Goal: Information Seeking & Learning: Learn about a topic

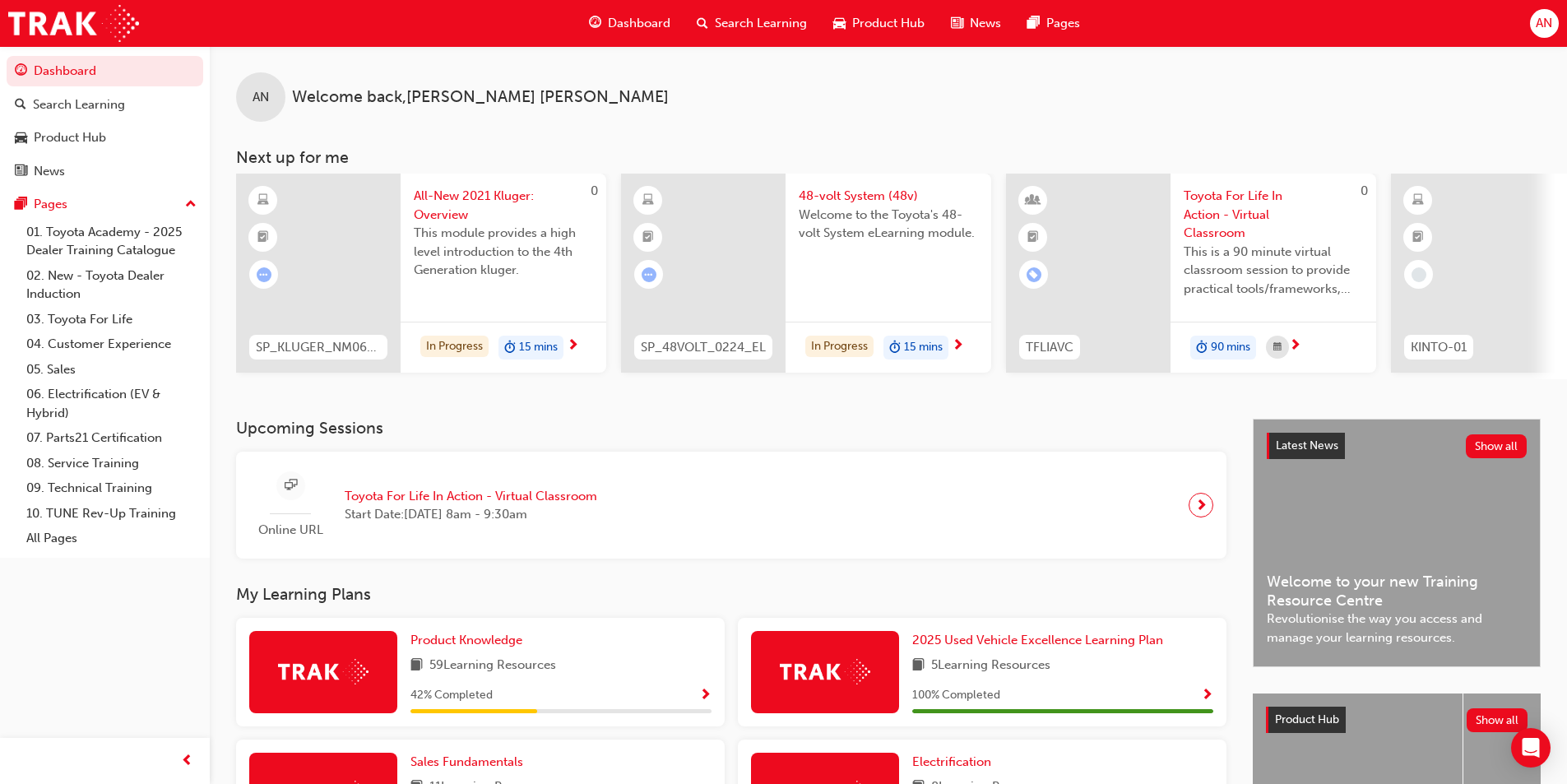
click at [1209, 96] on div "AN Welcome back , [PERSON_NAME]" at bounding box center [889, 83] width 1358 height 76
click at [865, 182] on div "48-volt System (48v) Welcome to the Toyota's 48-volt System eLearning module." at bounding box center [889, 229] width 206 height 111
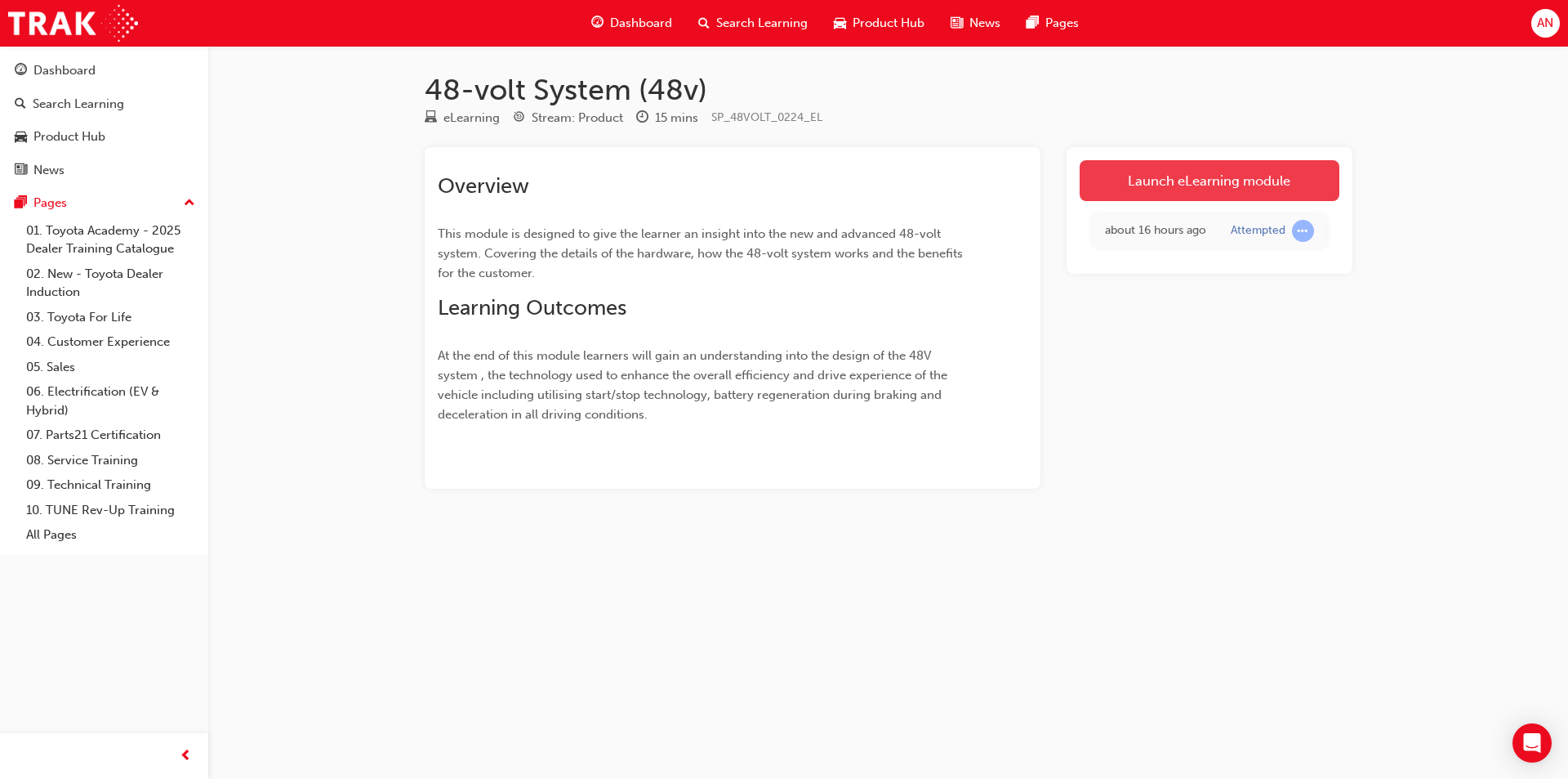
click at [1262, 174] on link "Launch eLearning module" at bounding box center [1210, 181] width 260 height 41
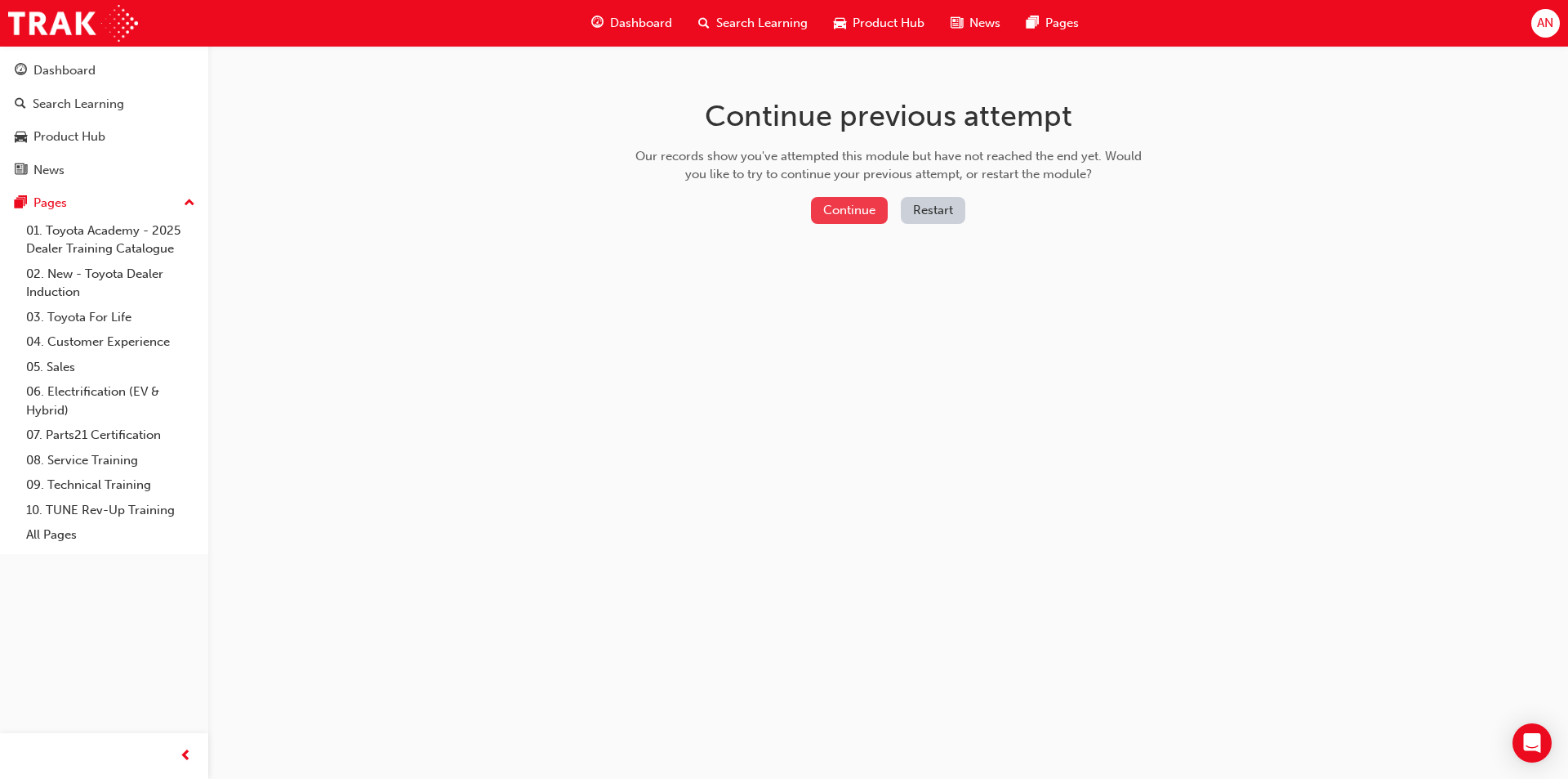
click at [842, 205] on button "Continue" at bounding box center [849, 210] width 77 height 27
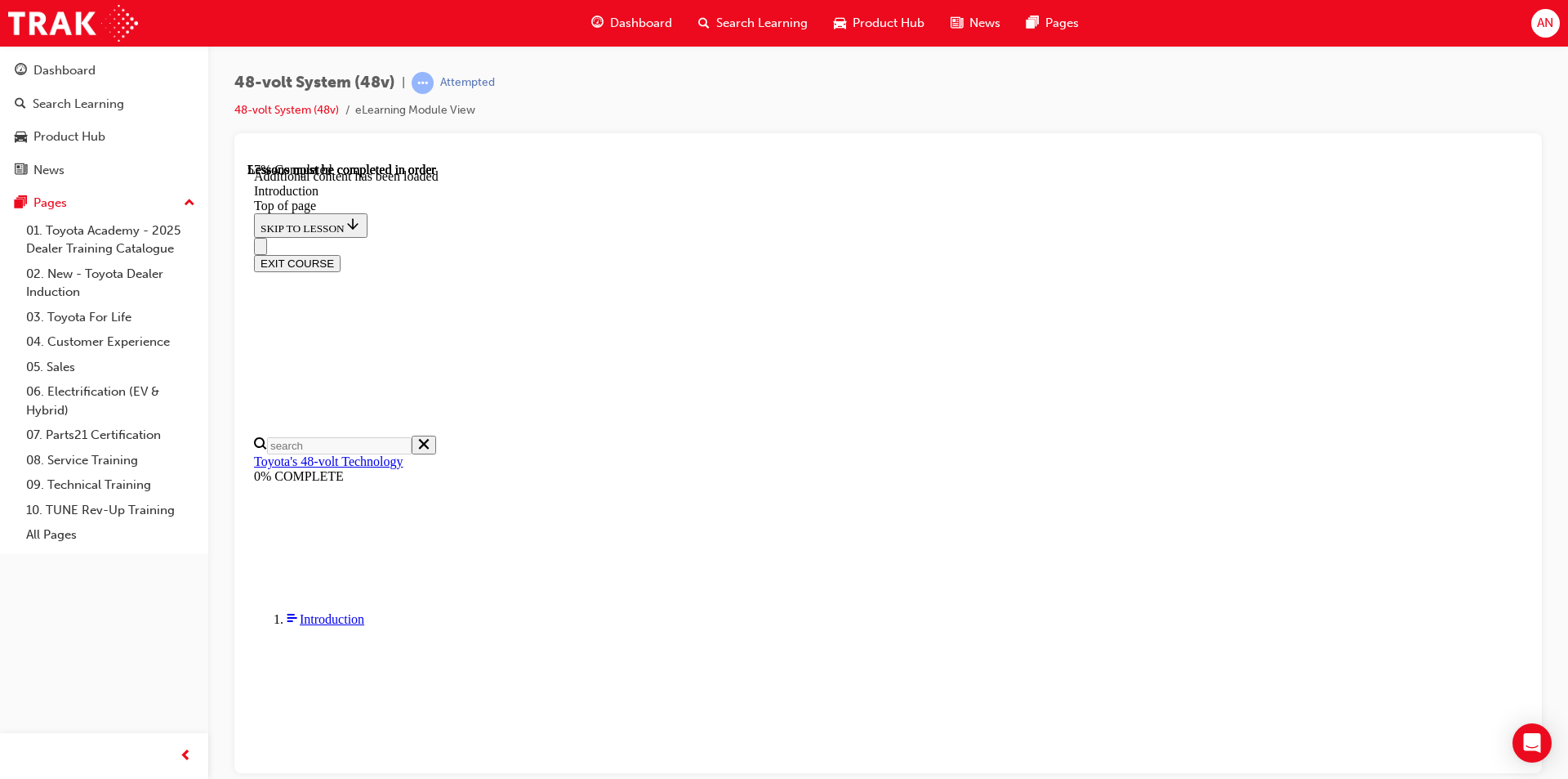
scroll to position [571, 0]
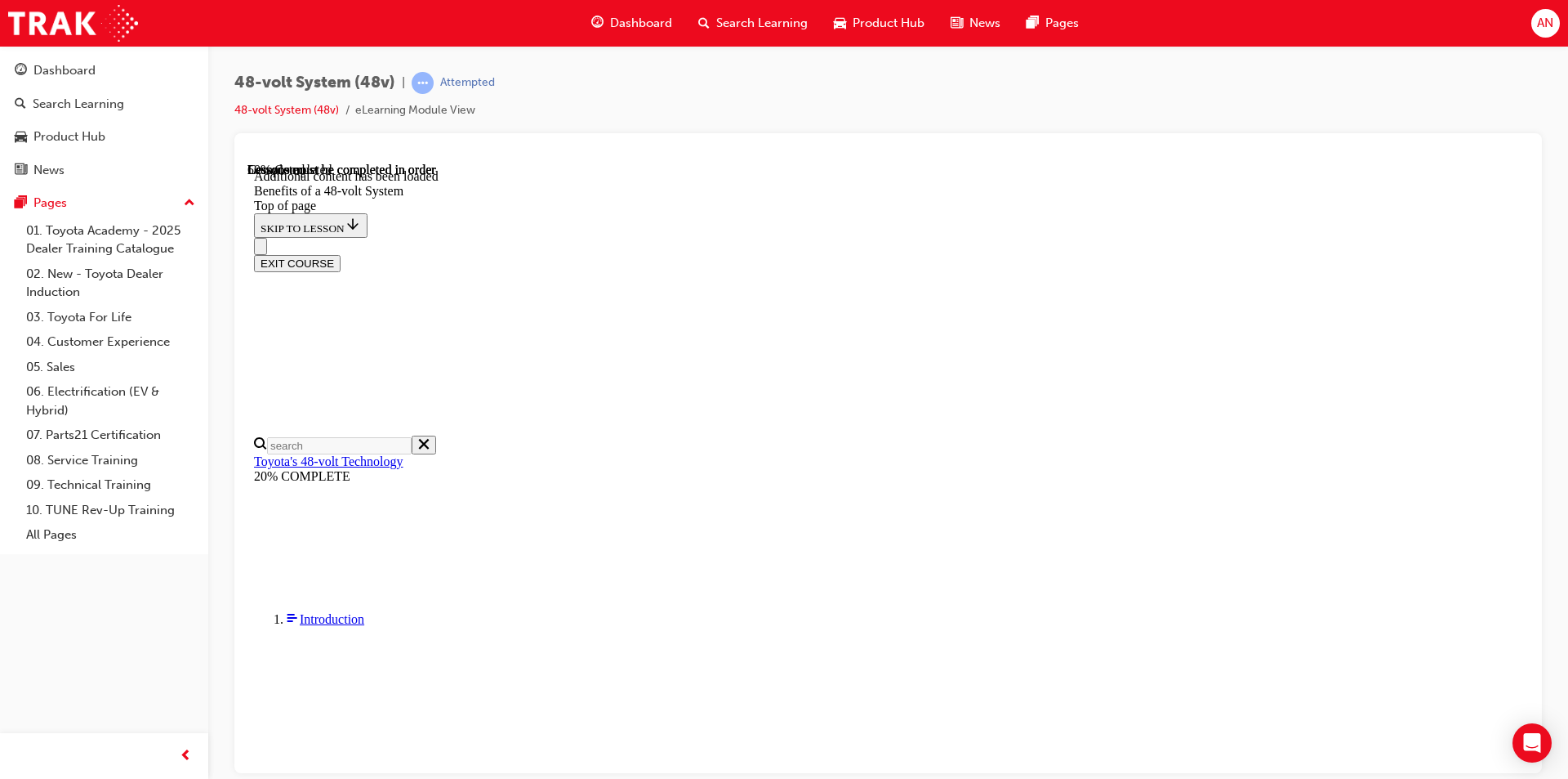
scroll to position [466, 0]
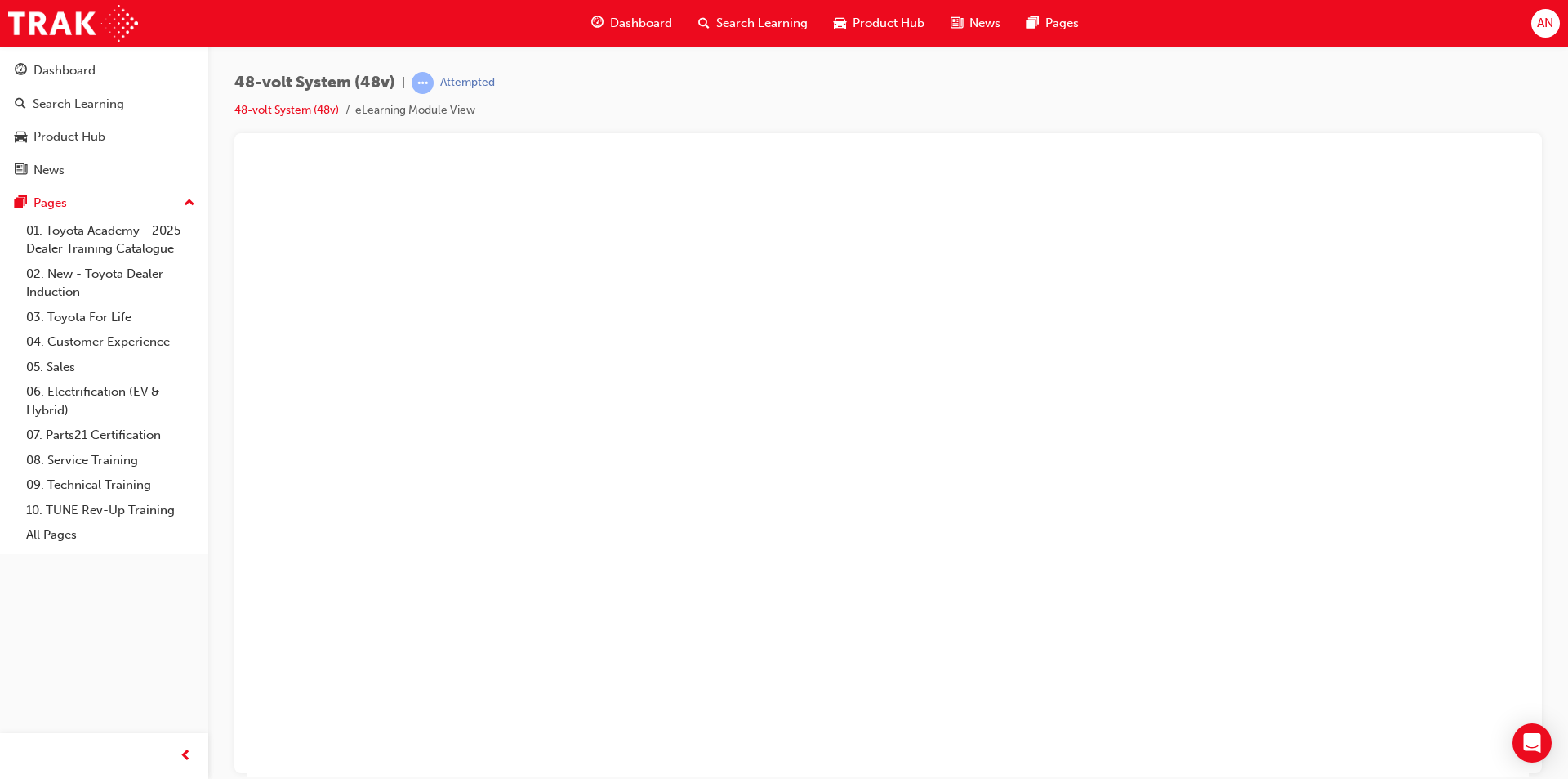
click at [1018, 439] on button "Unzoom image" at bounding box center [889, 468] width 1282 height 613
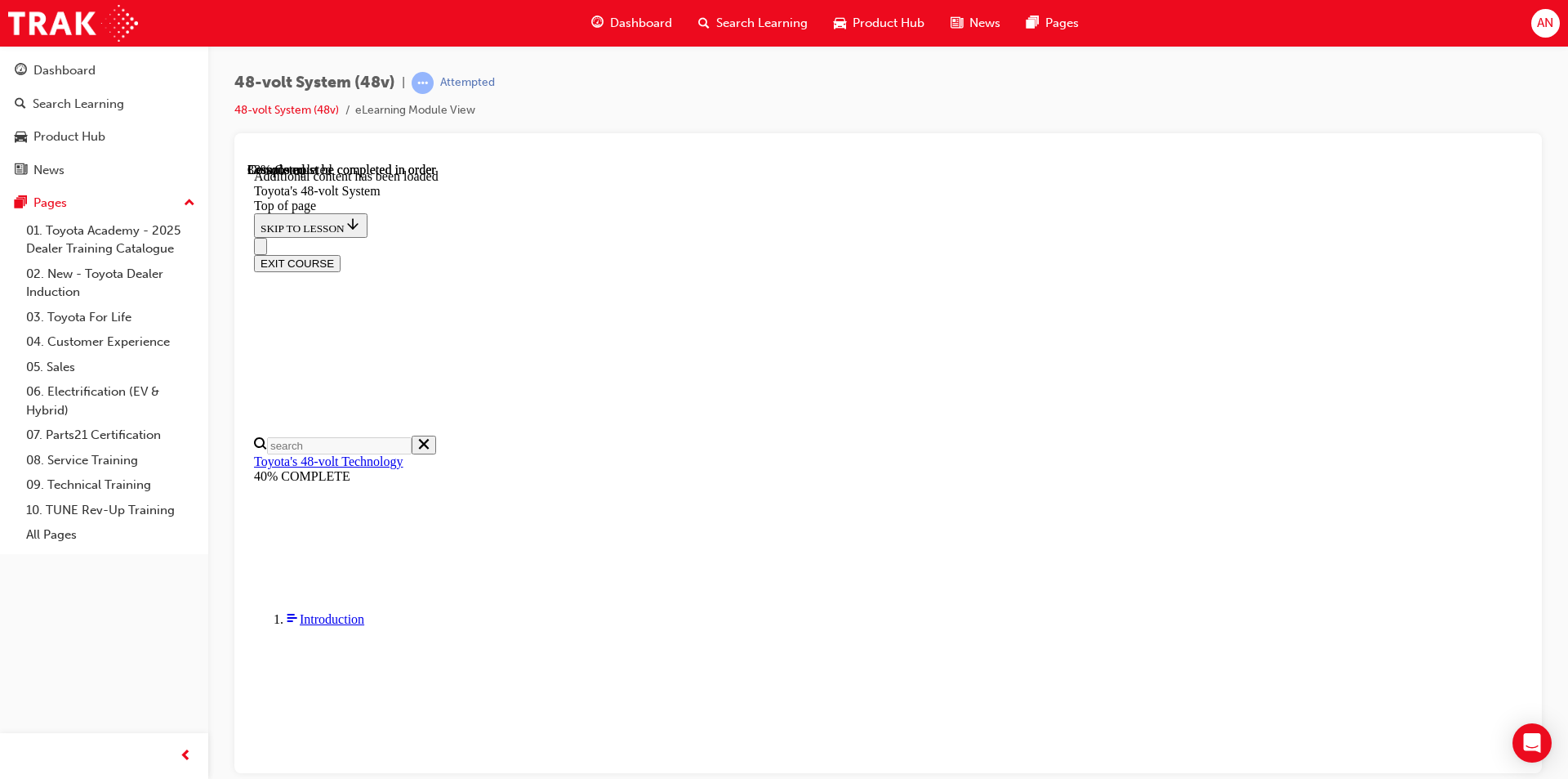
scroll to position [774, 0]
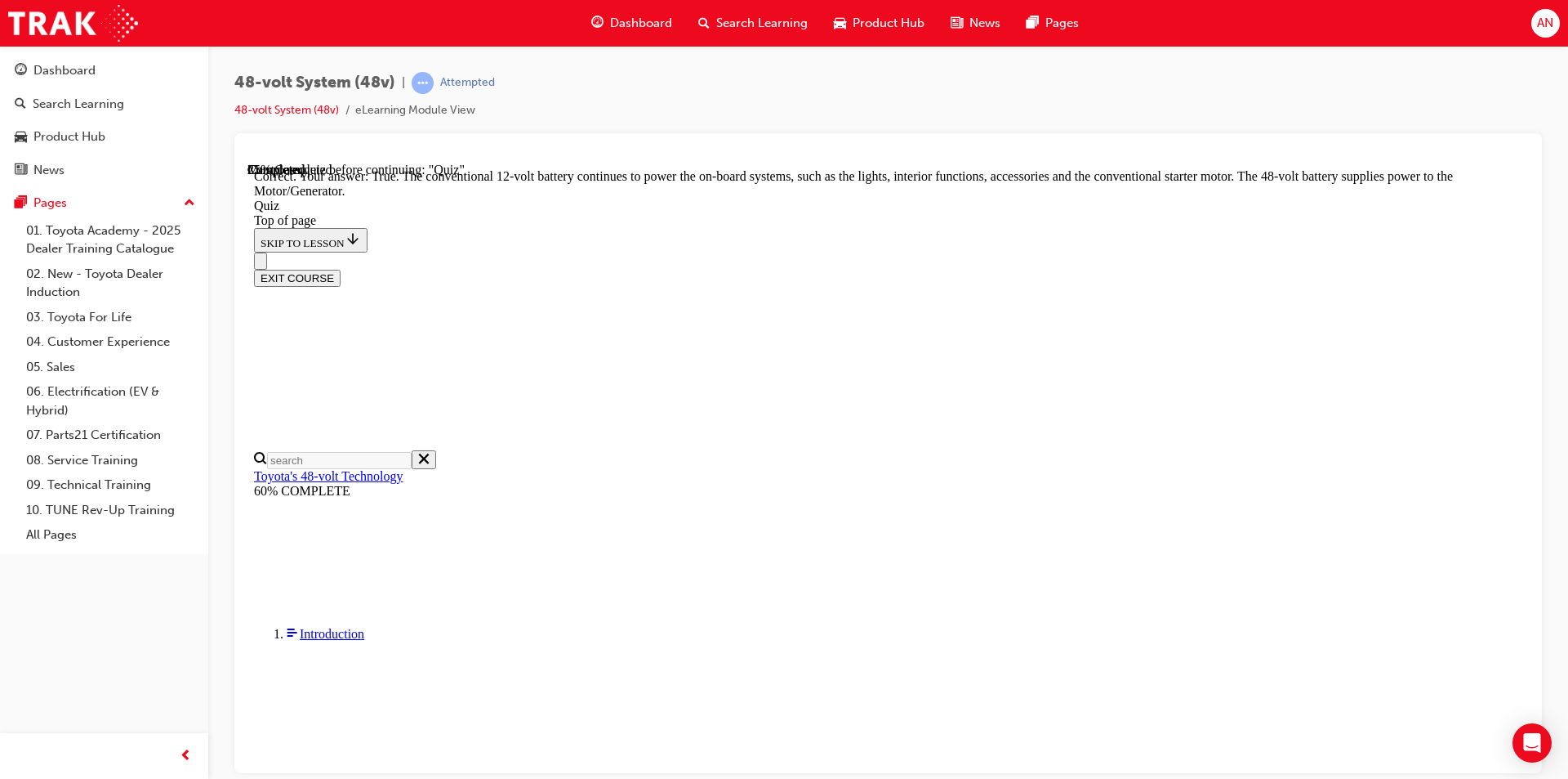
scroll to position [307, 0]
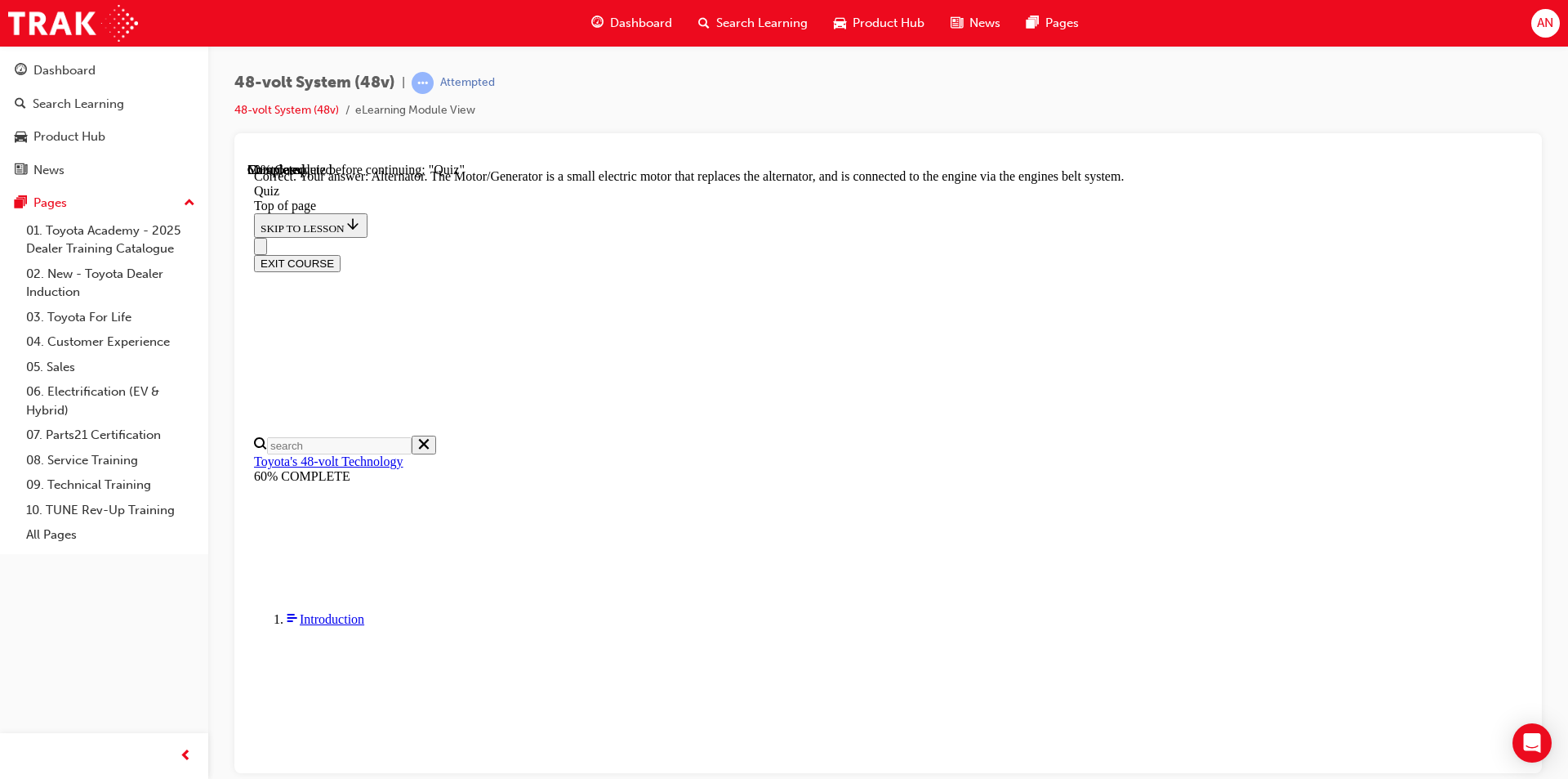
scroll to position [416, 0]
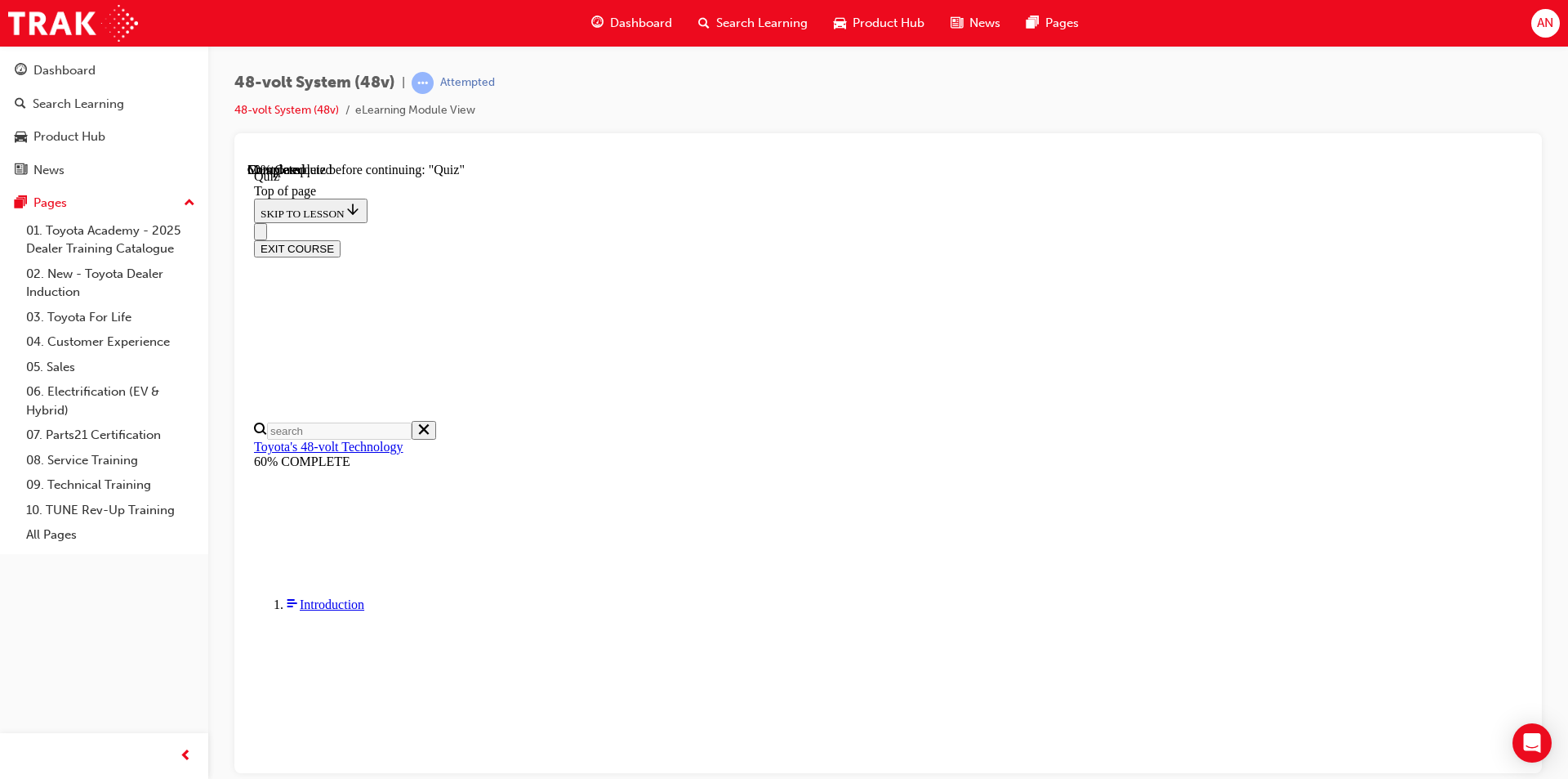
scroll to position [220, 0]
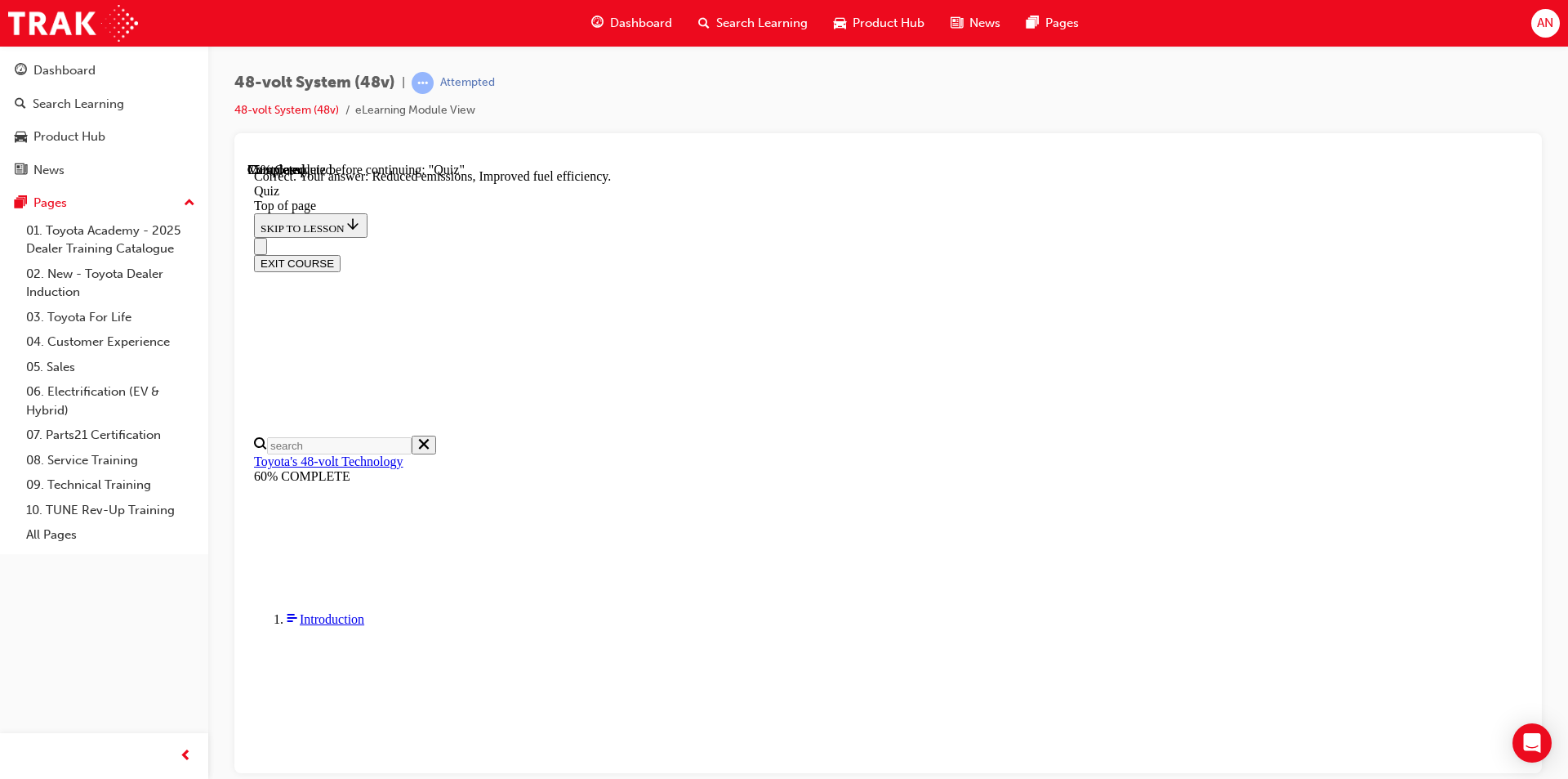
scroll to position [284, 0]
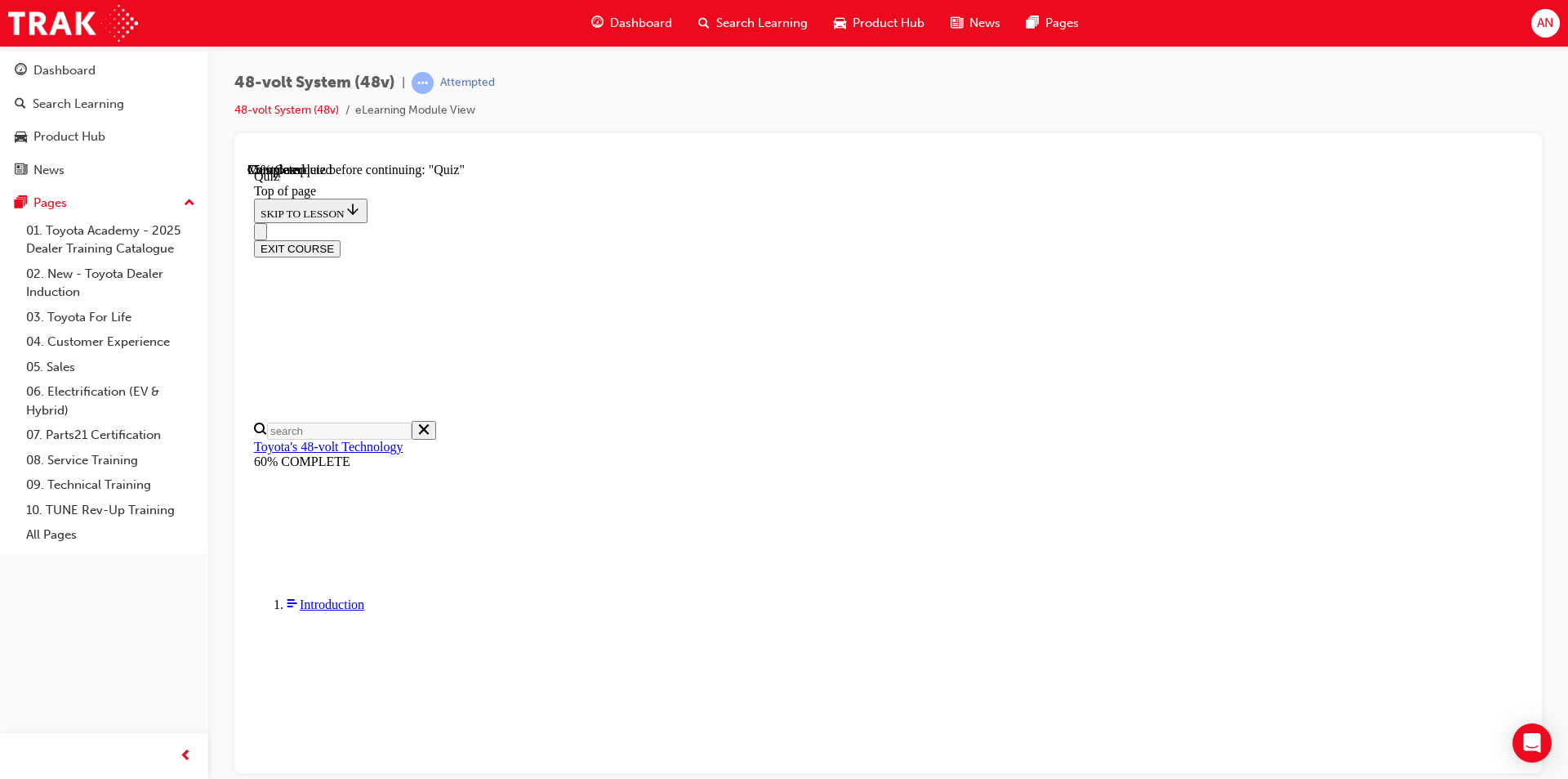
scroll to position [270, 0]
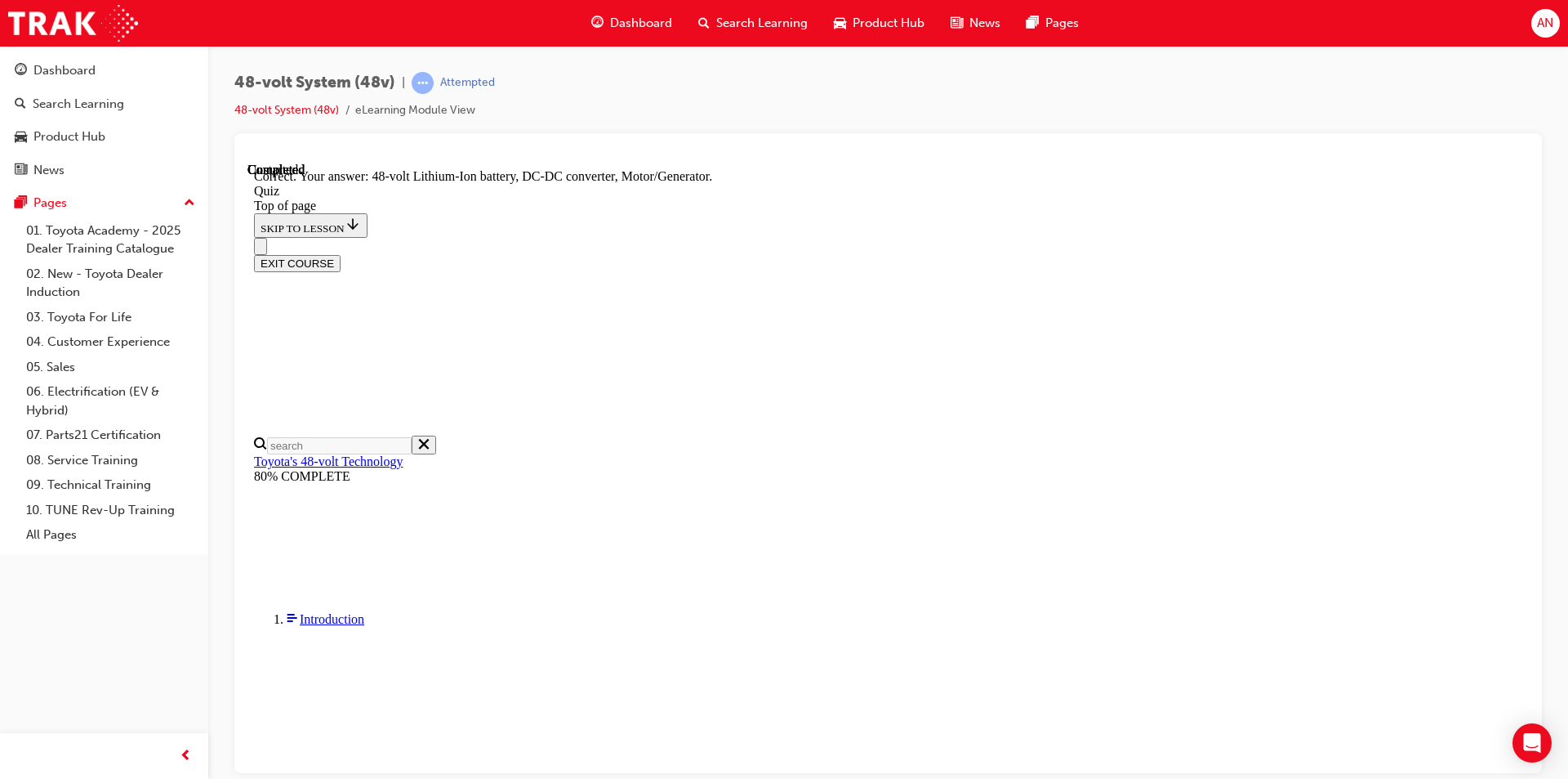
scroll to position [322, 0]
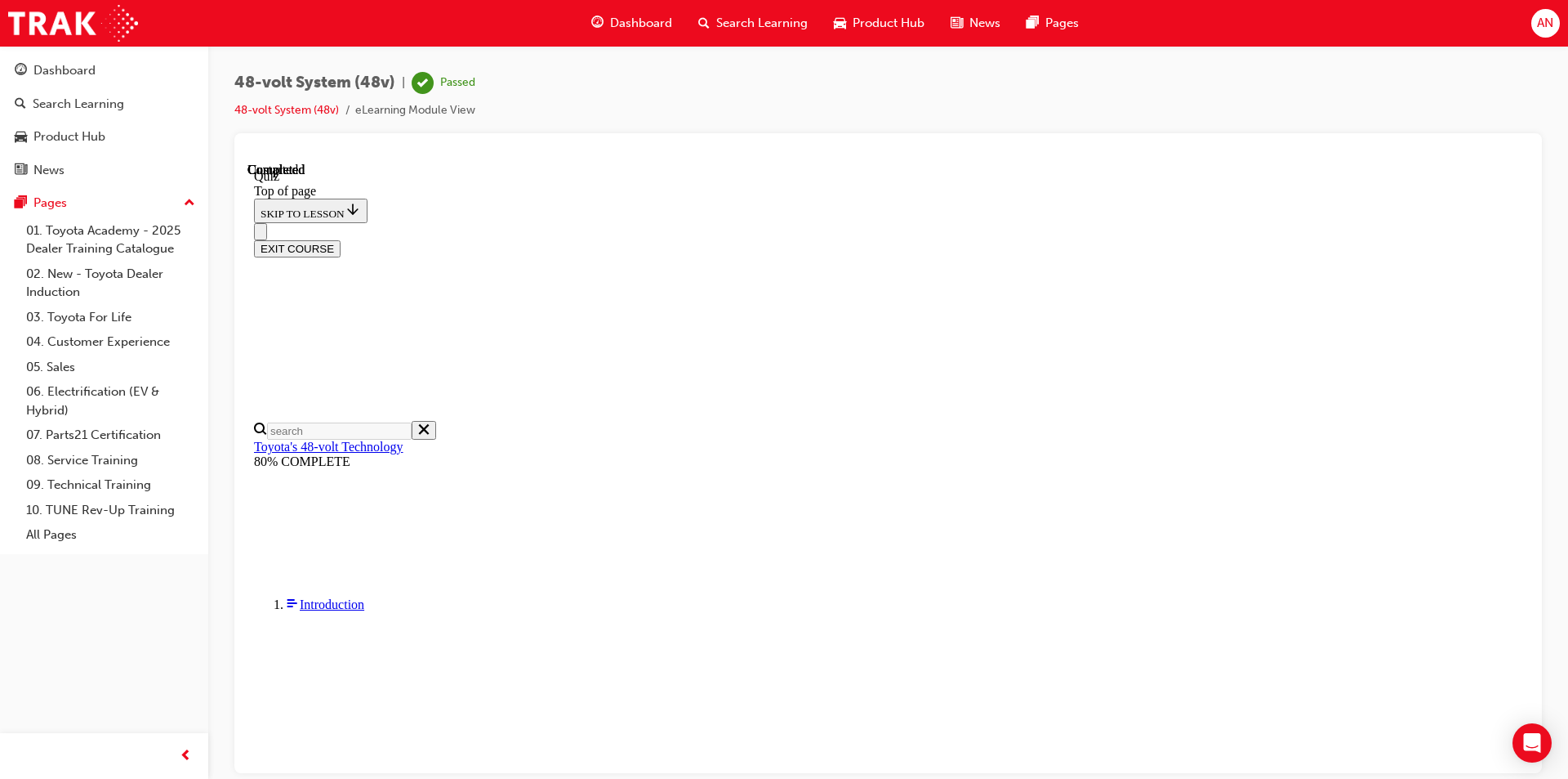
scroll to position [285, 0]
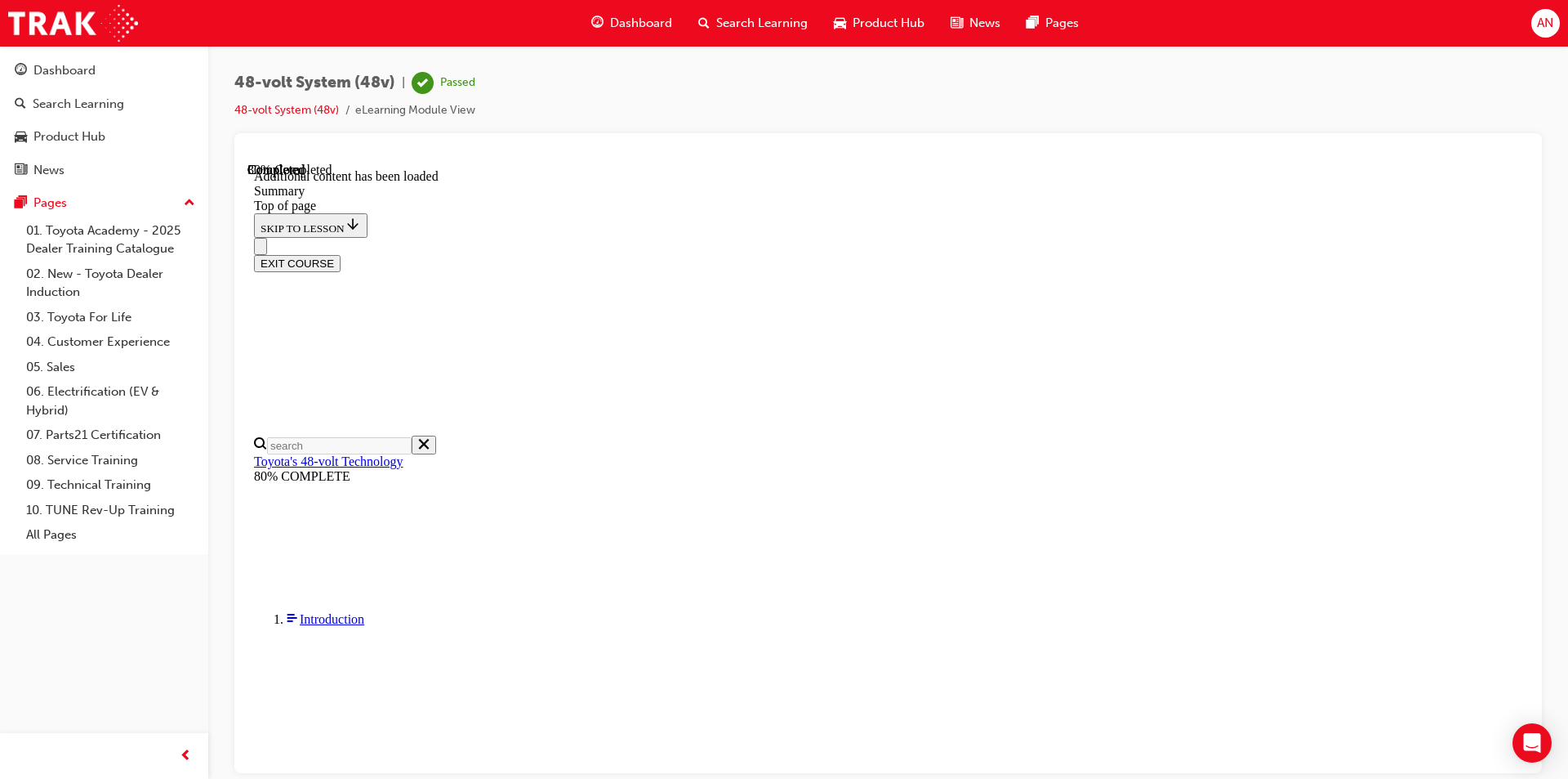
scroll to position [625, 0]
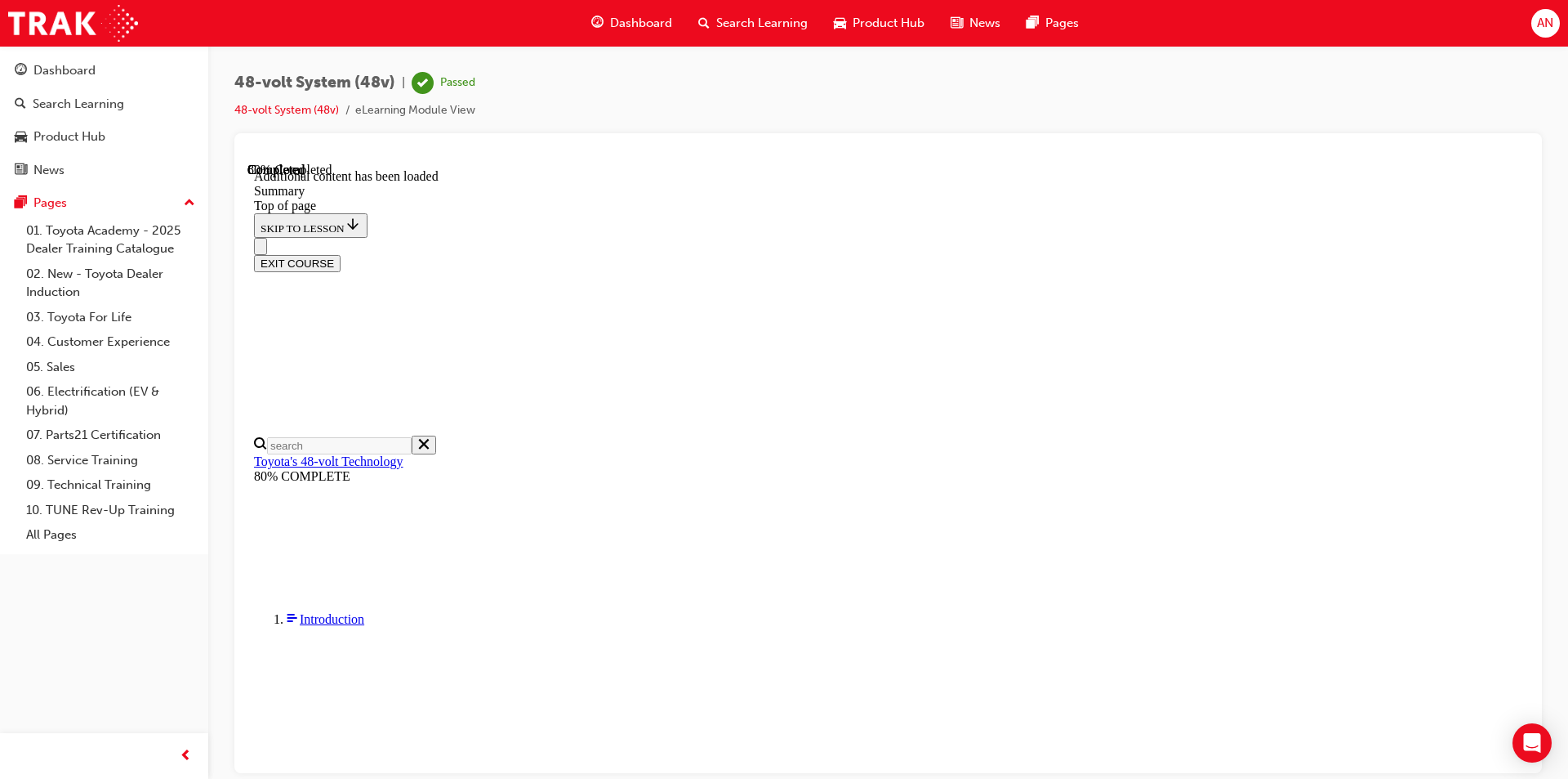
click at [341, 254] on button "EXIT COURSE" at bounding box center [297, 263] width 86 height 17
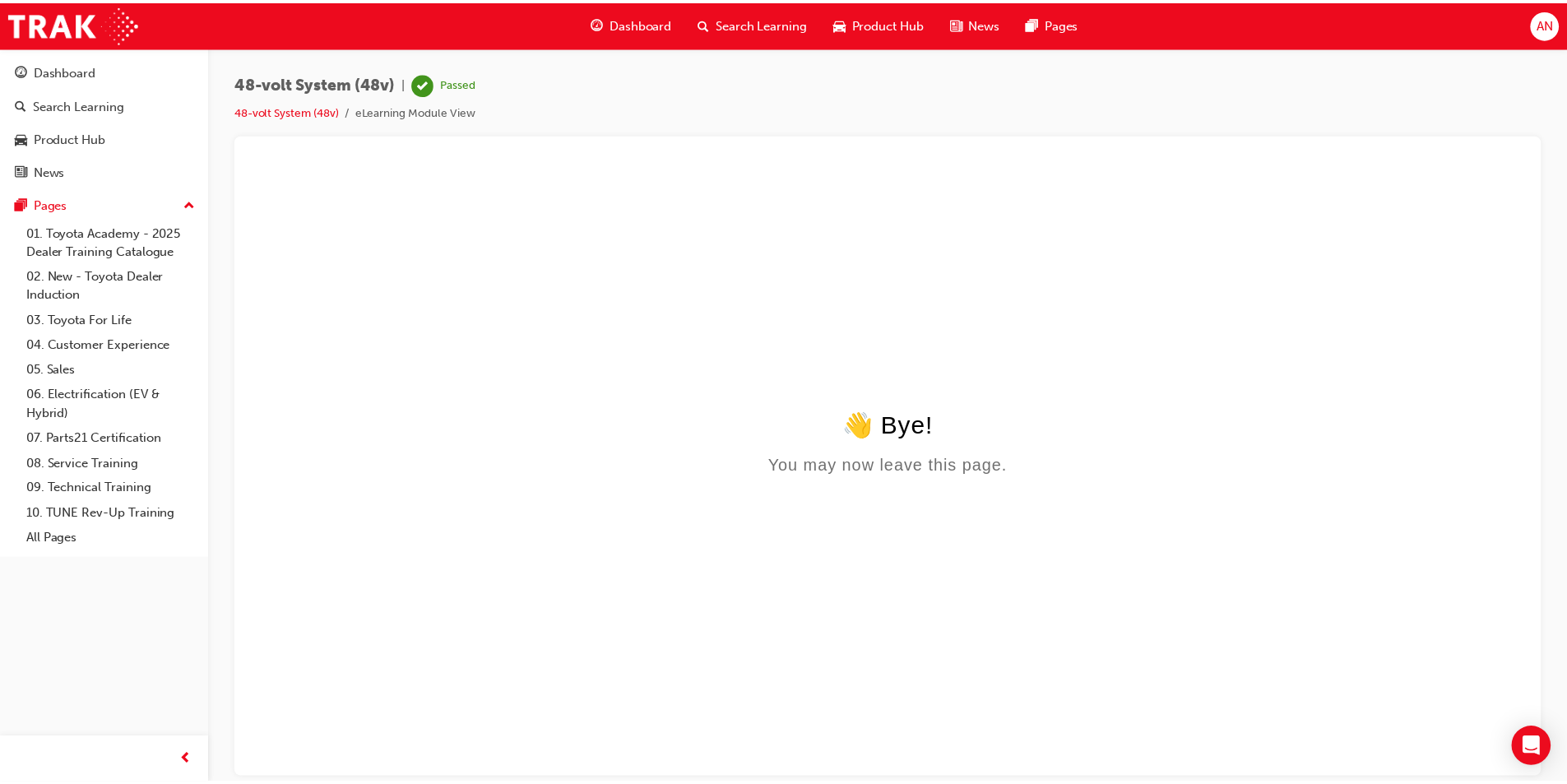
scroll to position [0, 0]
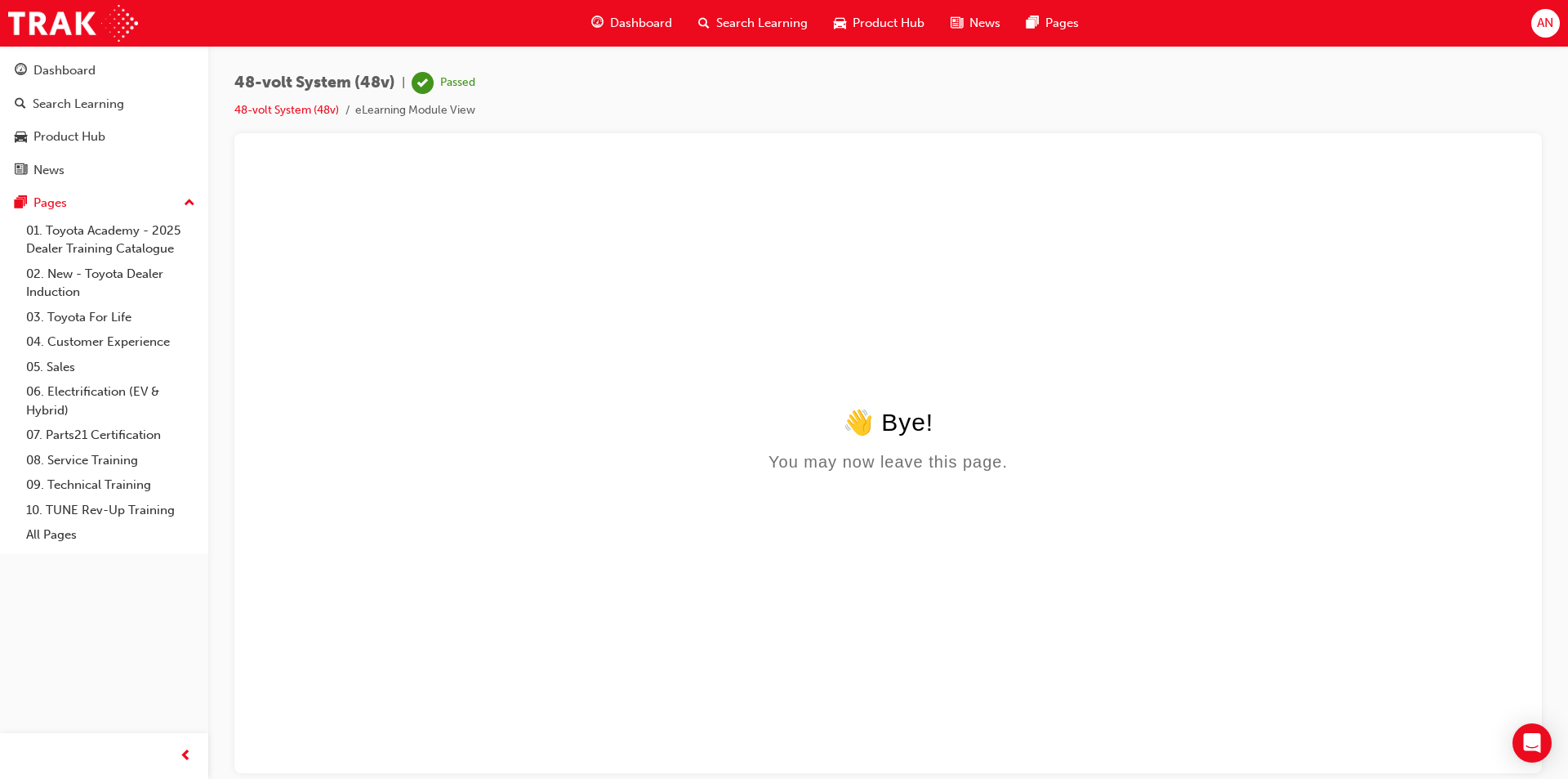
click at [641, 11] on div "Dashboard" at bounding box center [631, 23] width 107 height 33
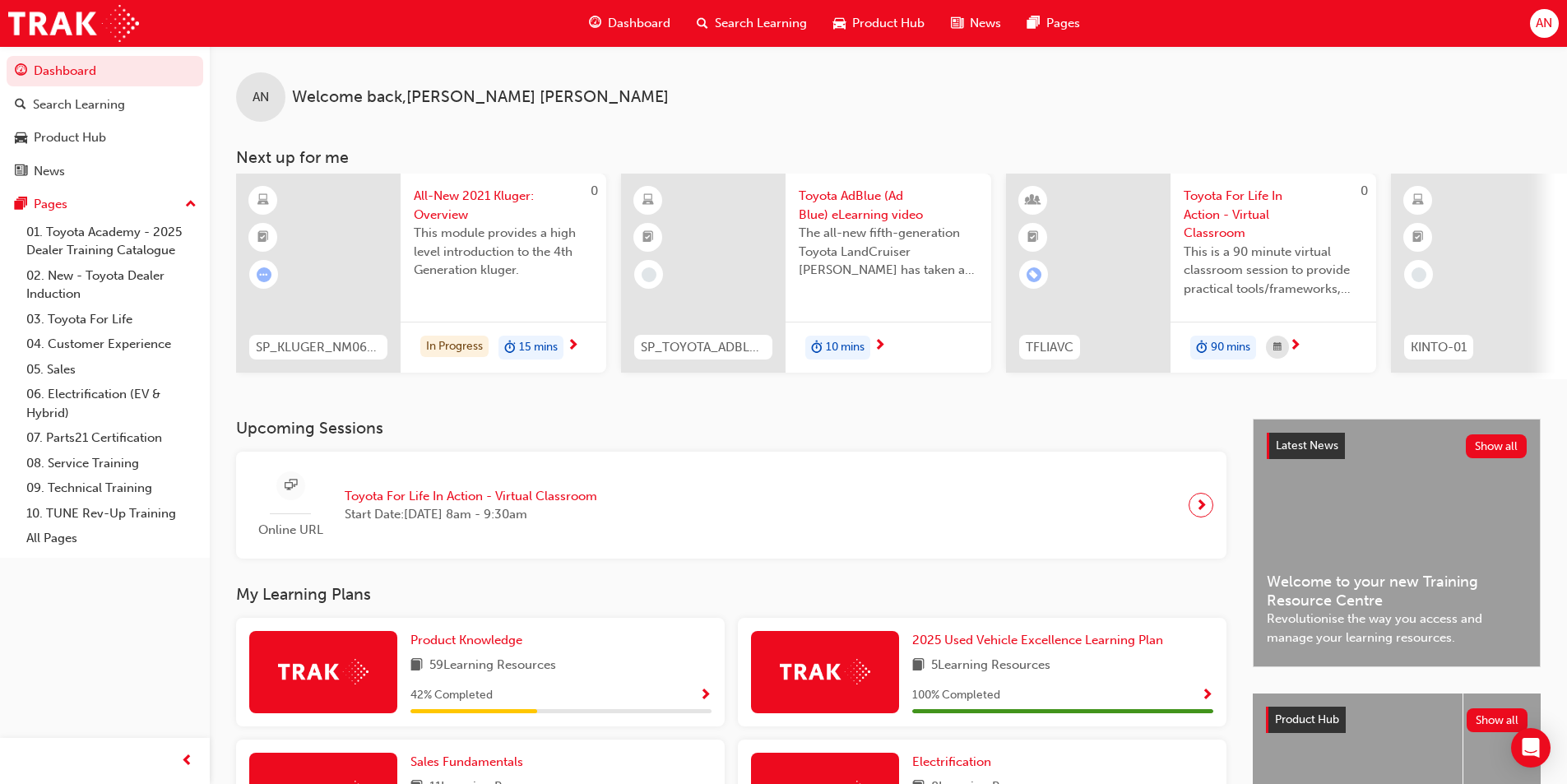
click at [892, 209] on span "Toyota AdBlue (Ad Blue) eLearning video" at bounding box center [889, 205] width 179 height 37
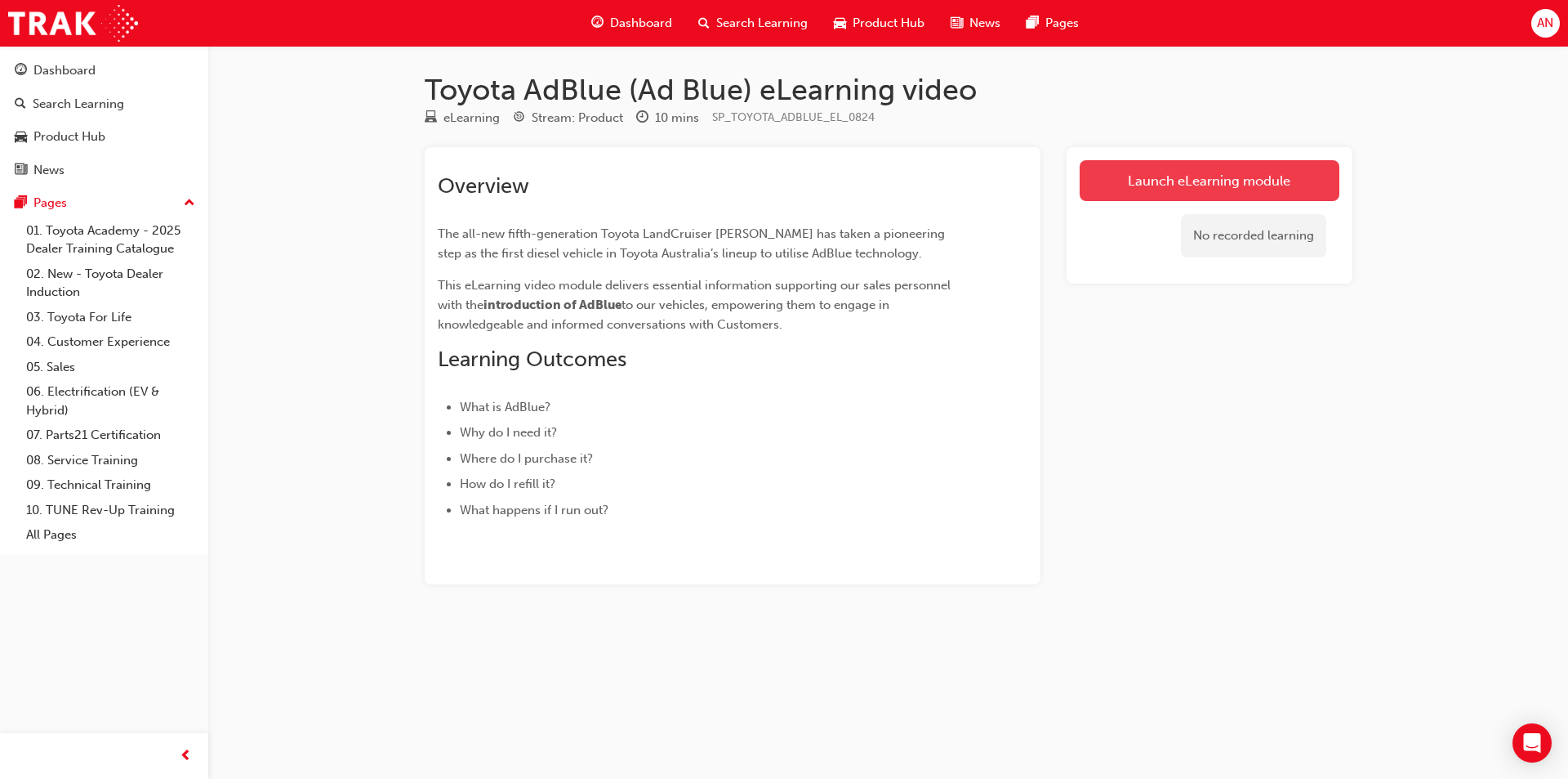
click at [1268, 175] on link "Launch eLearning module" at bounding box center [1210, 181] width 260 height 41
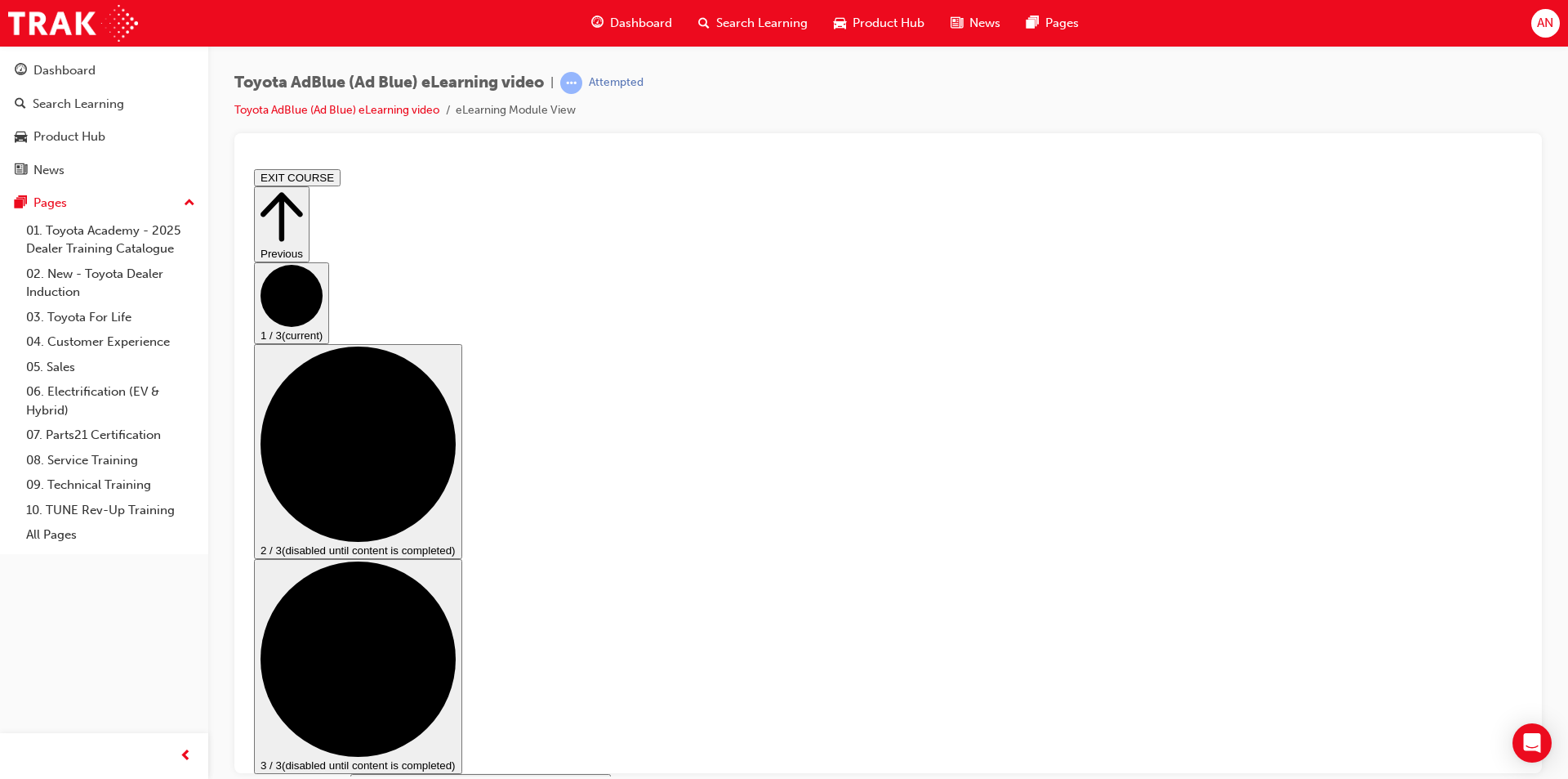
scroll to position [79, 0]
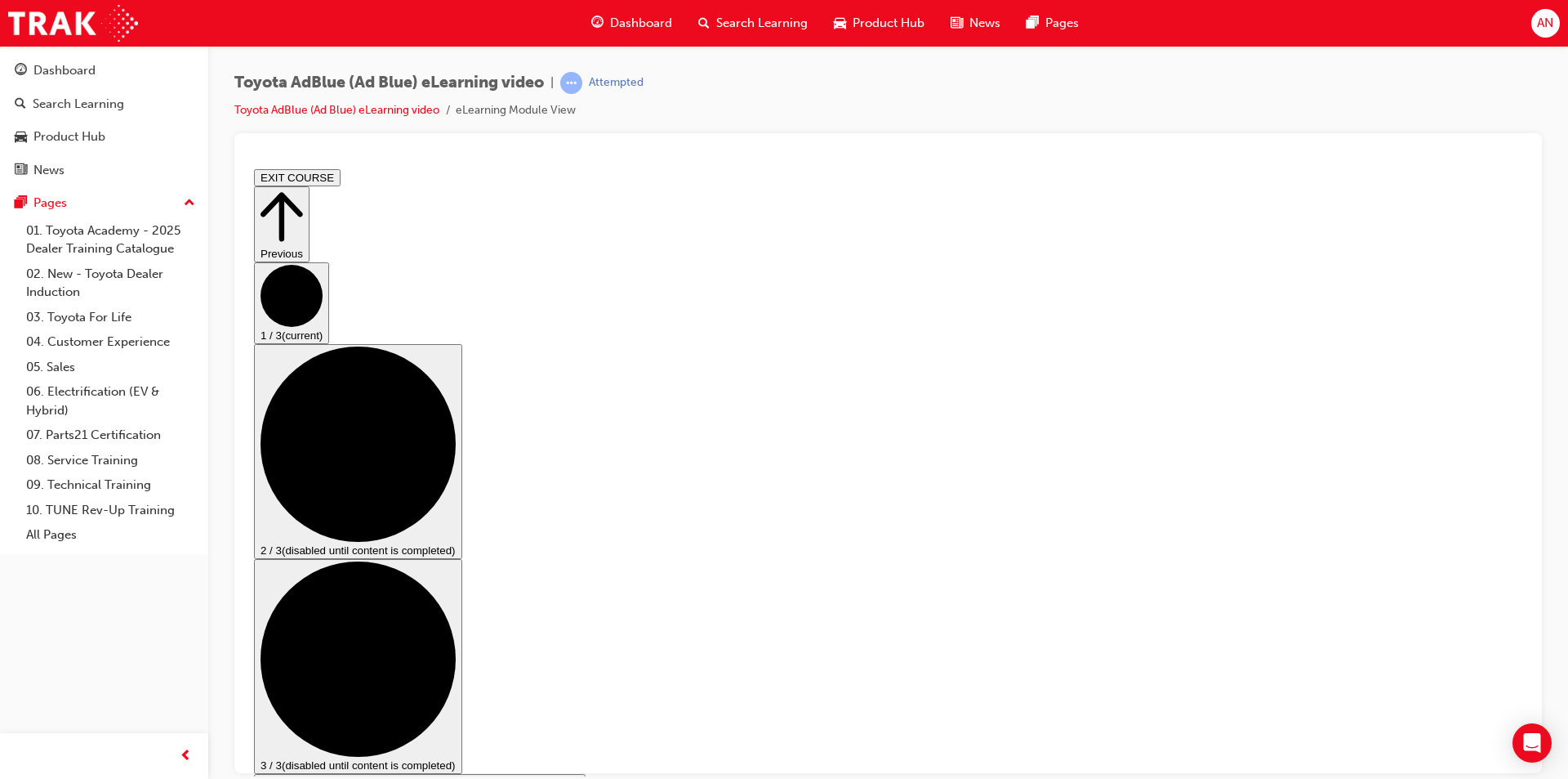
drag, startPoint x: 668, startPoint y: 637, endPoint x: 346, endPoint y: 649, distance: 322.2
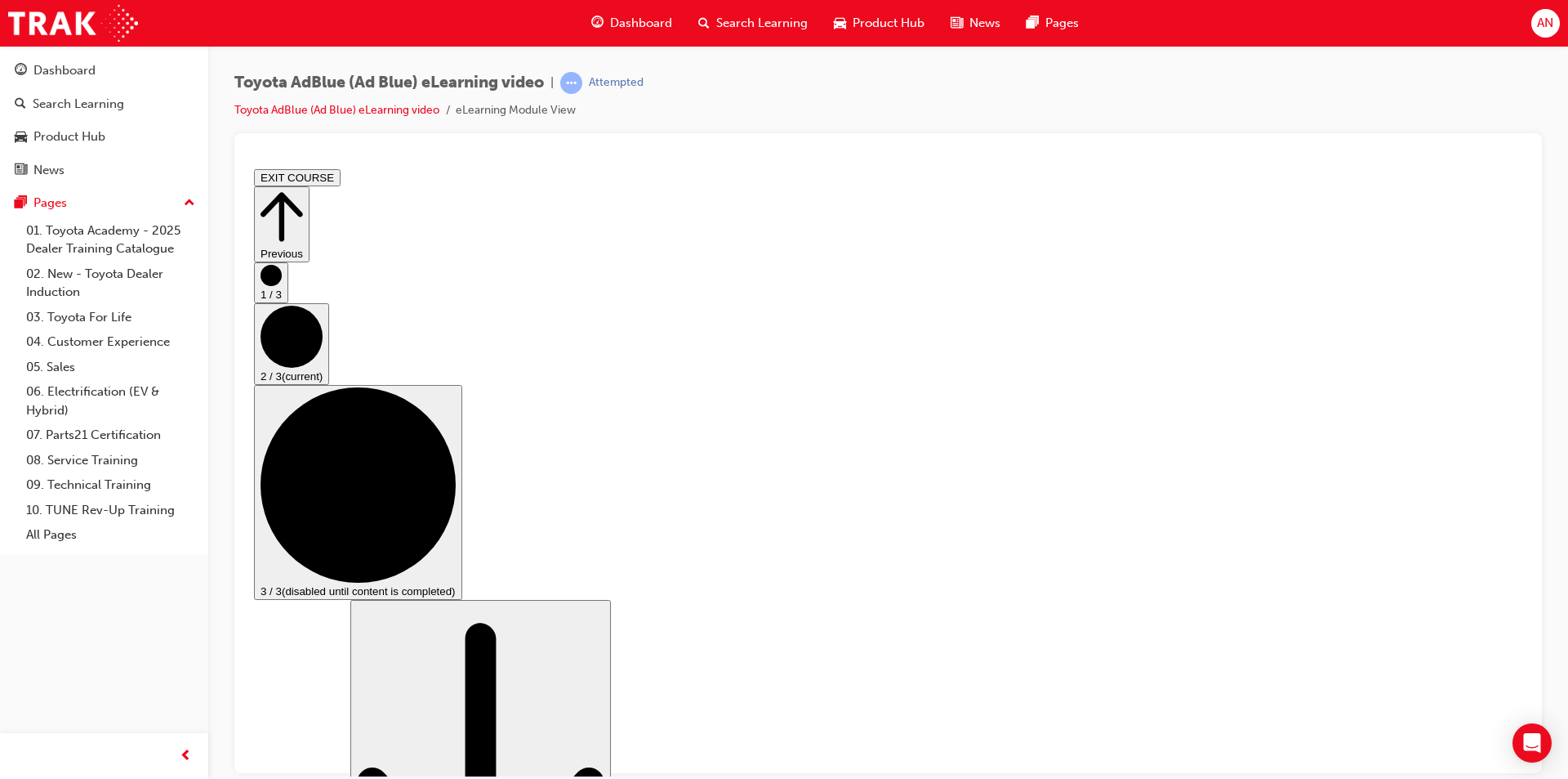
scroll to position [245, 0]
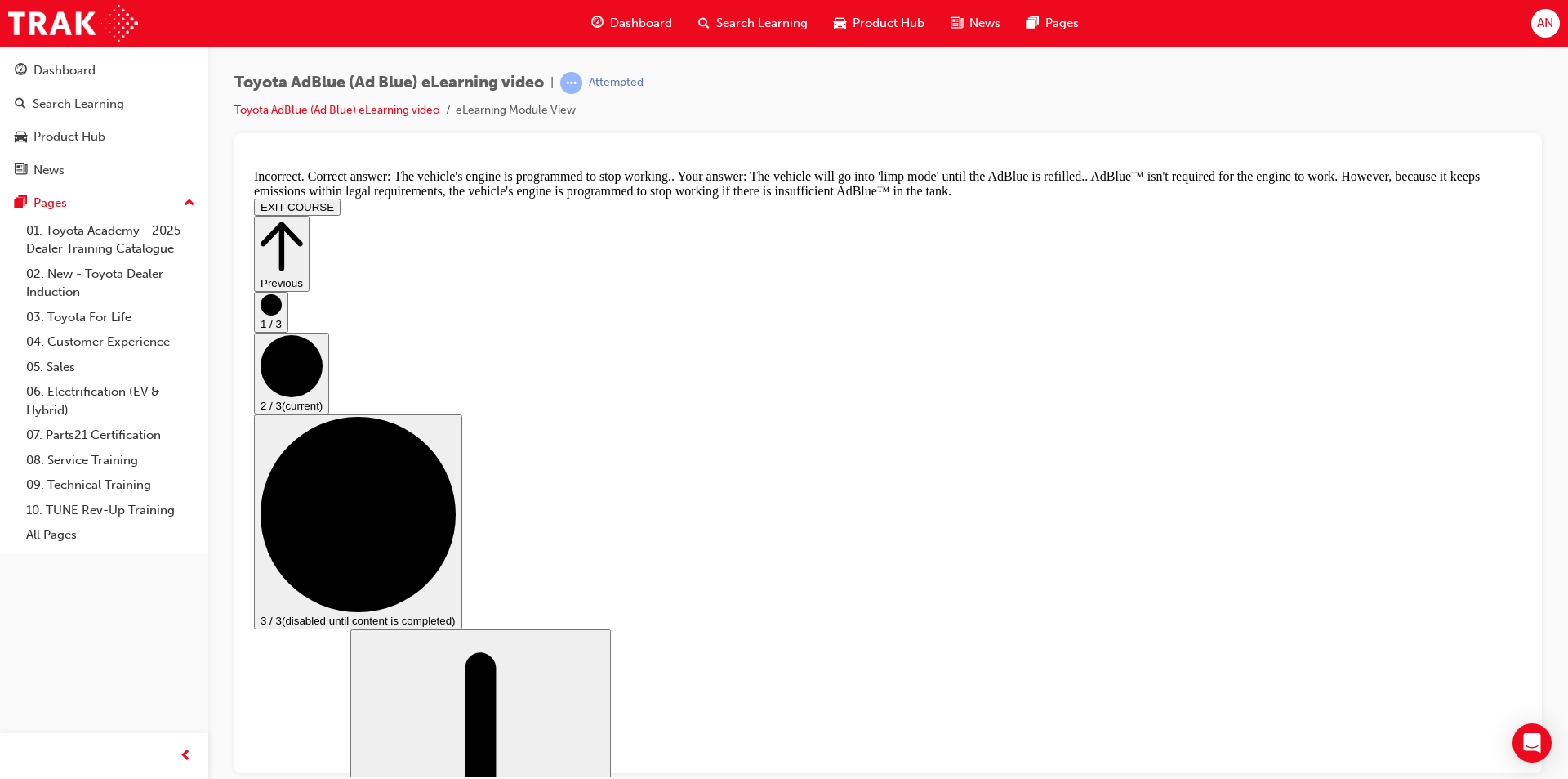
scroll to position [507, 0]
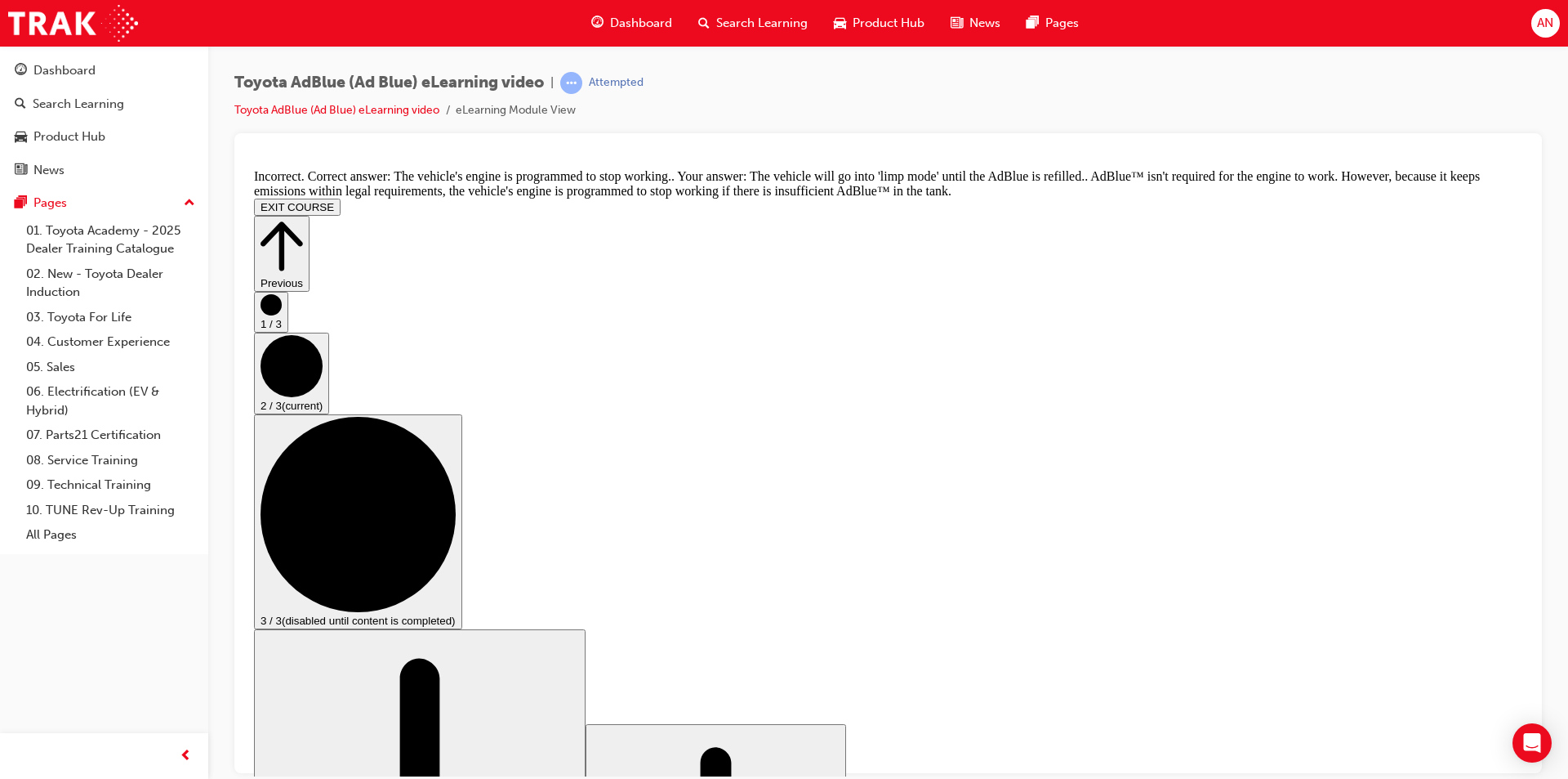
scroll to position [412, 0]
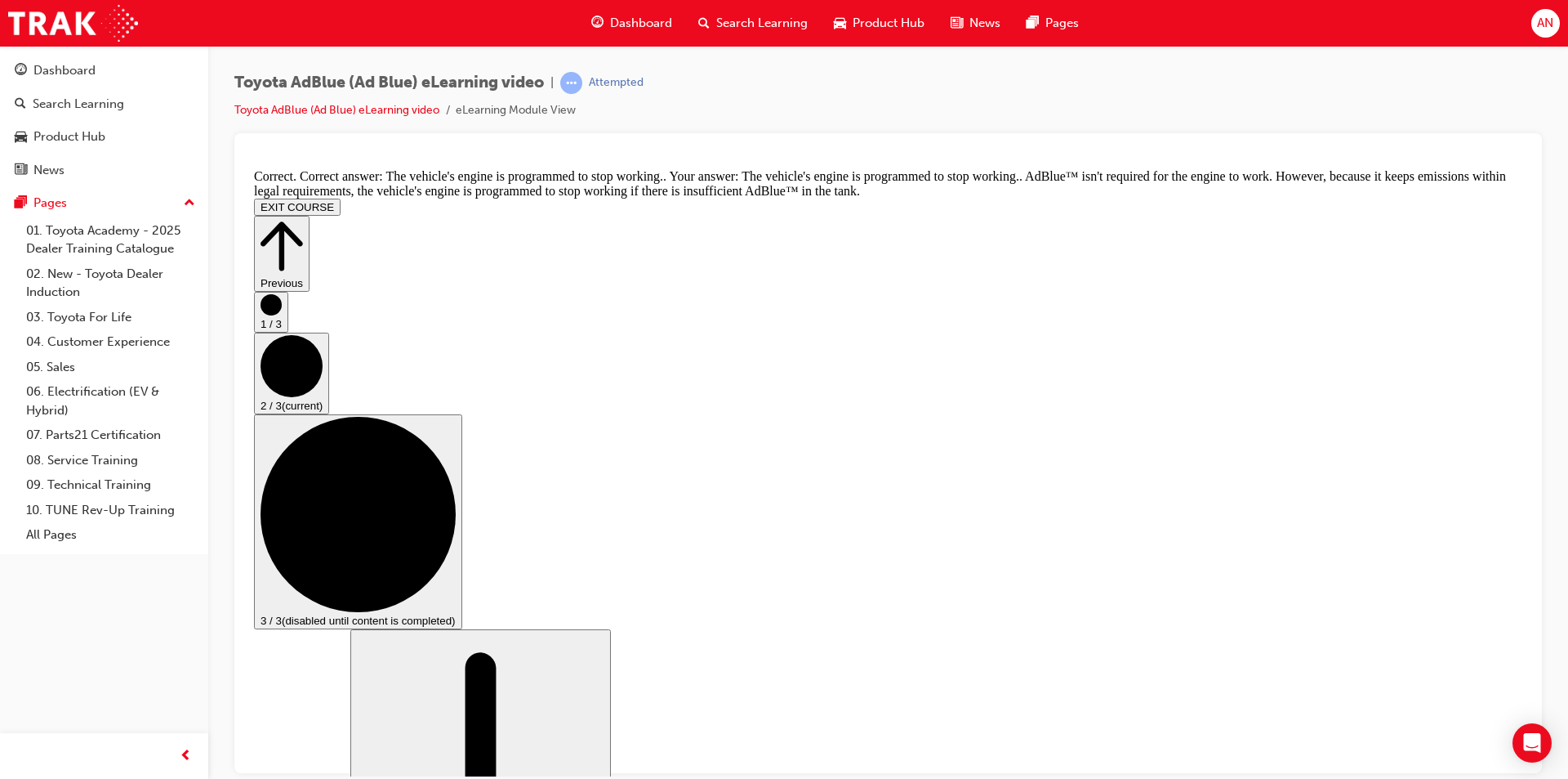
scroll to position [640, 0]
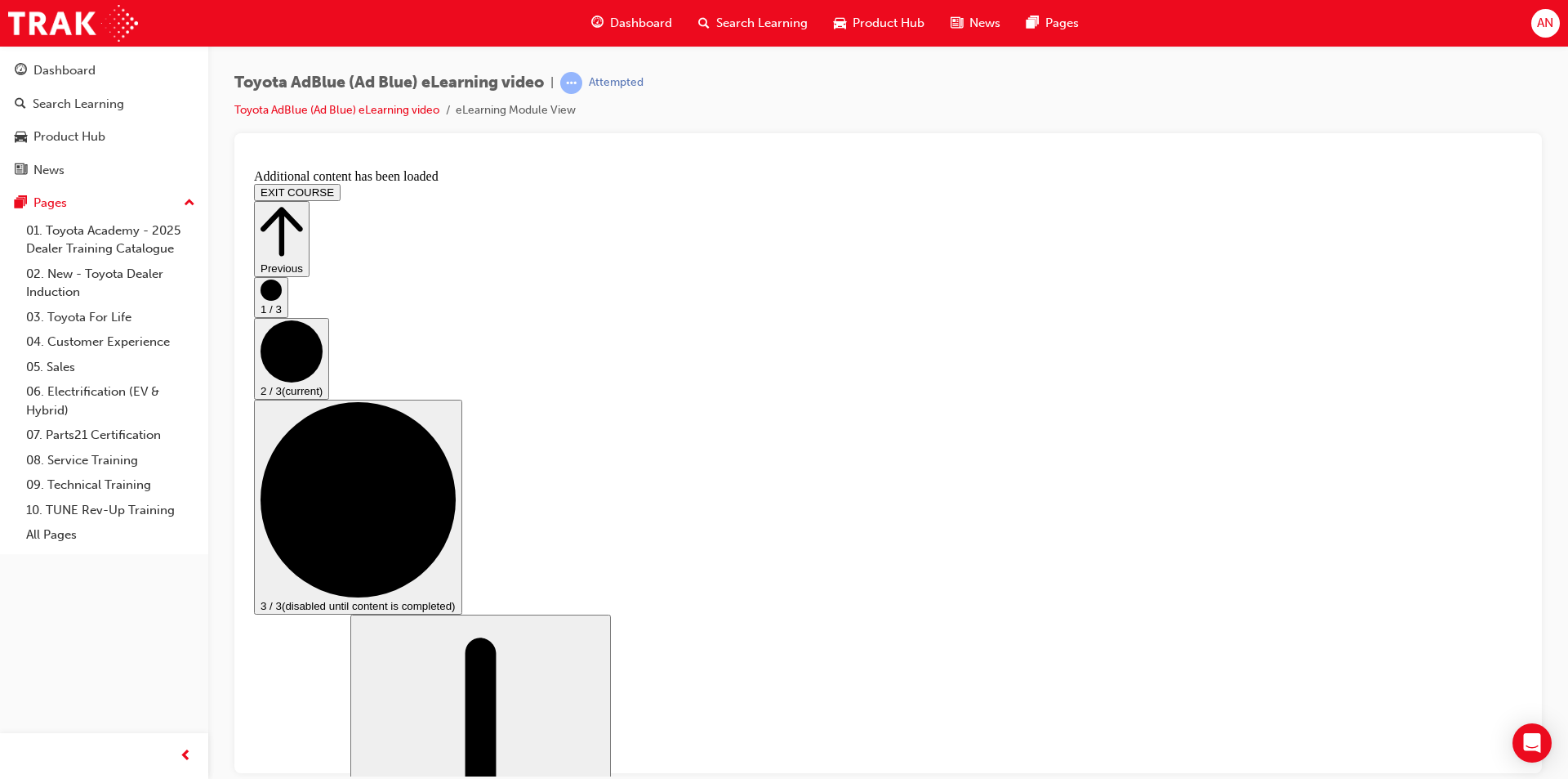
scroll to position [1329, 0]
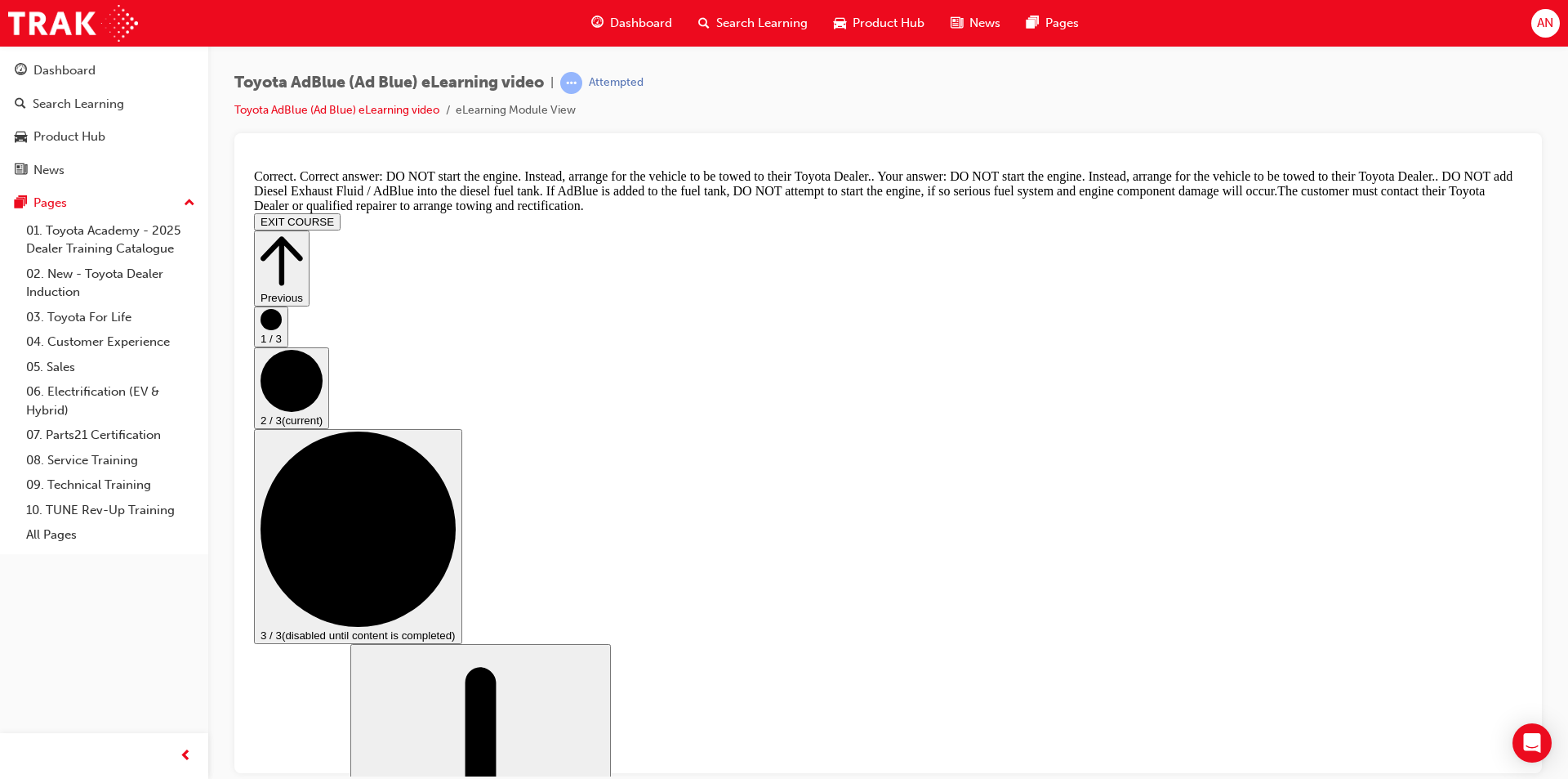
scroll to position [1675, 0]
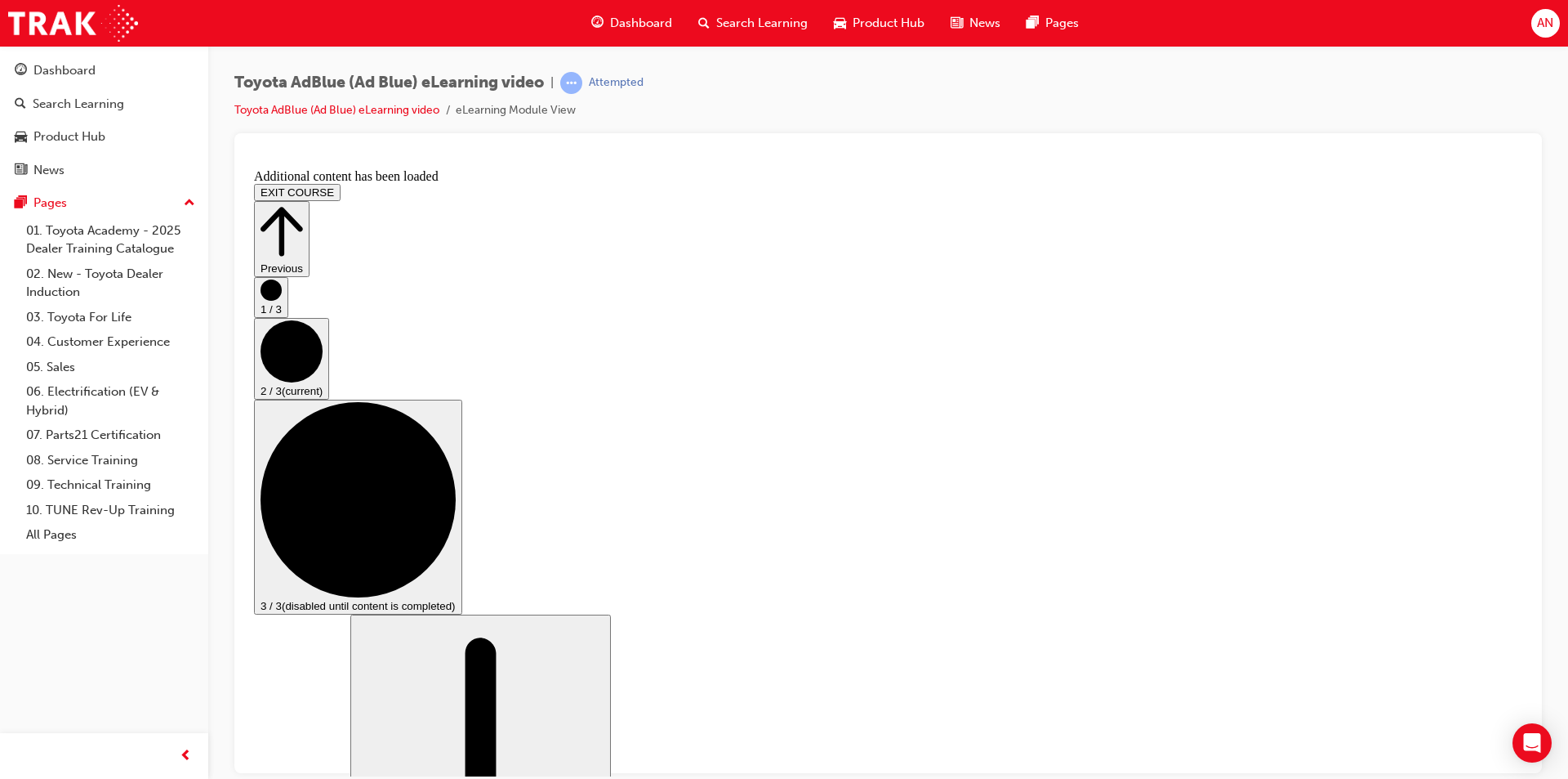
scroll to position [2293, 0]
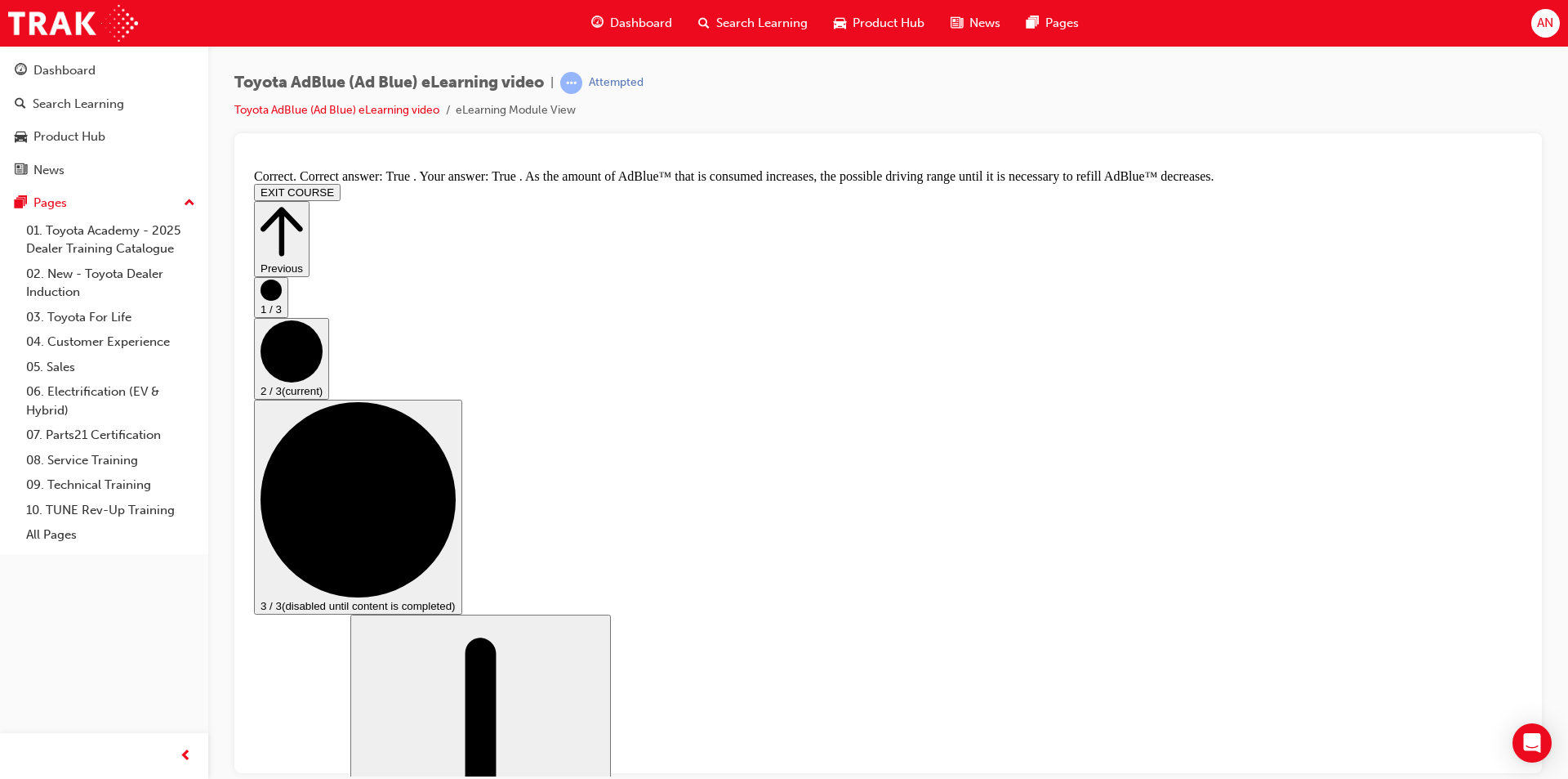
scroll to position [2820, 0]
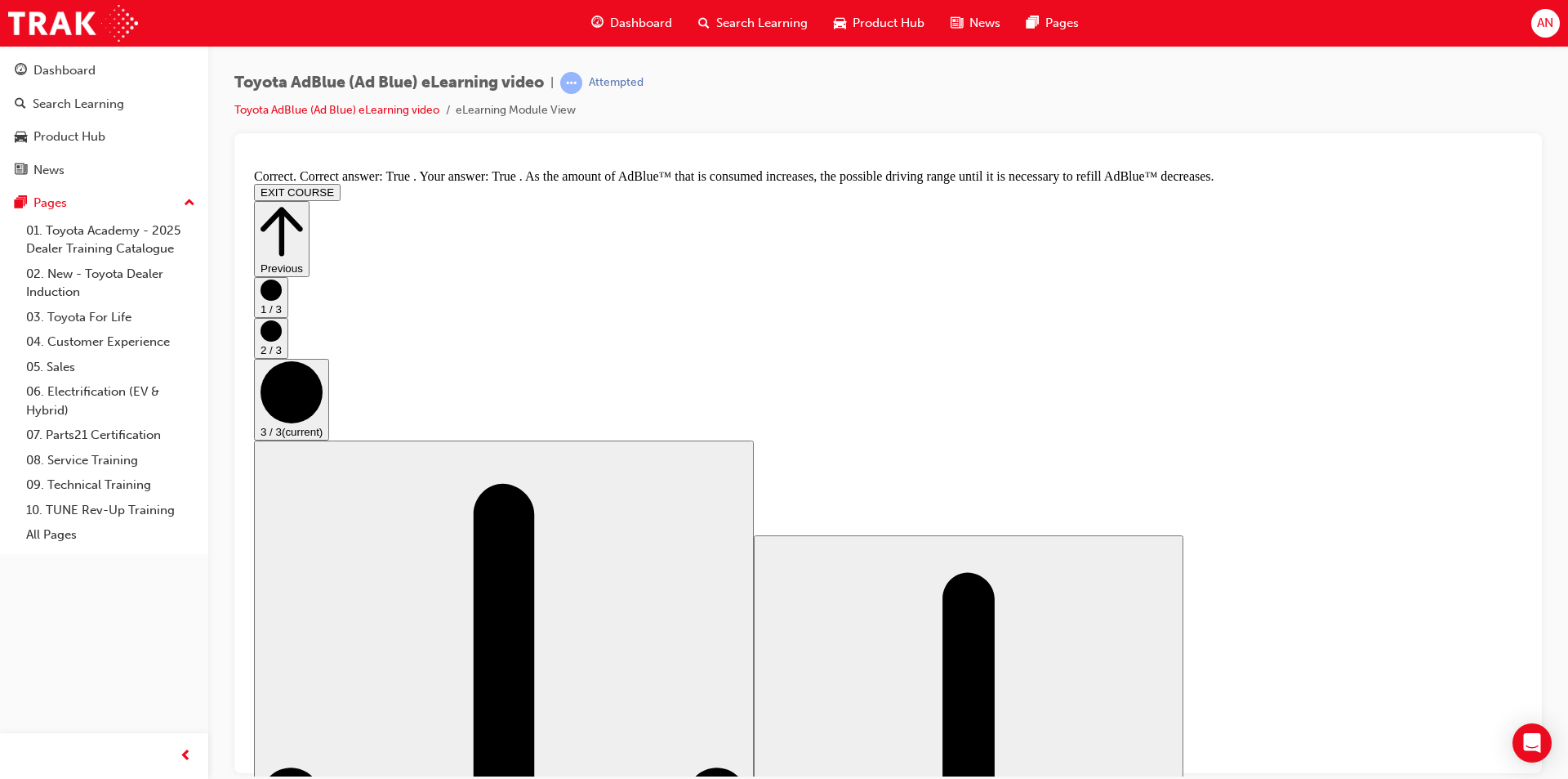
scroll to position [0, 0]
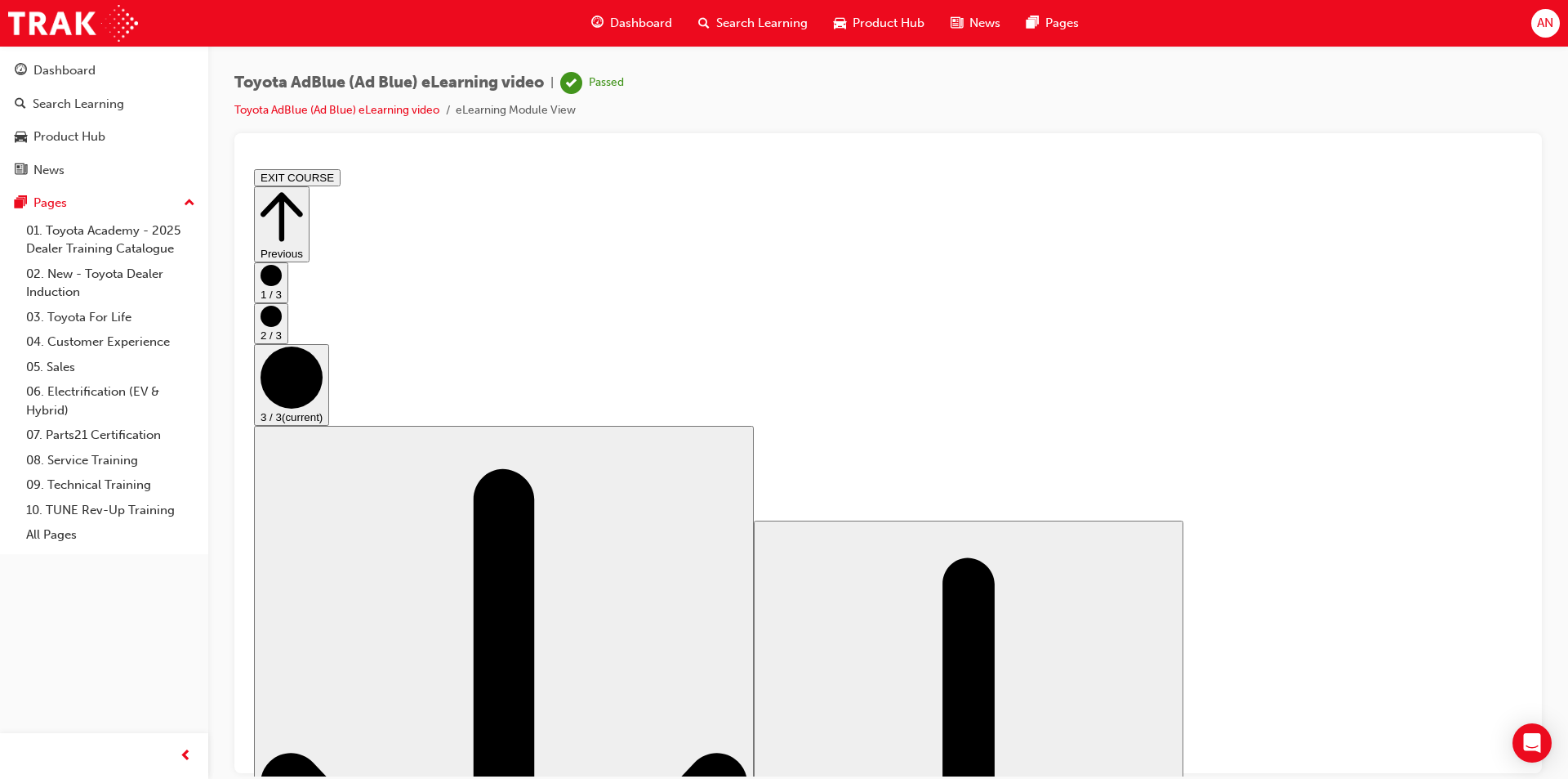
click at [341, 174] on button "EXIT COURSE" at bounding box center [297, 177] width 86 height 17
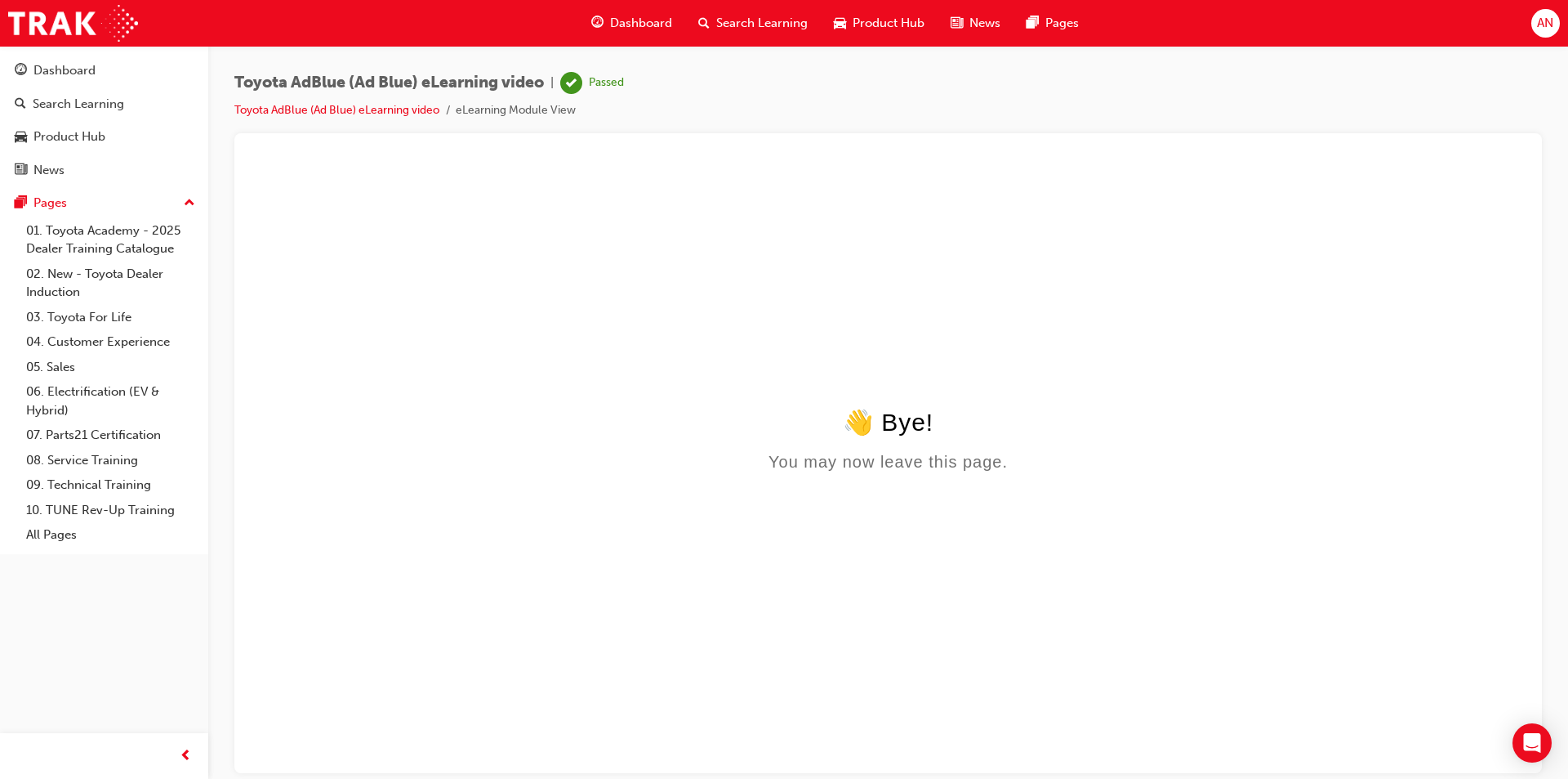
click at [621, 14] on span "Dashboard" at bounding box center [641, 24] width 62 height 19
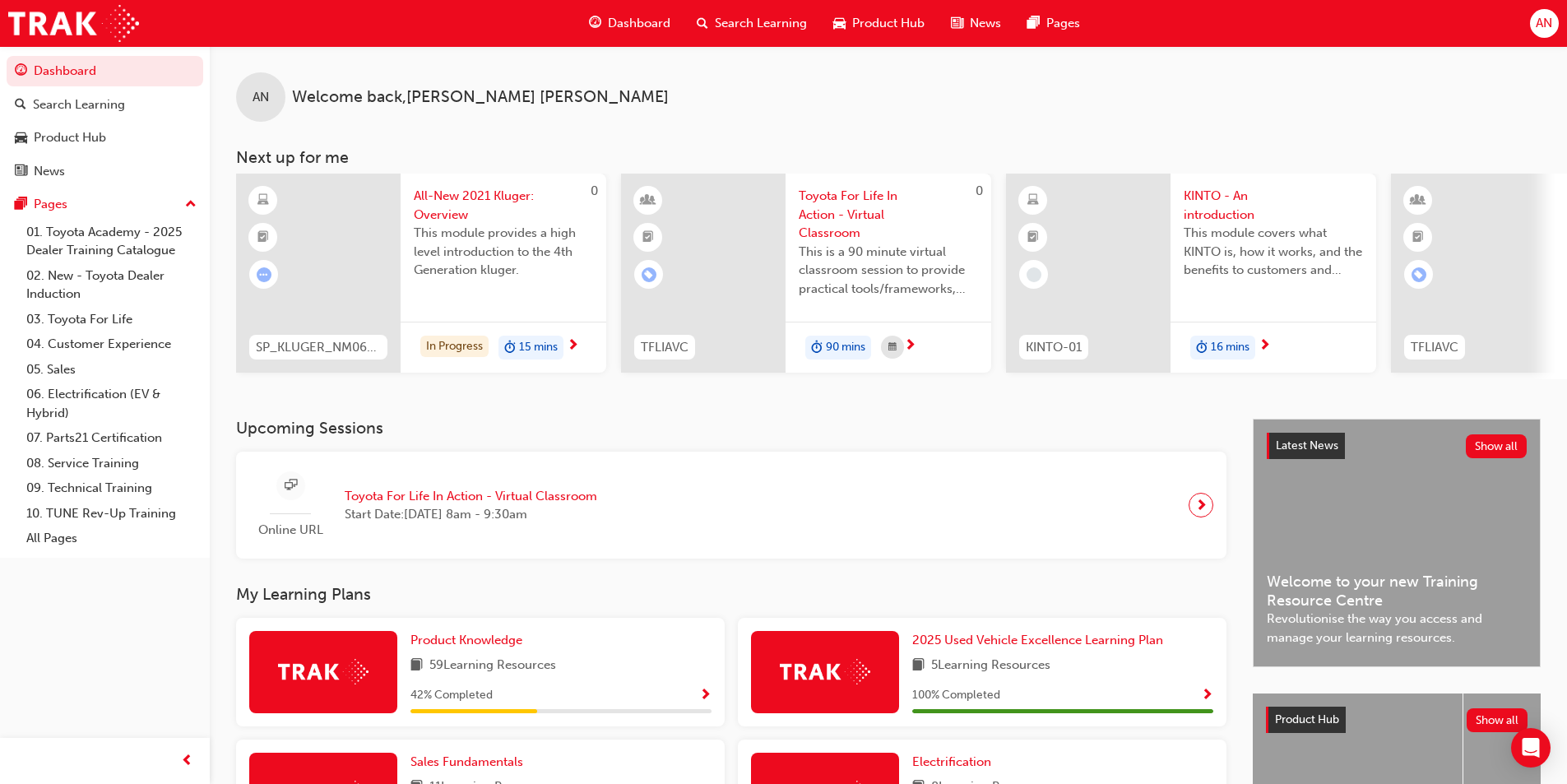
click at [1236, 203] on span "KINTO - An introduction" at bounding box center [1274, 205] width 179 height 37
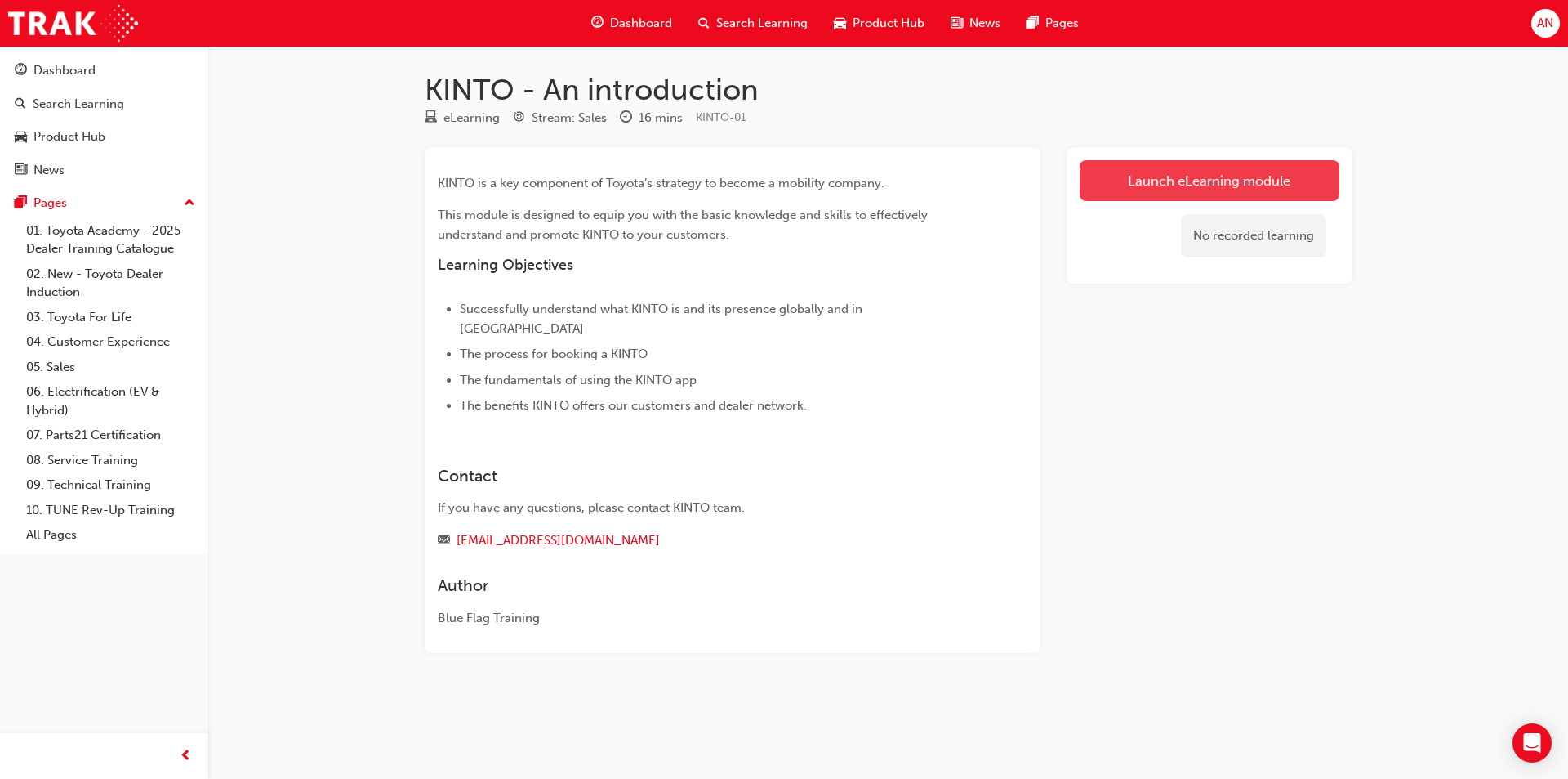
click at [1302, 169] on link "Launch eLearning module" at bounding box center [1210, 181] width 260 height 41
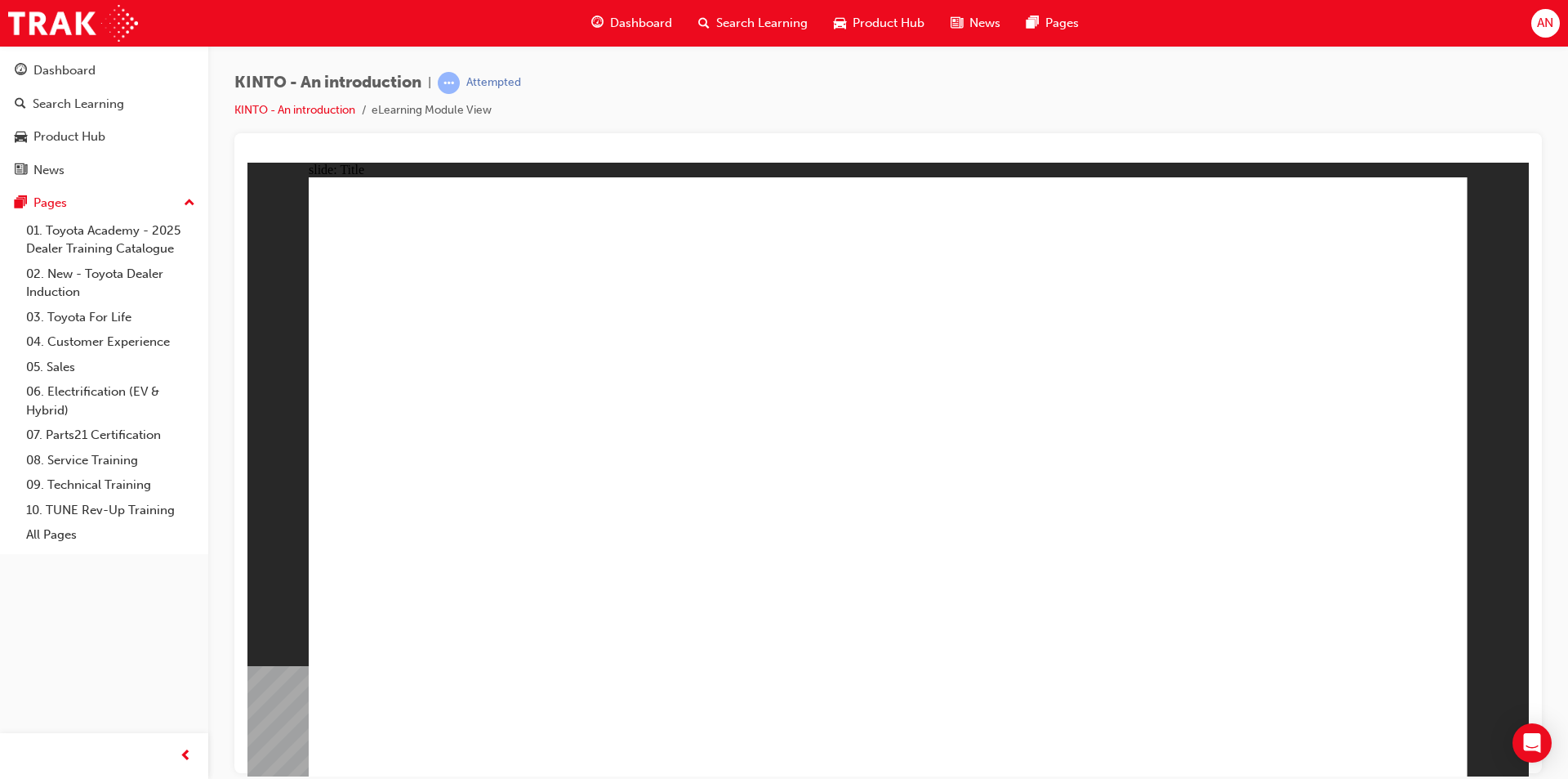
drag, startPoint x: 1371, startPoint y: 708, endPoint x: 1361, endPoint y: 715, distance: 12.2
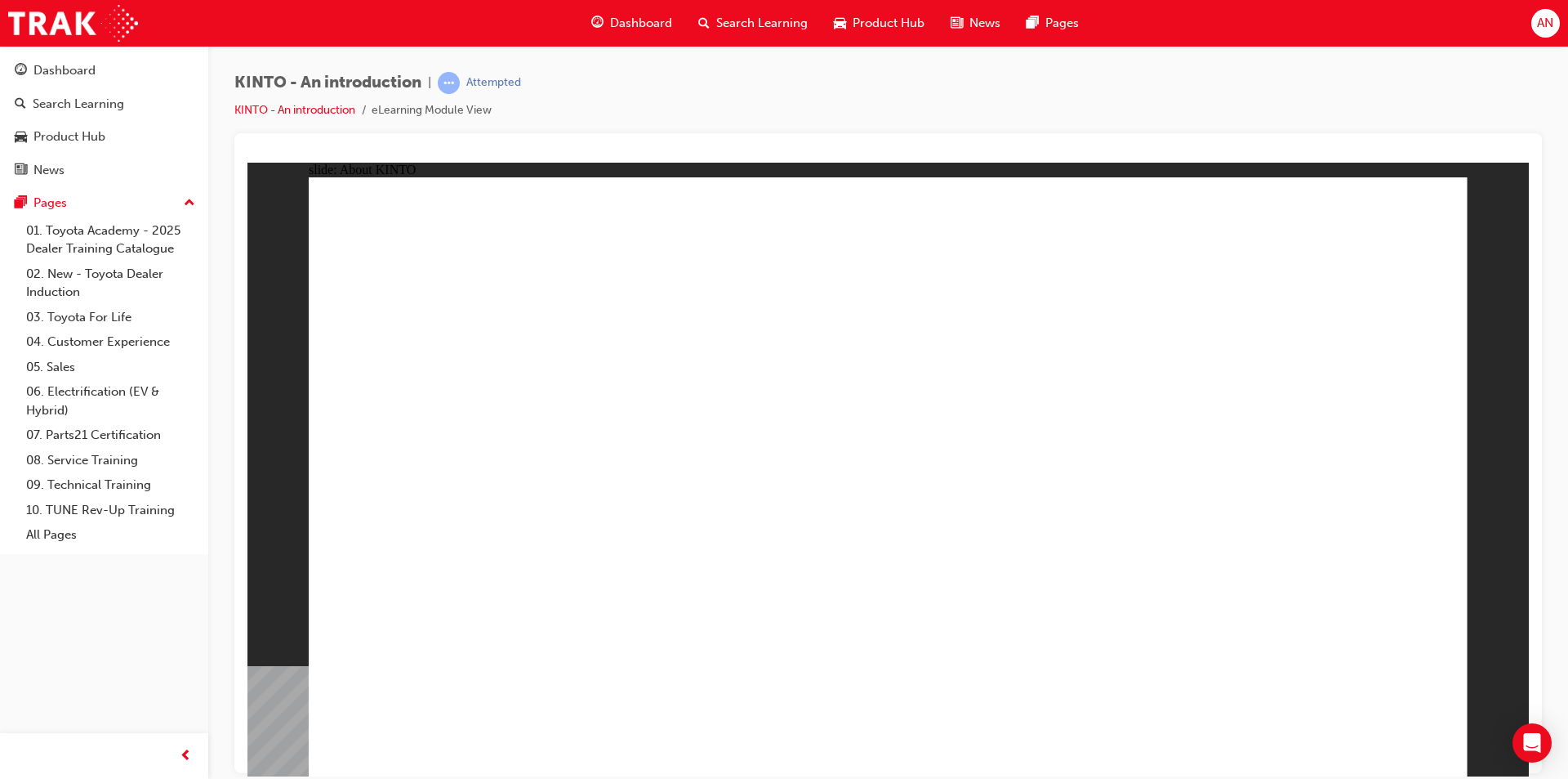
click at [1564, 322] on div "KINTO - An introduction | Attempted KINTO - An introduction eLearning Module Vi…" at bounding box center [889, 391] width 1360 height 692
click at [266, 678] on div "slide: What is KINTO Rectangle What is KINTO? KINTO is car rental, reimagined! …" at bounding box center [889, 468] width 1282 height 613
click at [236, 644] on div at bounding box center [889, 453] width 1308 height 639
click at [733, 87] on div "KINTO - An introduction | Attempted KINTO - An introduction eLearning Module Vi…" at bounding box center [889, 102] width 1308 height 61
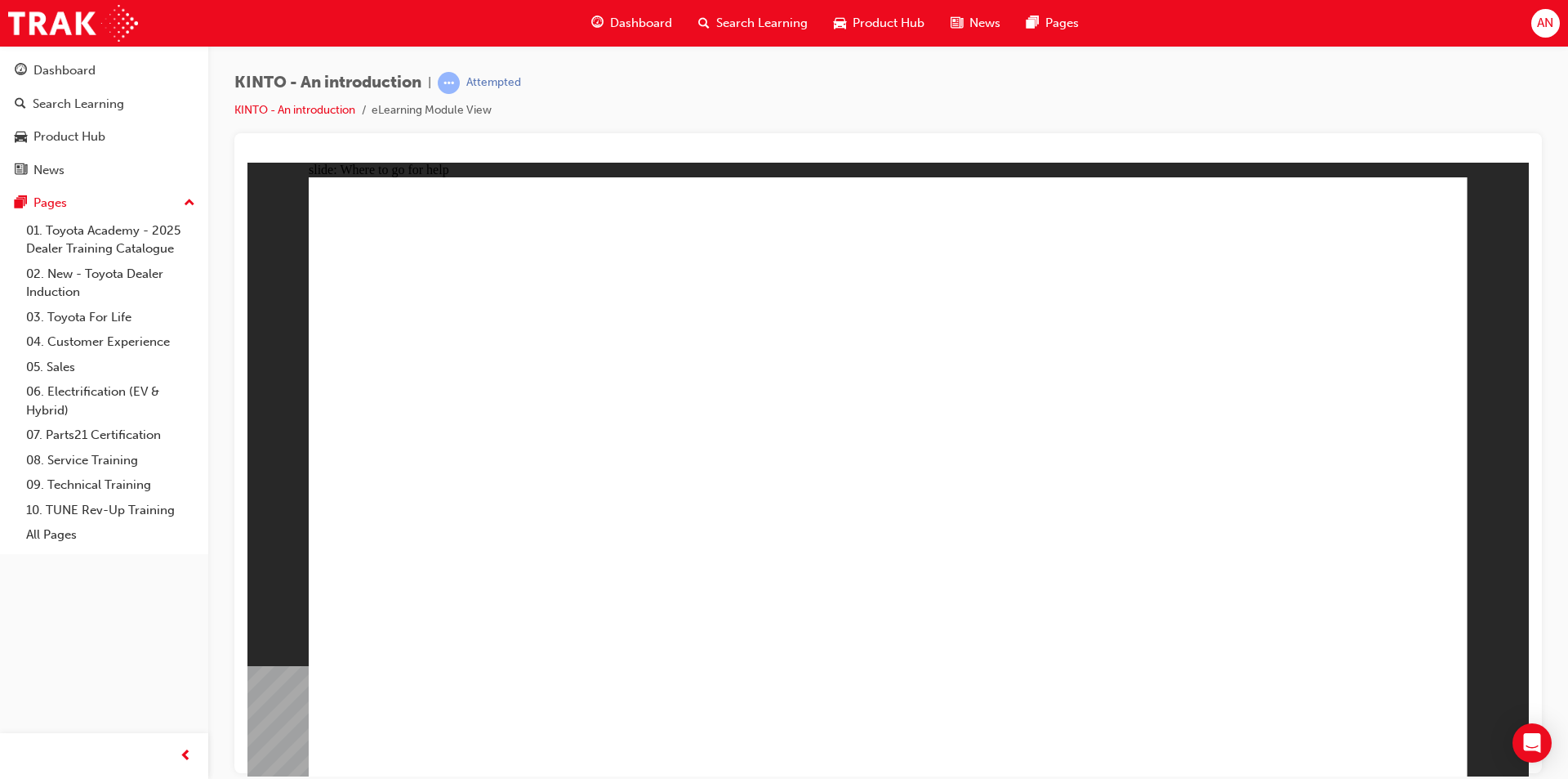
drag, startPoint x: 925, startPoint y: 586, endPoint x: 928, endPoint y: 598, distance: 12.4
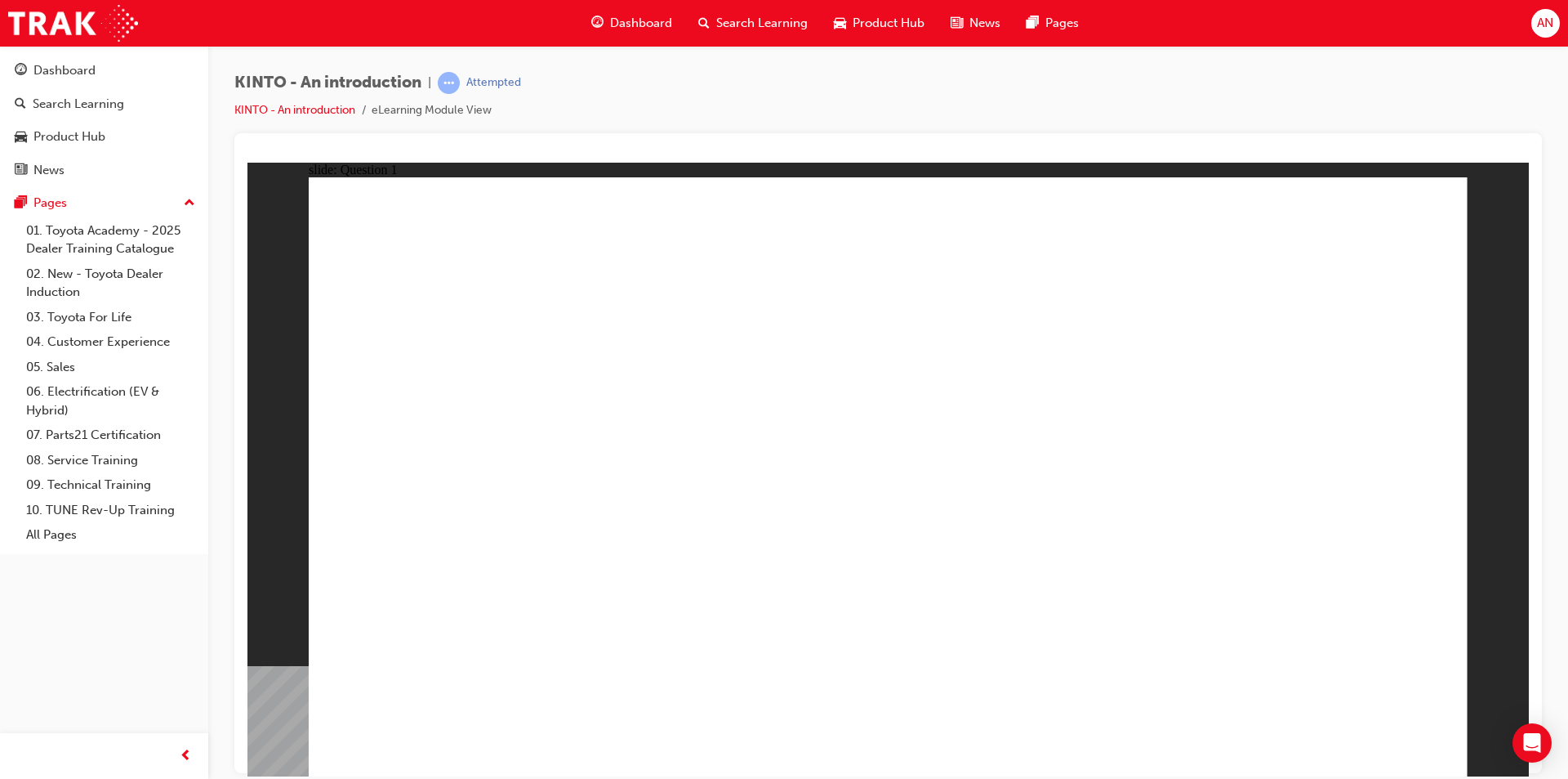
radio input "true"
checkbox input "true"
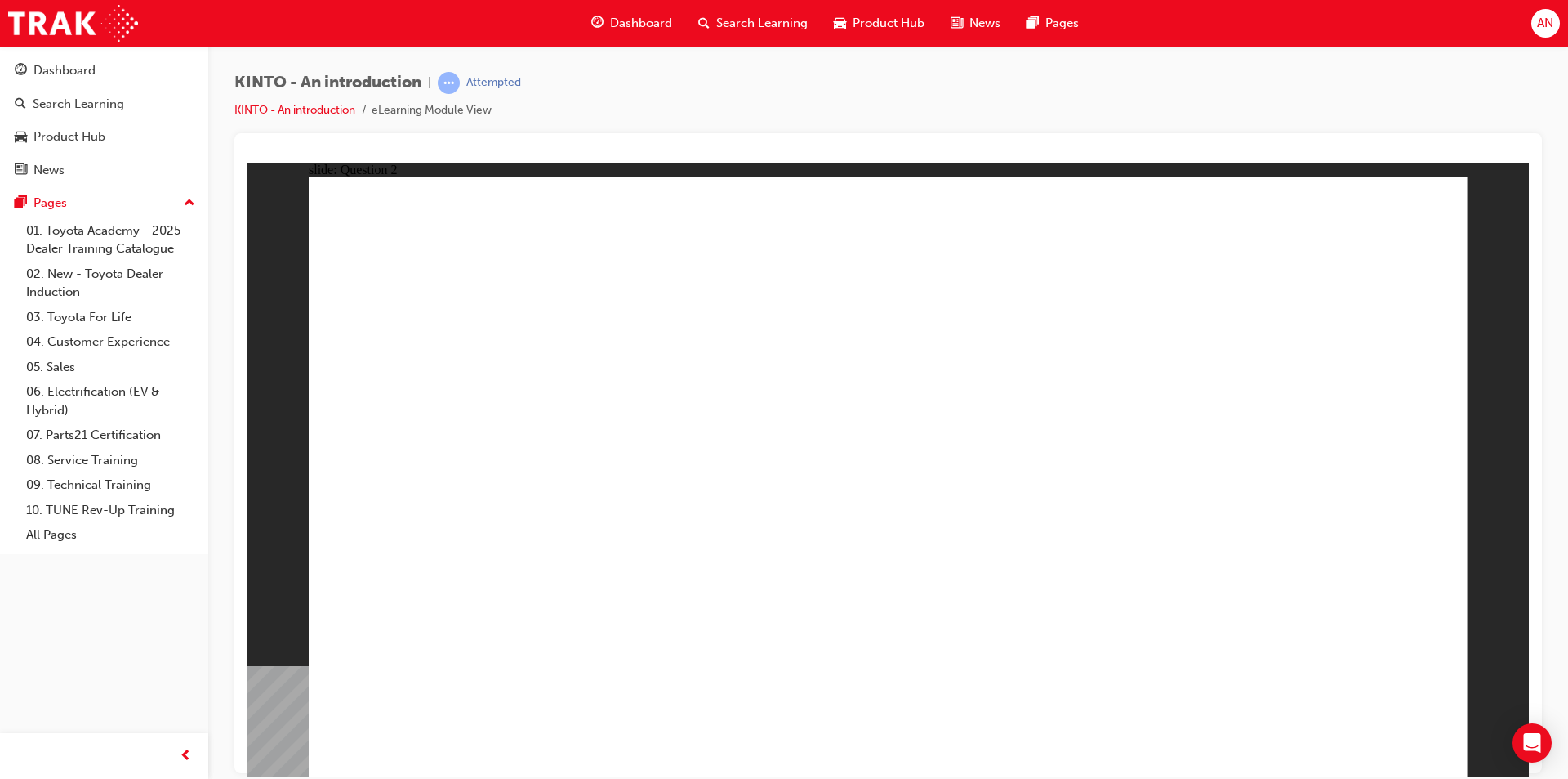
radio input "true"
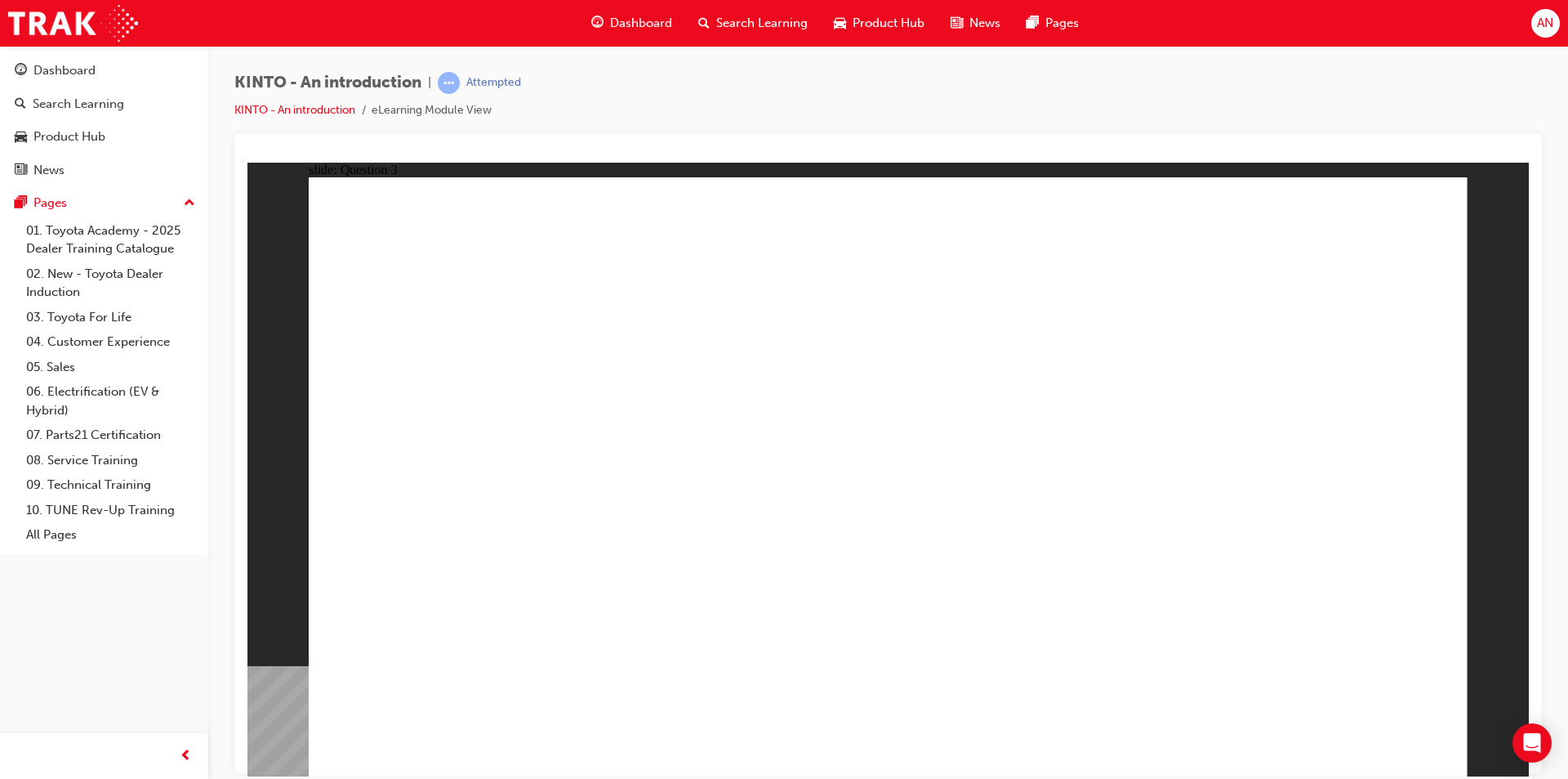
drag, startPoint x: 1118, startPoint y: 489, endPoint x: 434, endPoint y: 646, distance: 701.8
drag, startPoint x: 521, startPoint y: 559, endPoint x: 742, endPoint y: 632, distance: 232.7
drag, startPoint x: 910, startPoint y: 482, endPoint x: 910, endPoint y: 618, distance: 136.0
drag, startPoint x: 629, startPoint y: 491, endPoint x: 1169, endPoint y: 556, distance: 543.9
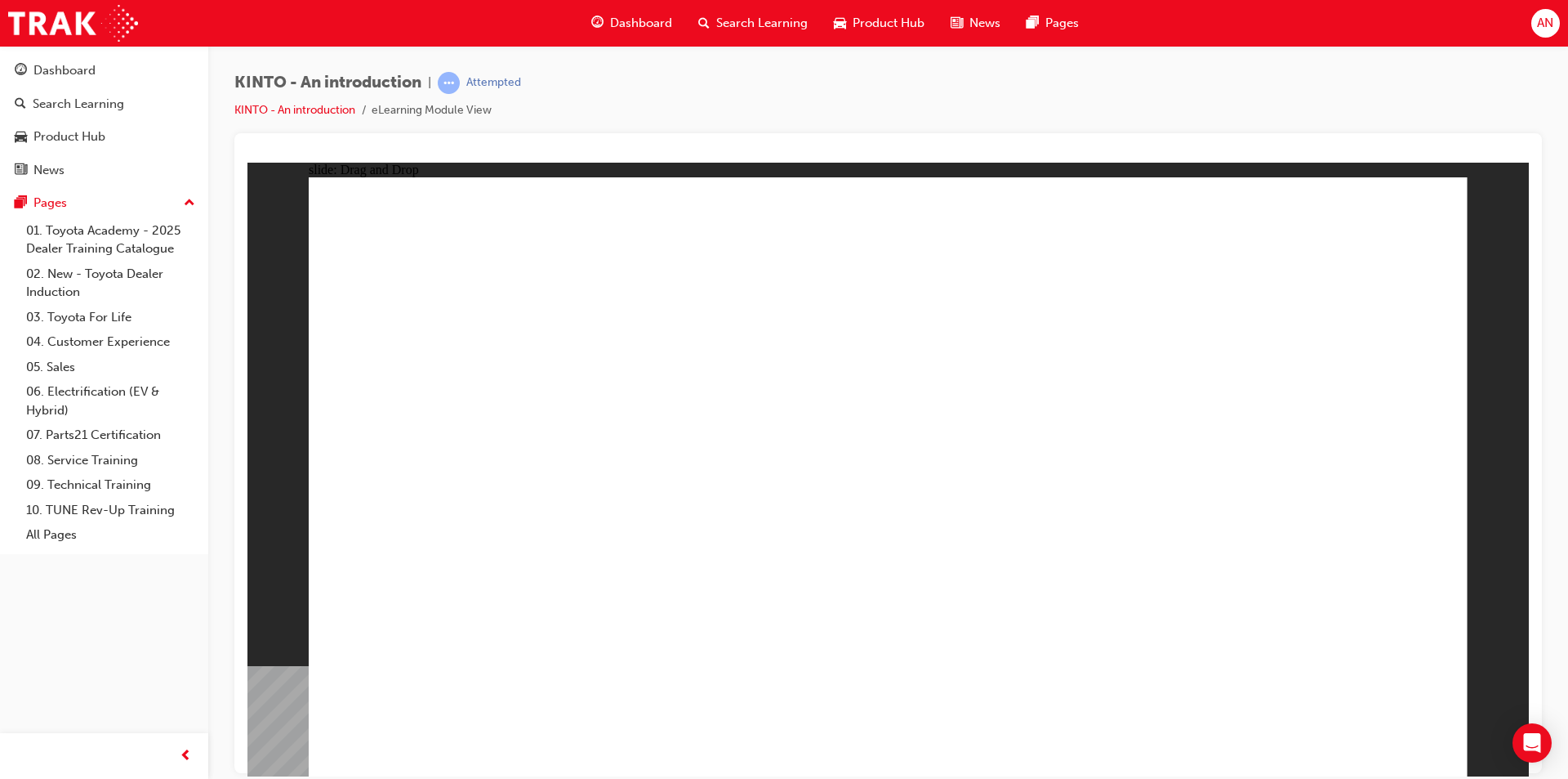
drag, startPoint x: 1267, startPoint y: 503, endPoint x: 1233, endPoint y: 486, distance: 38.0
drag, startPoint x: 1033, startPoint y: 626, endPoint x: 1281, endPoint y: 634, distance: 248.1
drag, startPoint x: 1252, startPoint y: 484, endPoint x: 1060, endPoint y: 646, distance: 251.2
drag, startPoint x: 1345, startPoint y: 712, endPoint x: 1367, endPoint y: 725, distance: 25.6
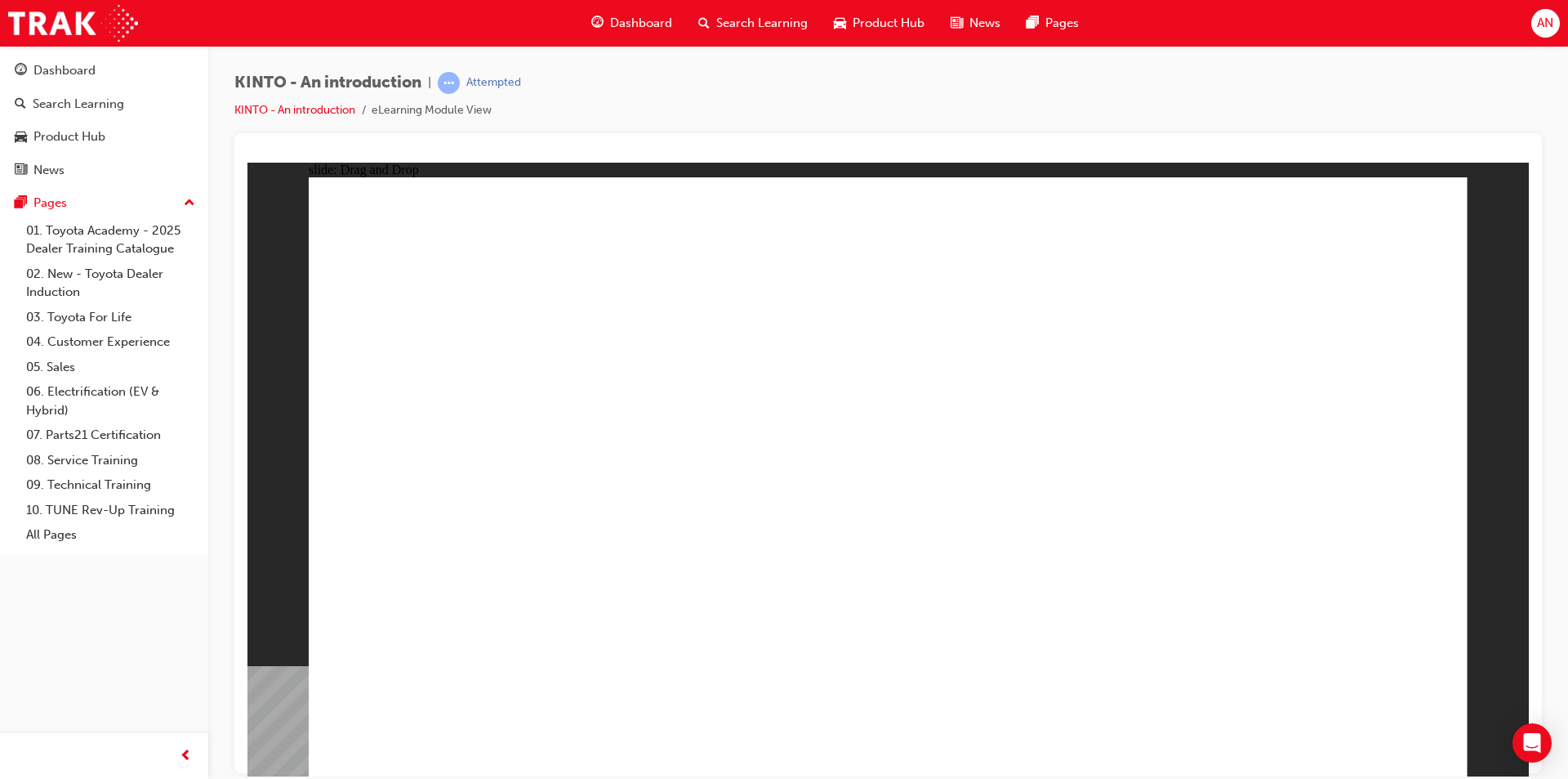
radio input "true"
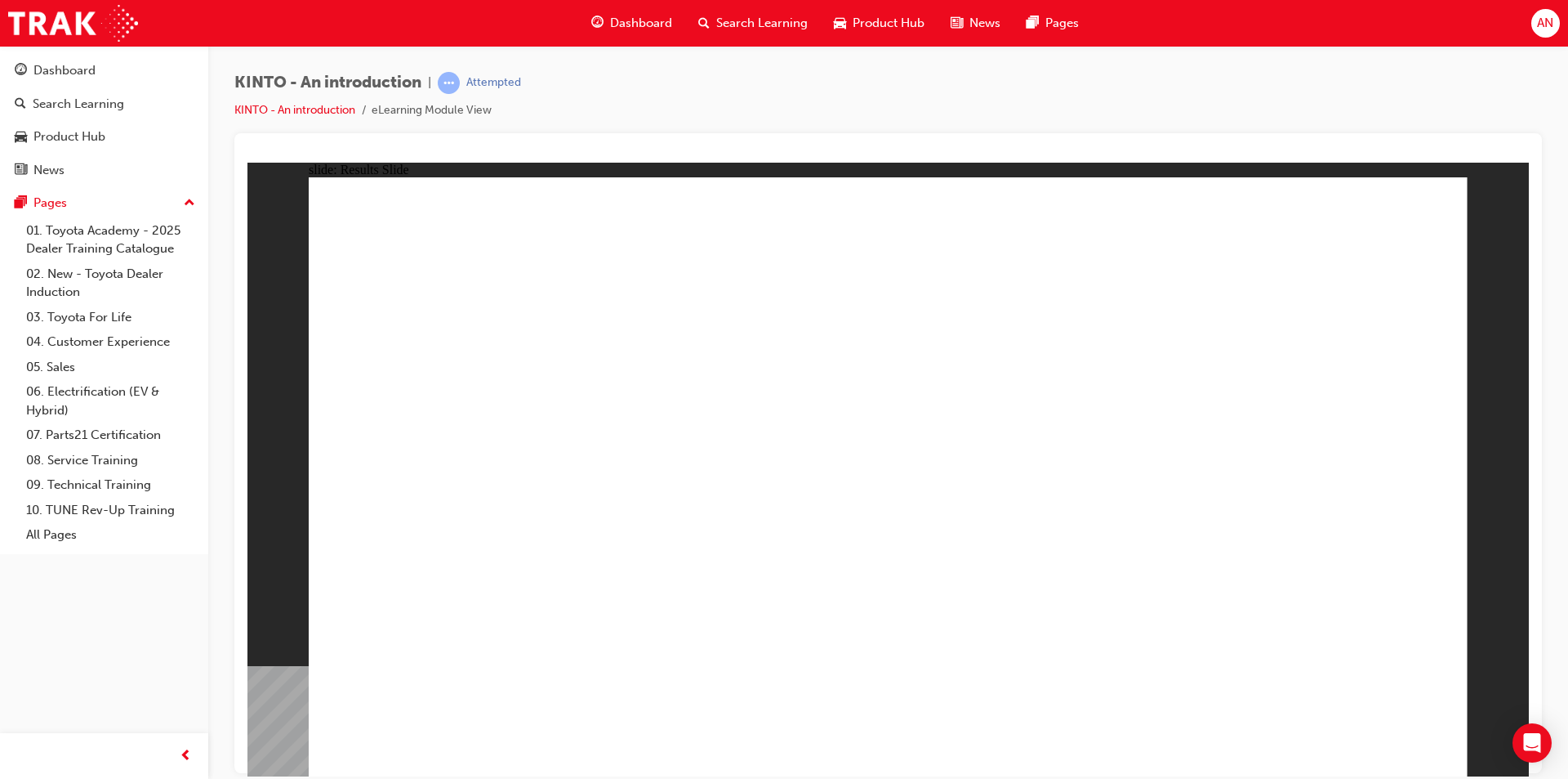
radio input "true"
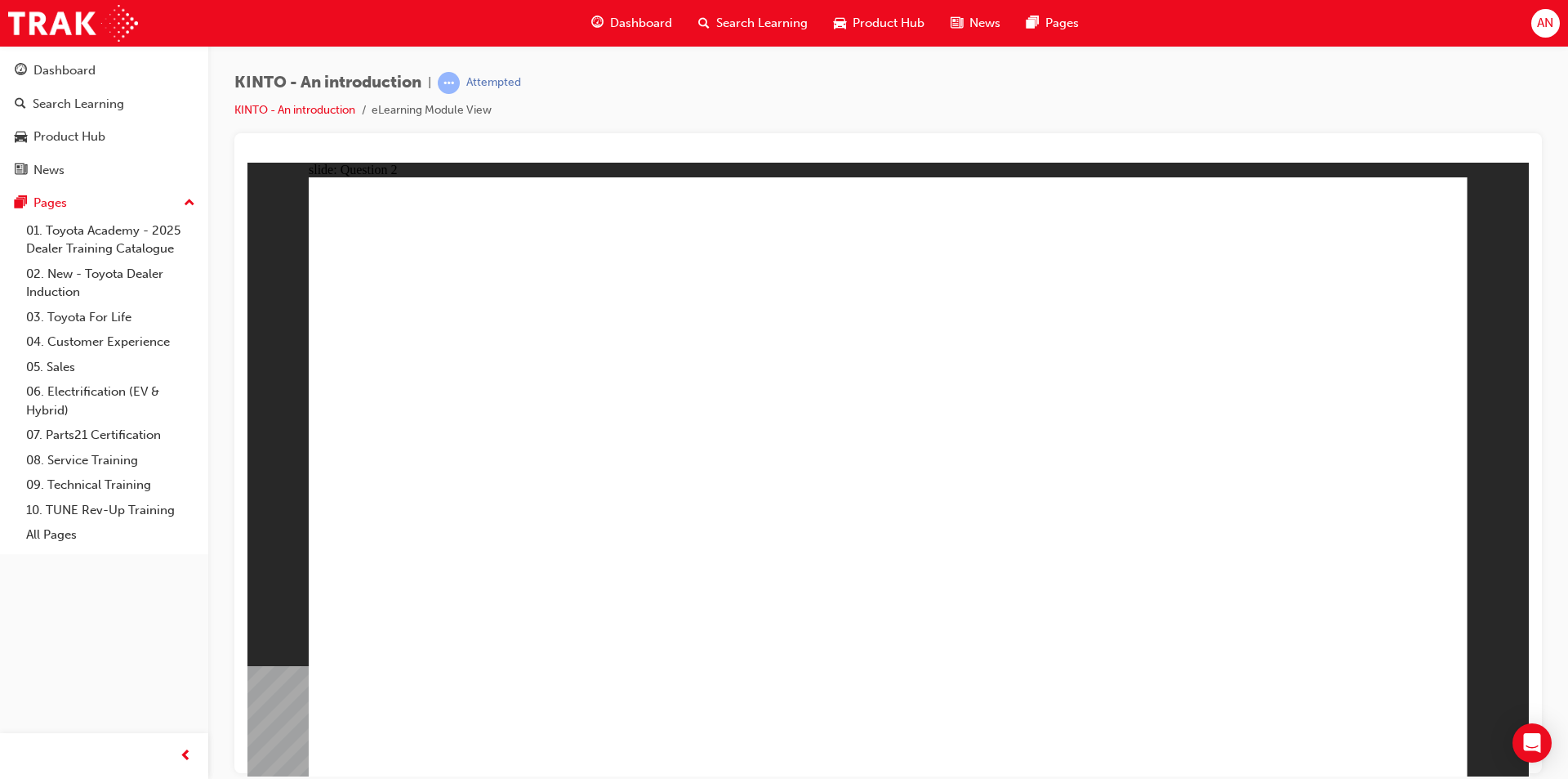
checkbox input "true"
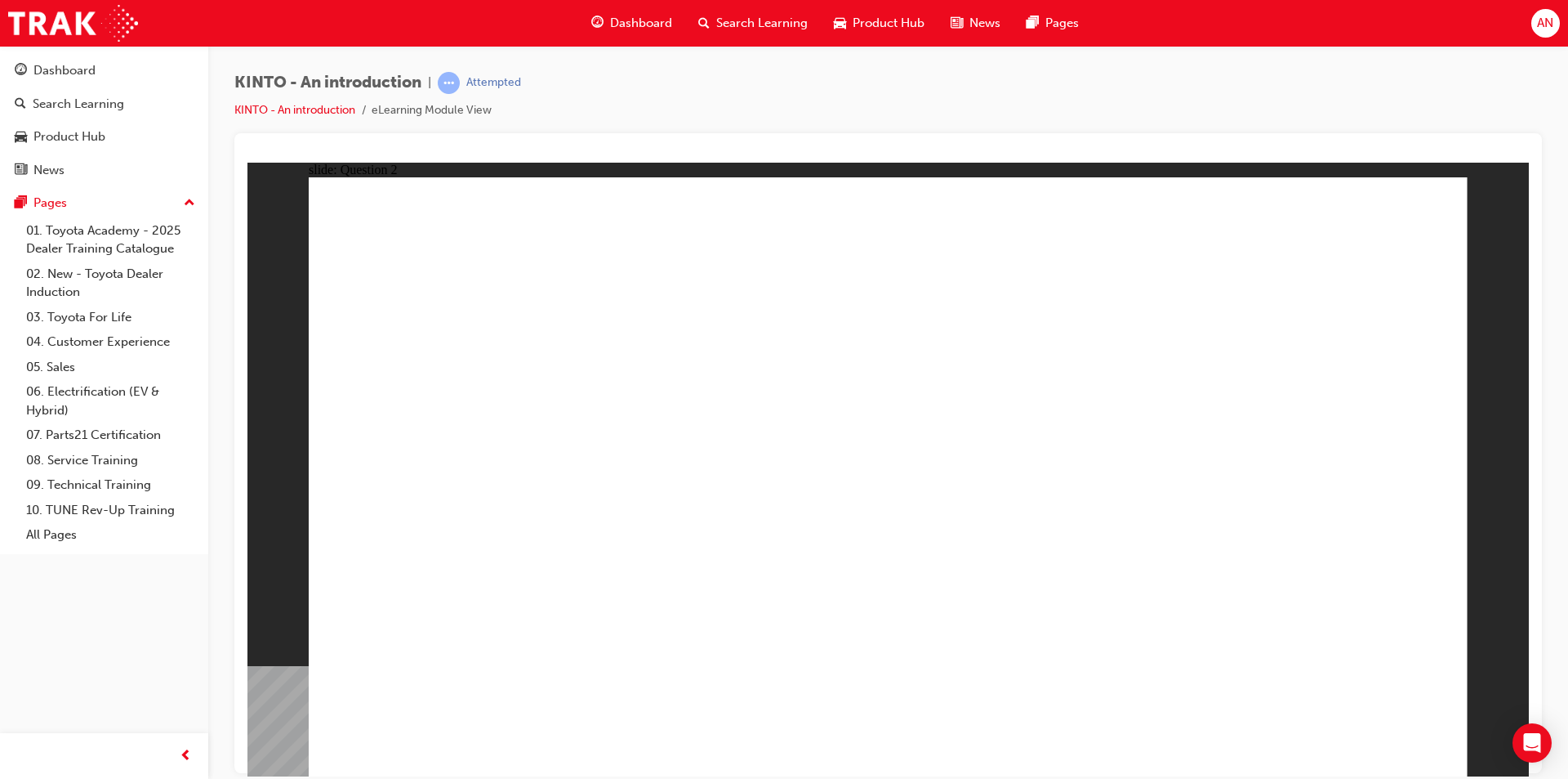
checkbox input "true"
radio input "true"
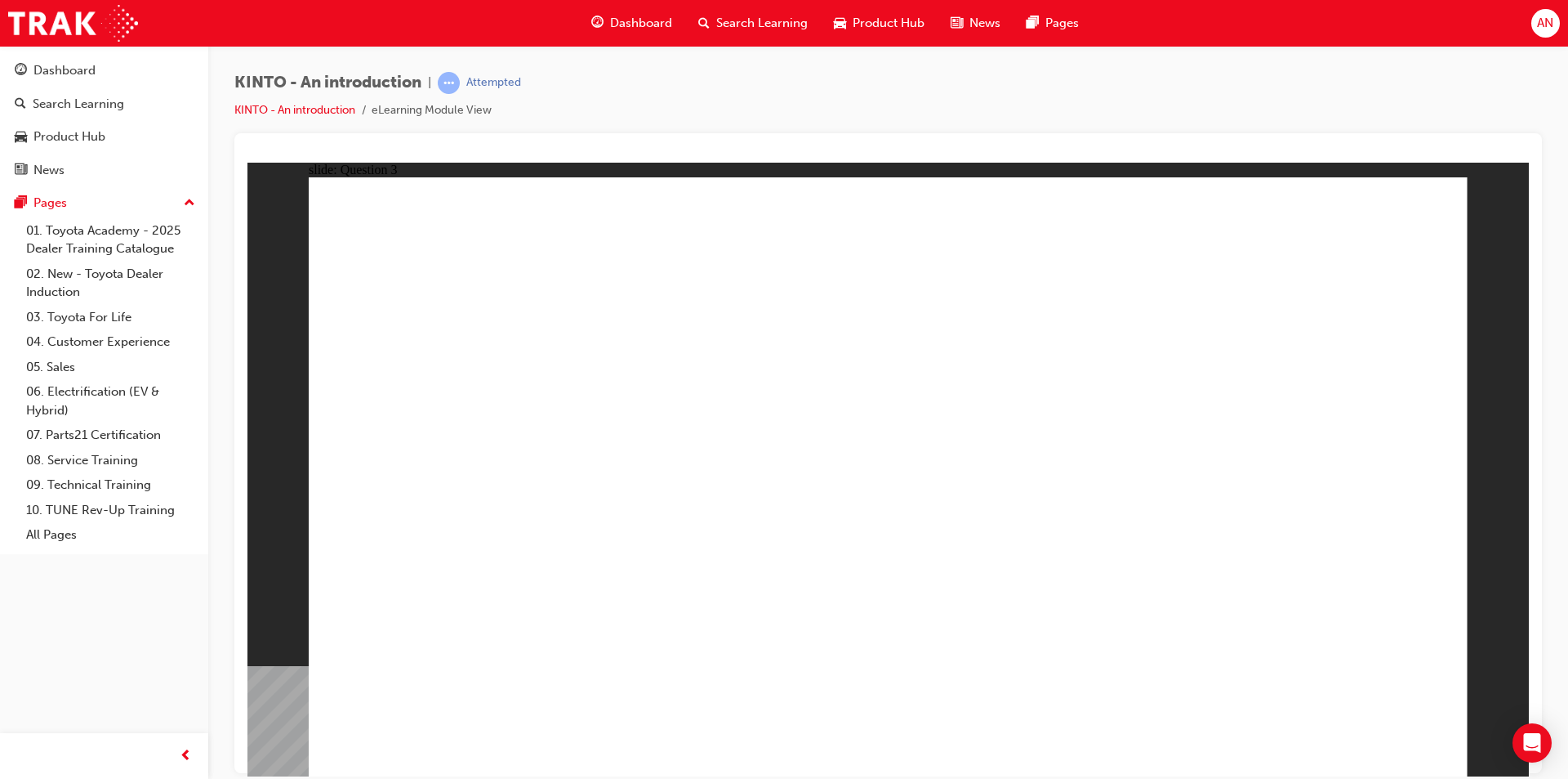
drag, startPoint x: 1121, startPoint y: 497, endPoint x: 485, endPoint y: 633, distance: 650.4
drag, startPoint x: 458, startPoint y: 494, endPoint x: 665, endPoint y: 636, distance: 251.0
drag, startPoint x: 1315, startPoint y: 510, endPoint x: 890, endPoint y: 648, distance: 446.8
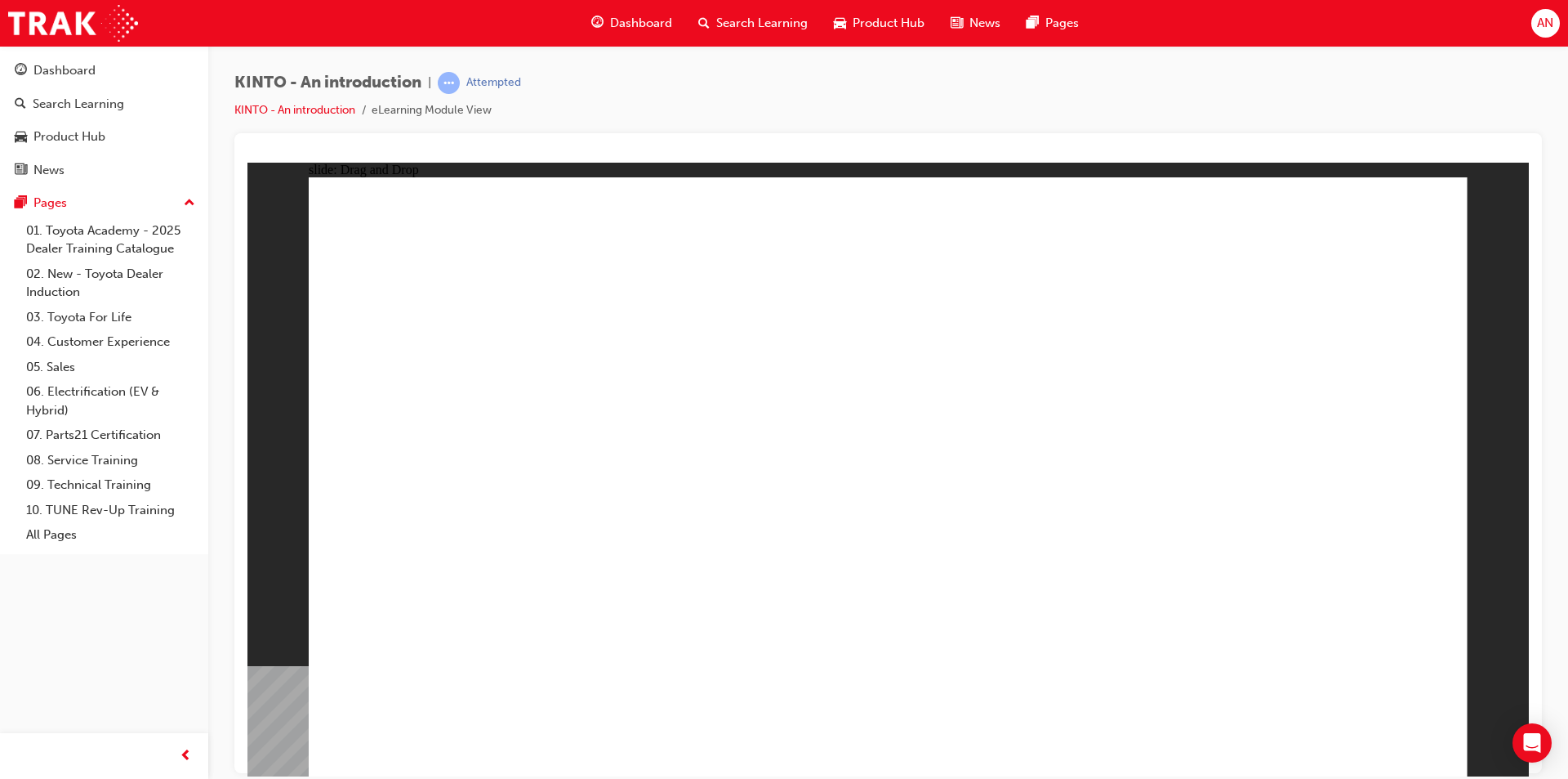
drag, startPoint x: 648, startPoint y: 488, endPoint x: 676, endPoint y: 482, distance: 28.6
drag, startPoint x: 845, startPoint y: 645, endPoint x: 1052, endPoint y: 645, distance: 207.0
drag, startPoint x: 948, startPoint y: 480, endPoint x: 941, endPoint y: 632, distance: 152.2
drag, startPoint x: 729, startPoint y: 482, endPoint x: 1357, endPoint y: 639, distance: 647.3
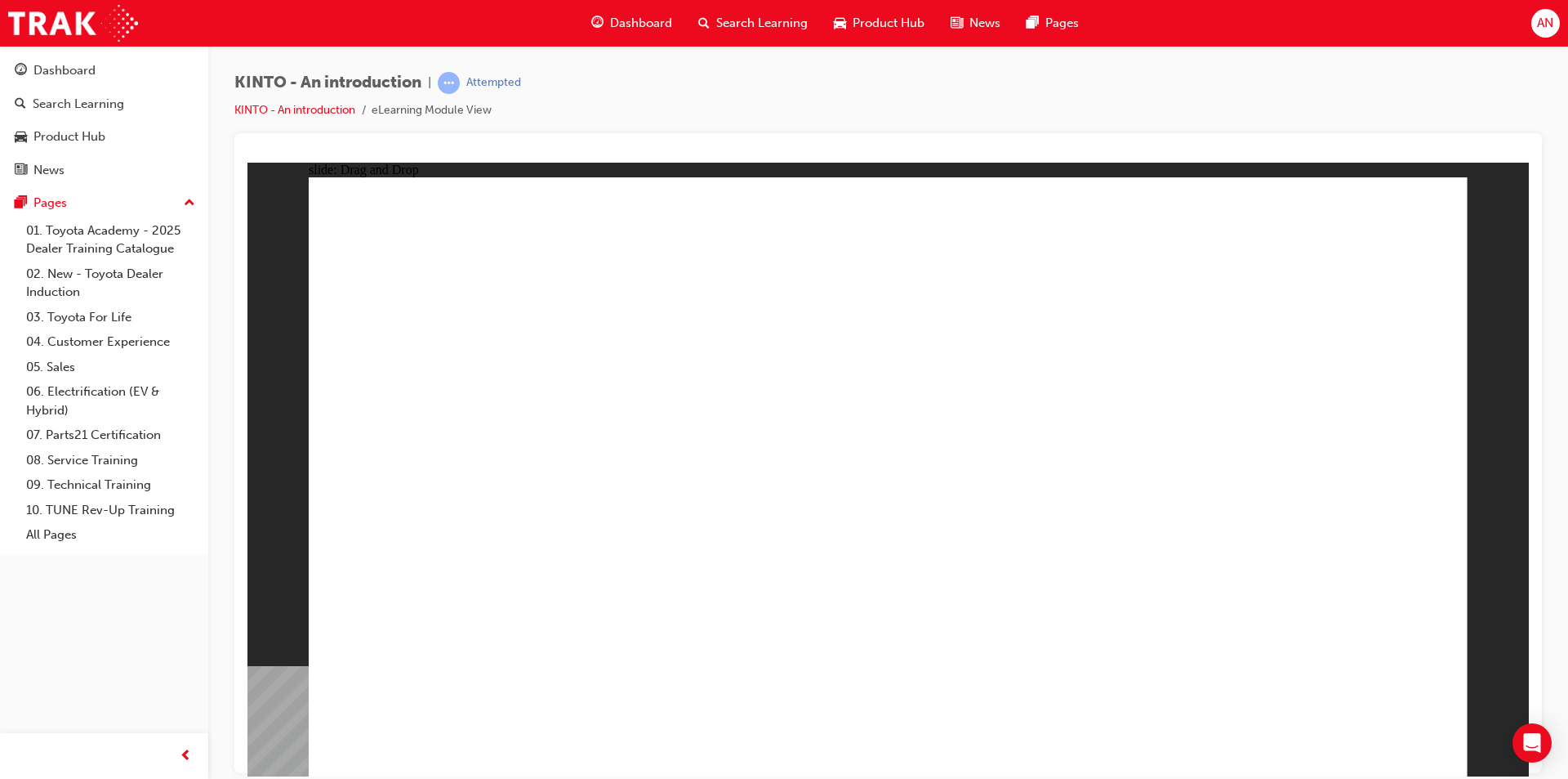
radio input "true"
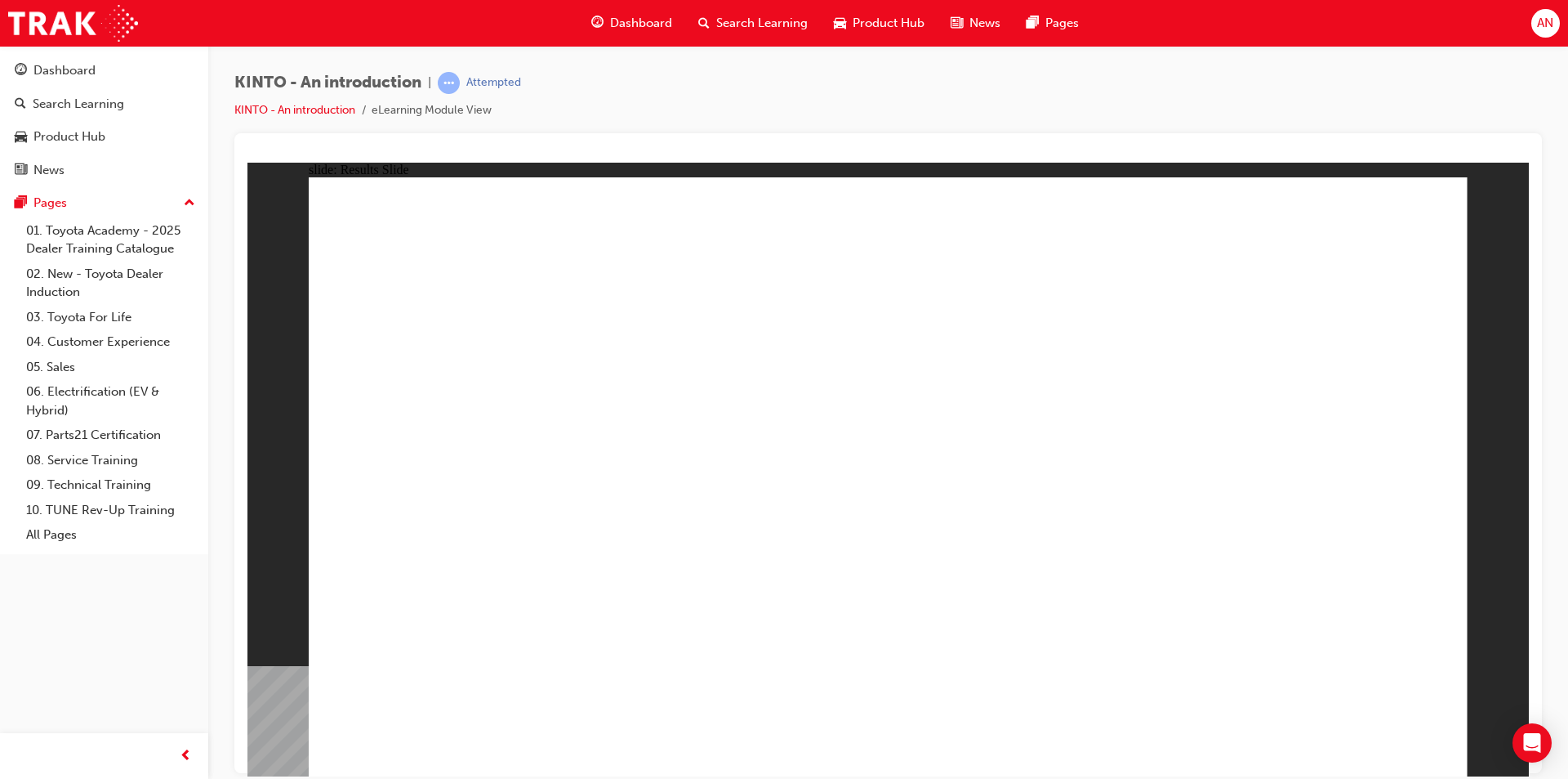
radio input "true"
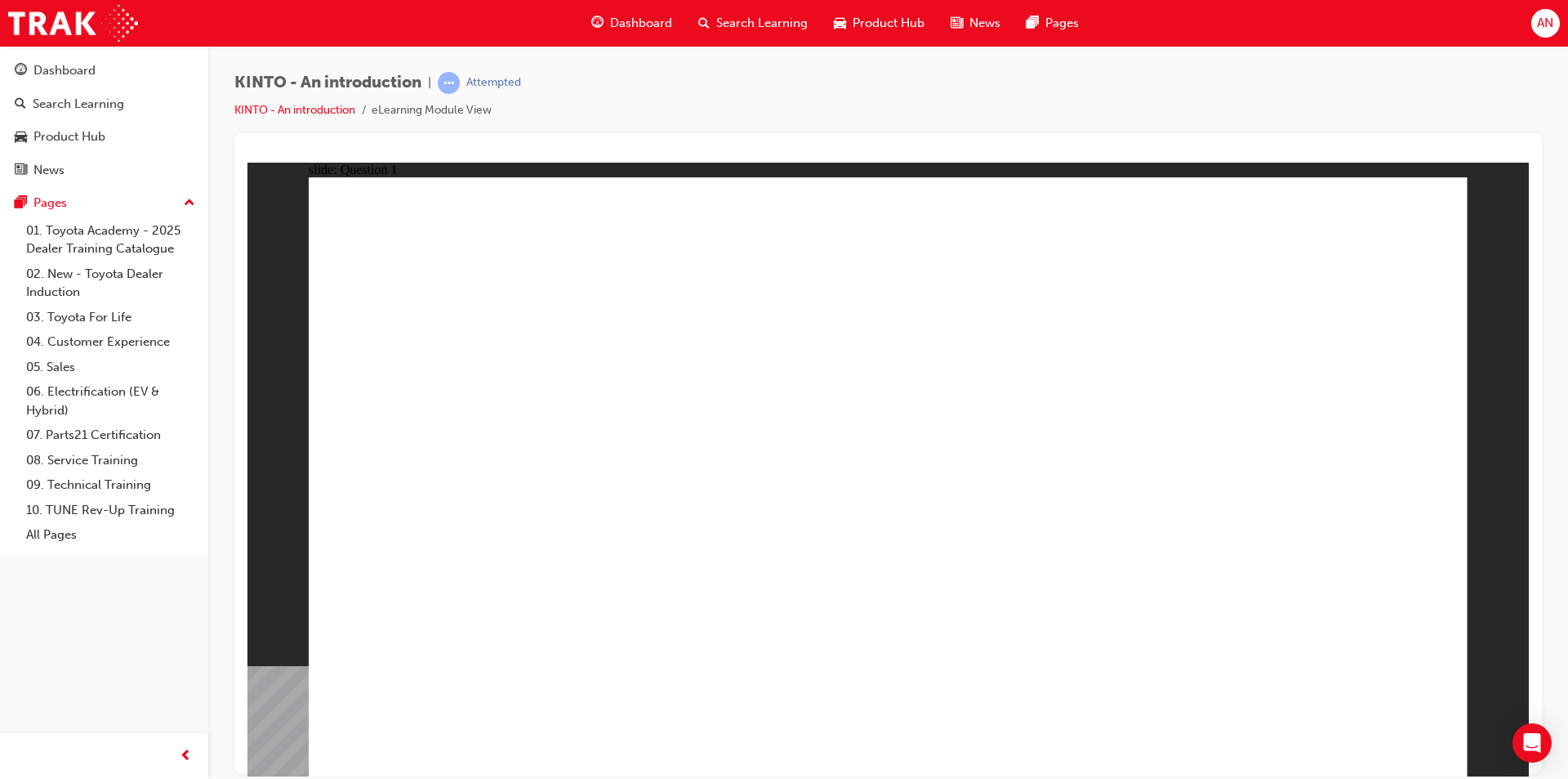
checkbox input "true"
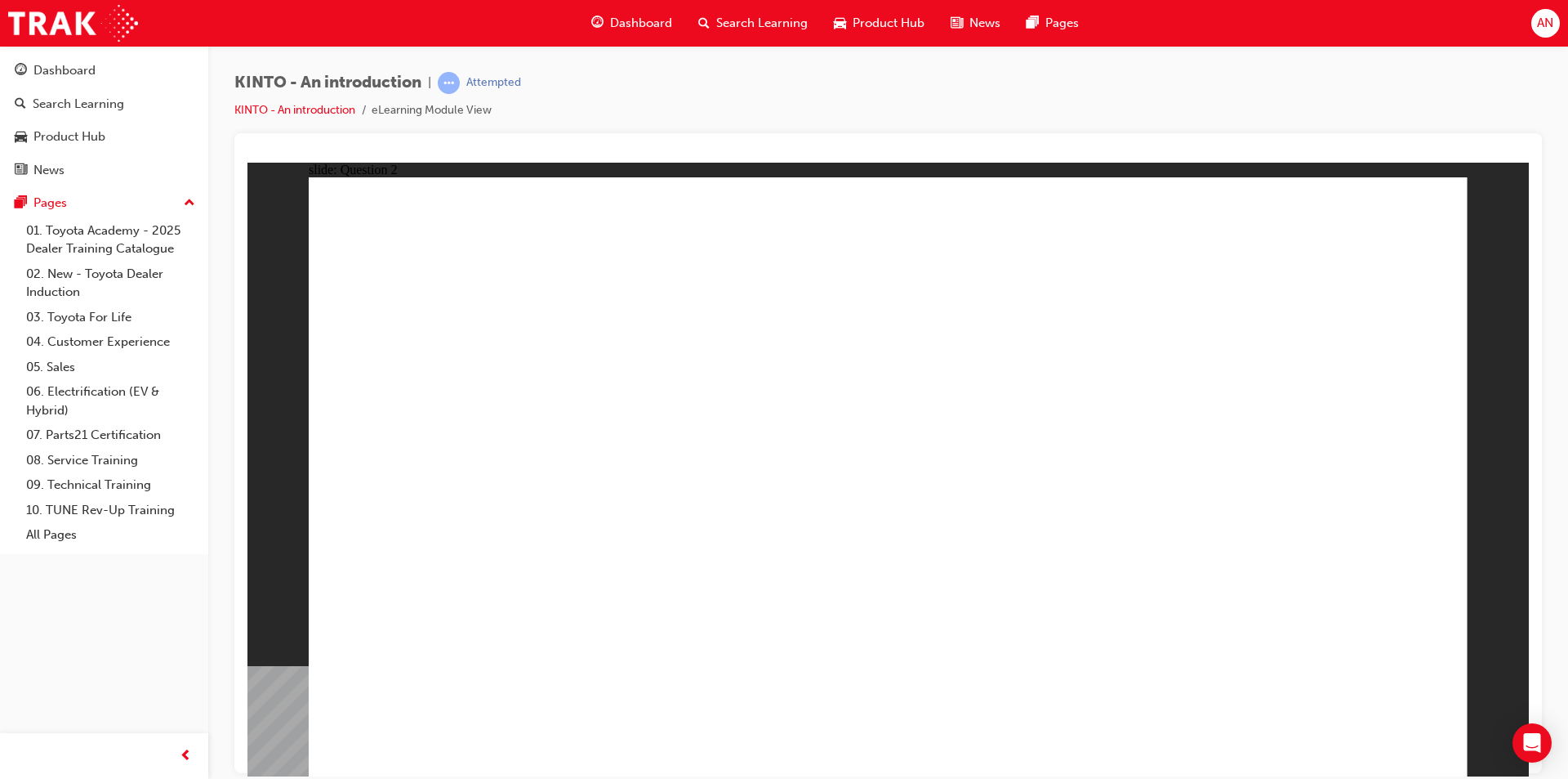
radio input "true"
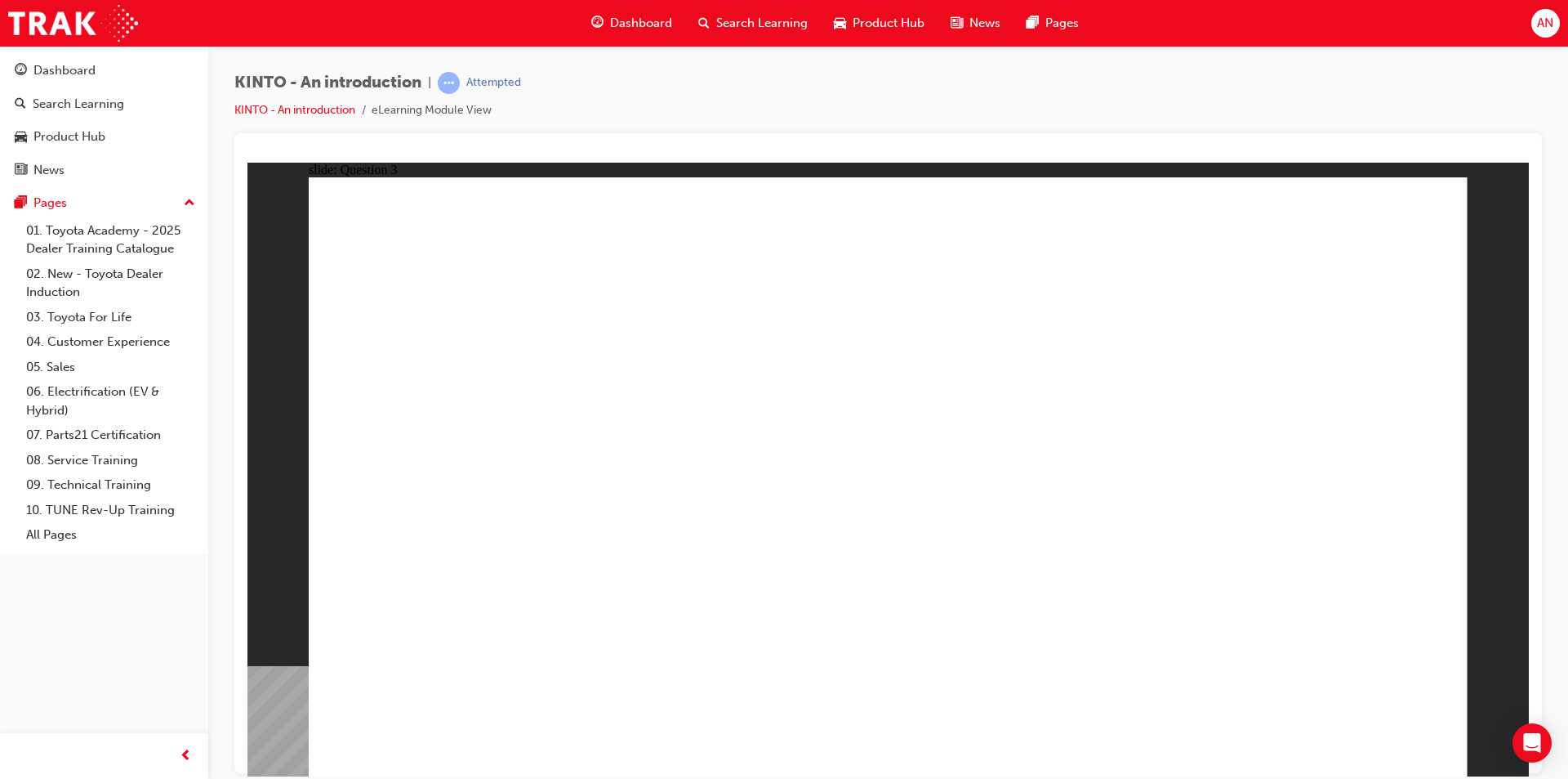
drag, startPoint x: 943, startPoint y: 497, endPoint x: 535, endPoint y: 626, distance: 427.9
drag, startPoint x: 480, startPoint y: 520, endPoint x: 671, endPoint y: 650, distance: 231.0
drag, startPoint x: 522, startPoint y: 628, endPoint x: 494, endPoint y: 523, distance: 108.7
drag, startPoint x: 756, startPoint y: 654, endPoint x: 799, endPoint y: 530, distance: 131.2
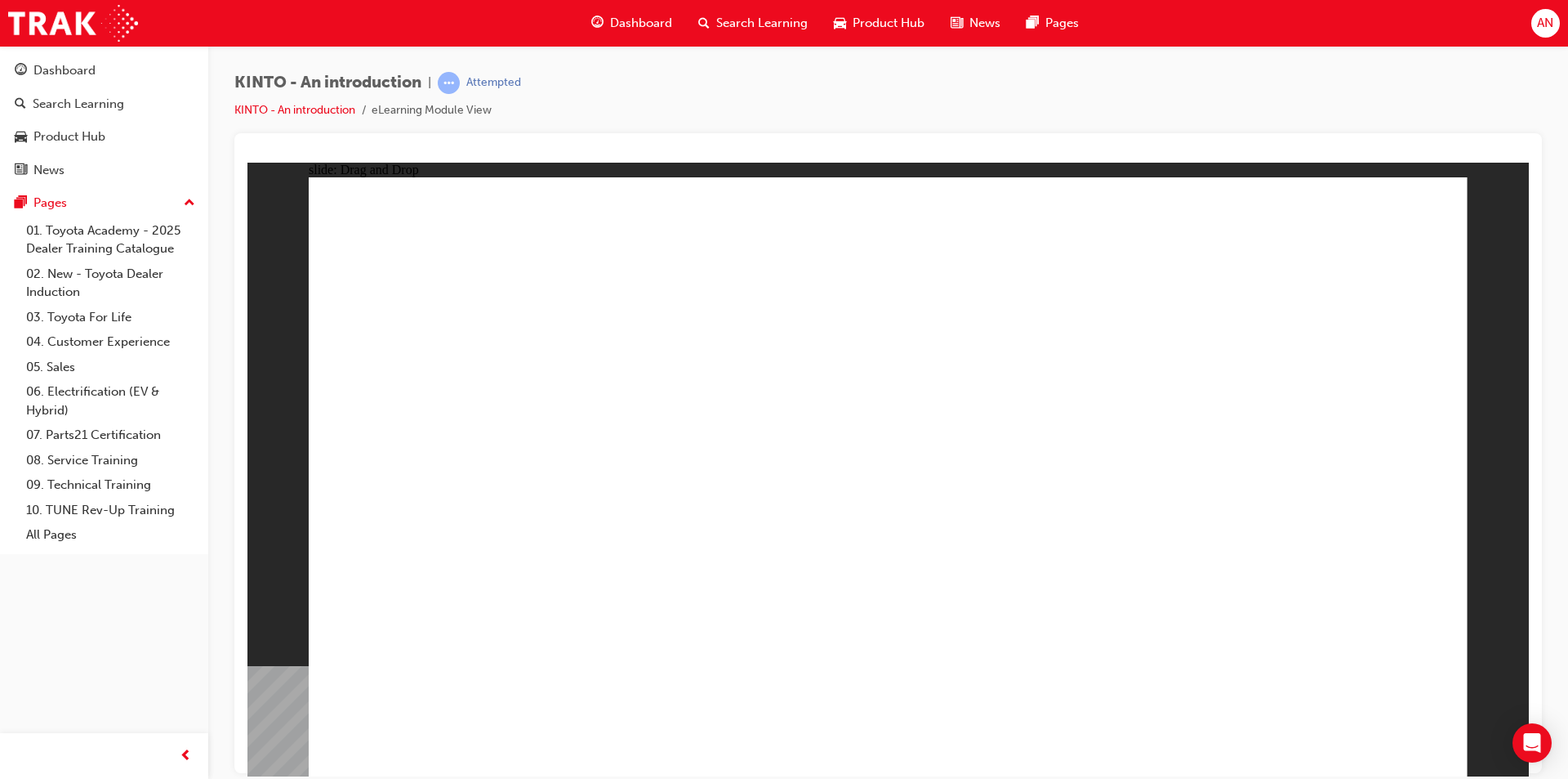
drag, startPoint x: 1123, startPoint y: 468, endPoint x: 478, endPoint y: 605, distance: 659.4
drag, startPoint x: 468, startPoint y: 522, endPoint x: 697, endPoint y: 630, distance: 253.2
drag, startPoint x: 746, startPoint y: 537, endPoint x: 930, endPoint y: 659, distance: 220.8
drag, startPoint x: 937, startPoint y: 640, endPoint x: 1087, endPoint y: 497, distance: 207.2
drag, startPoint x: 1322, startPoint y: 509, endPoint x: 900, endPoint y: 647, distance: 444.0
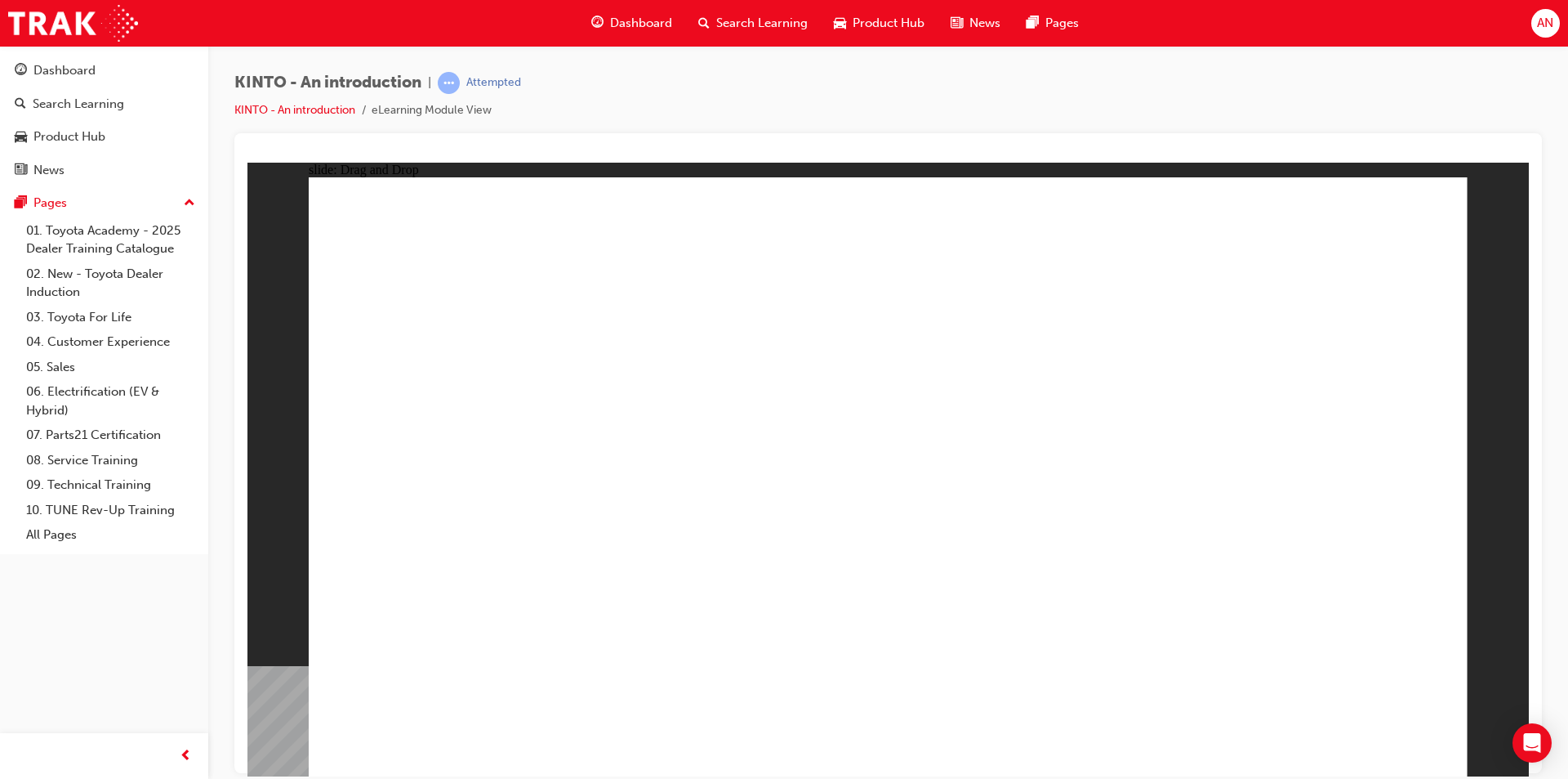
drag, startPoint x: 819, startPoint y: 637, endPoint x: 649, endPoint y: 639, distance: 170.0
drag, startPoint x: 769, startPoint y: 644, endPoint x: 919, endPoint y: 652, distance: 150.2
drag, startPoint x: 907, startPoint y: 613, endPoint x: 892, endPoint y: 514, distance: 100.1
drag, startPoint x: 849, startPoint y: 538, endPoint x: 867, endPoint y: 666, distance: 129.3
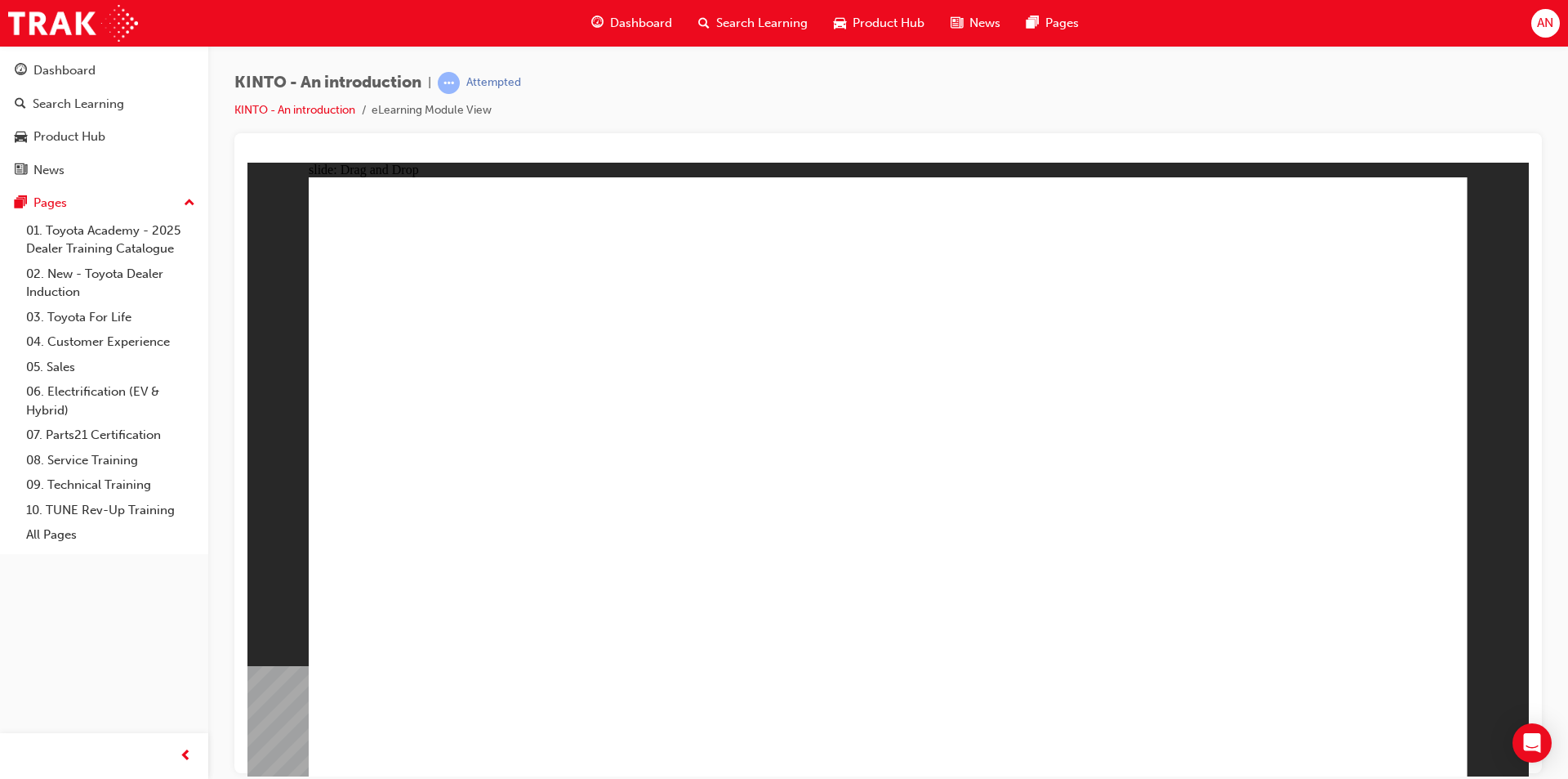
drag, startPoint x: 1052, startPoint y: 487, endPoint x: 1133, endPoint y: 639, distance: 172.2
drag, startPoint x: 648, startPoint y: 502, endPoint x: 1310, endPoint y: 640, distance: 676.2
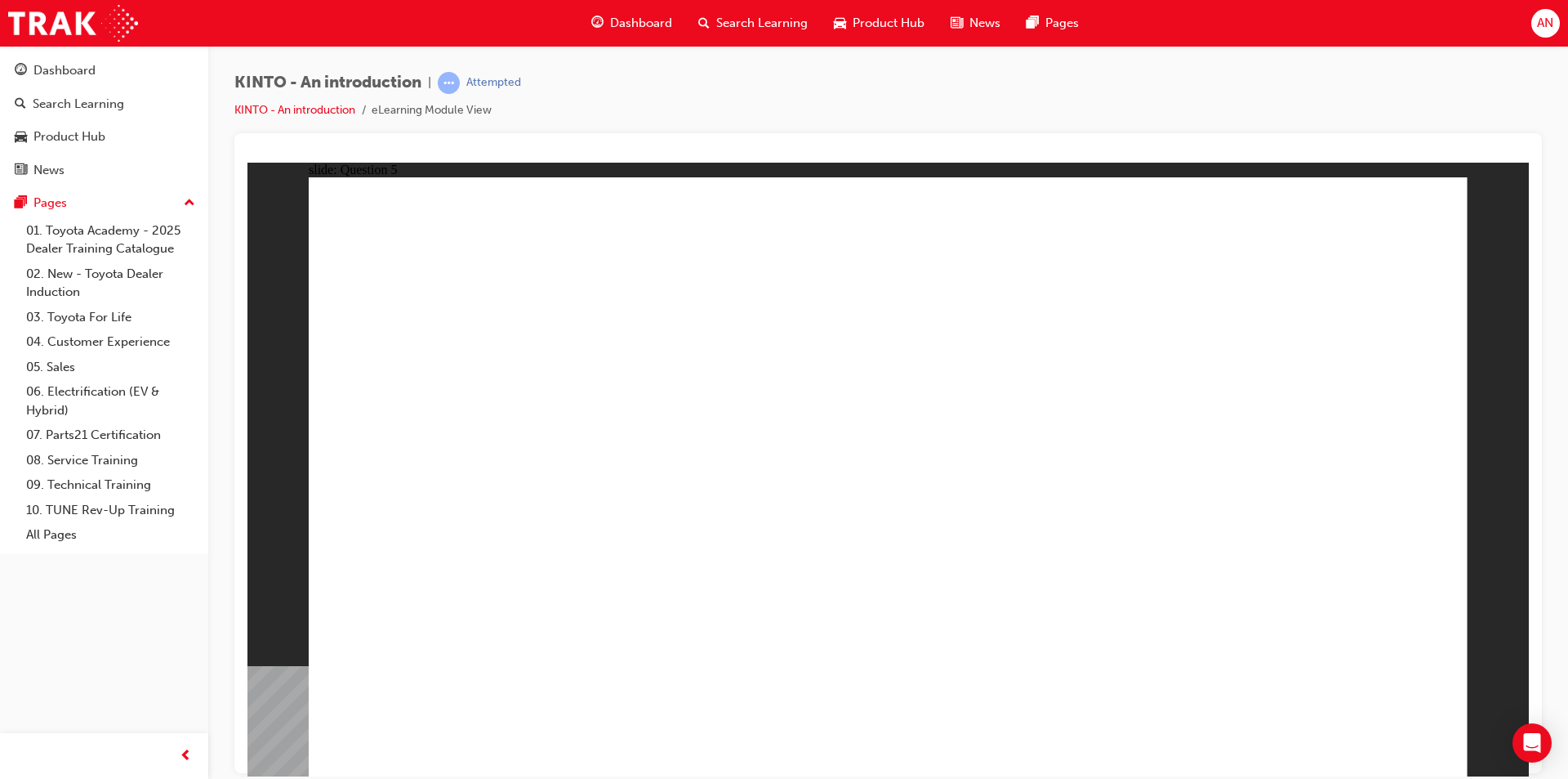
radio input "true"
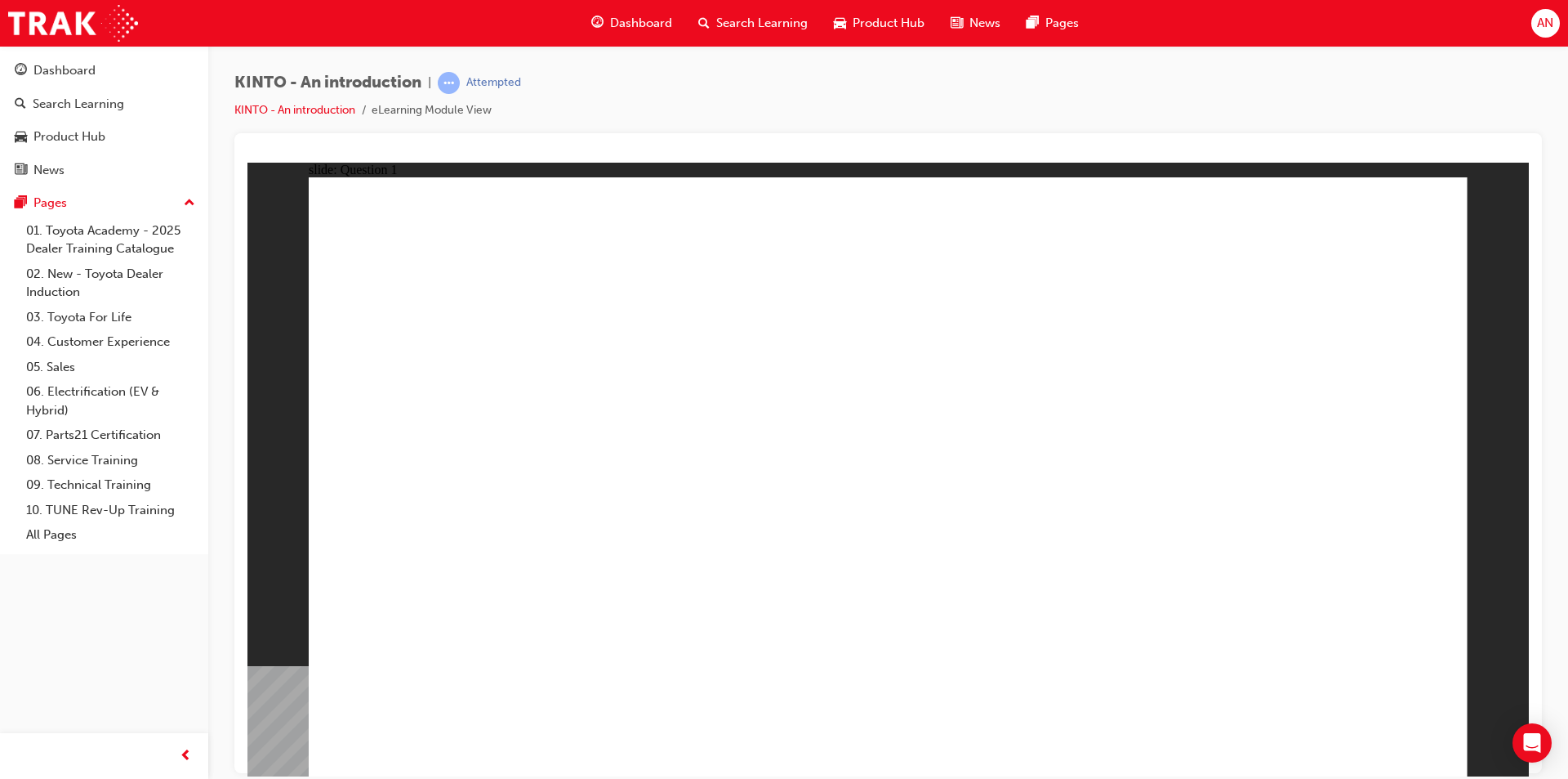
radio input "true"
checkbox input "true"
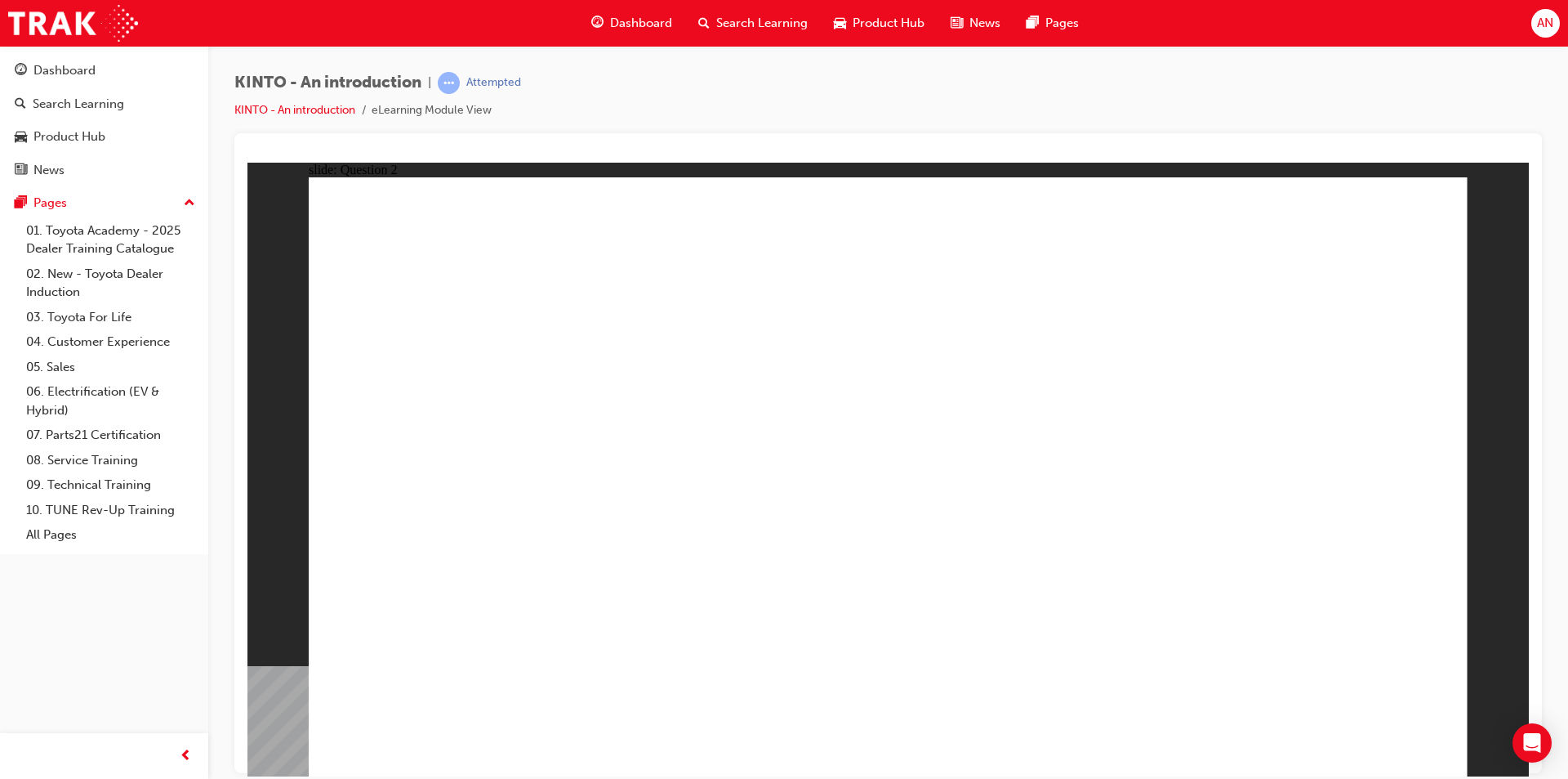
checkbox input "true"
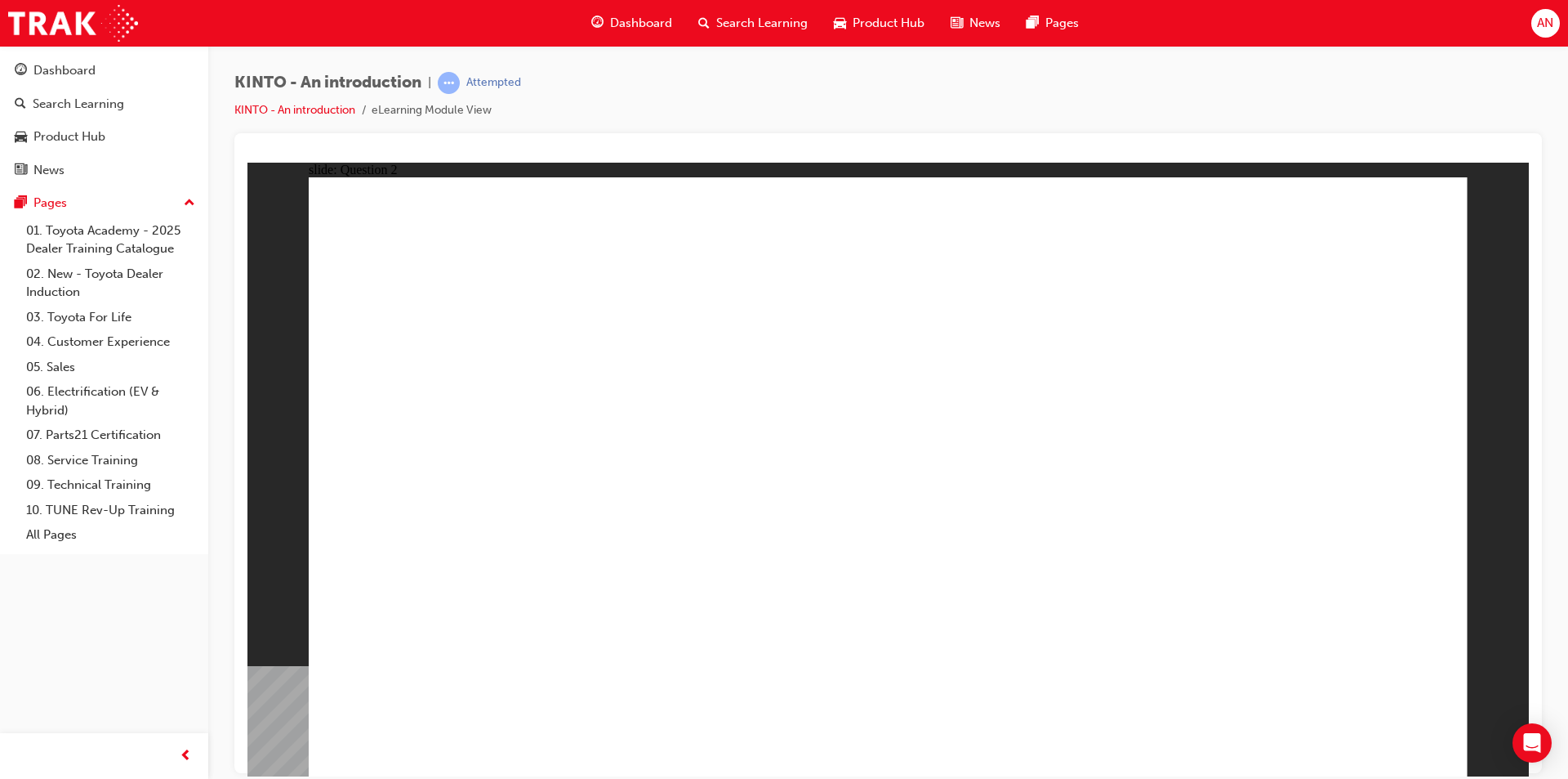
checkbox input "true"
radio input "true"
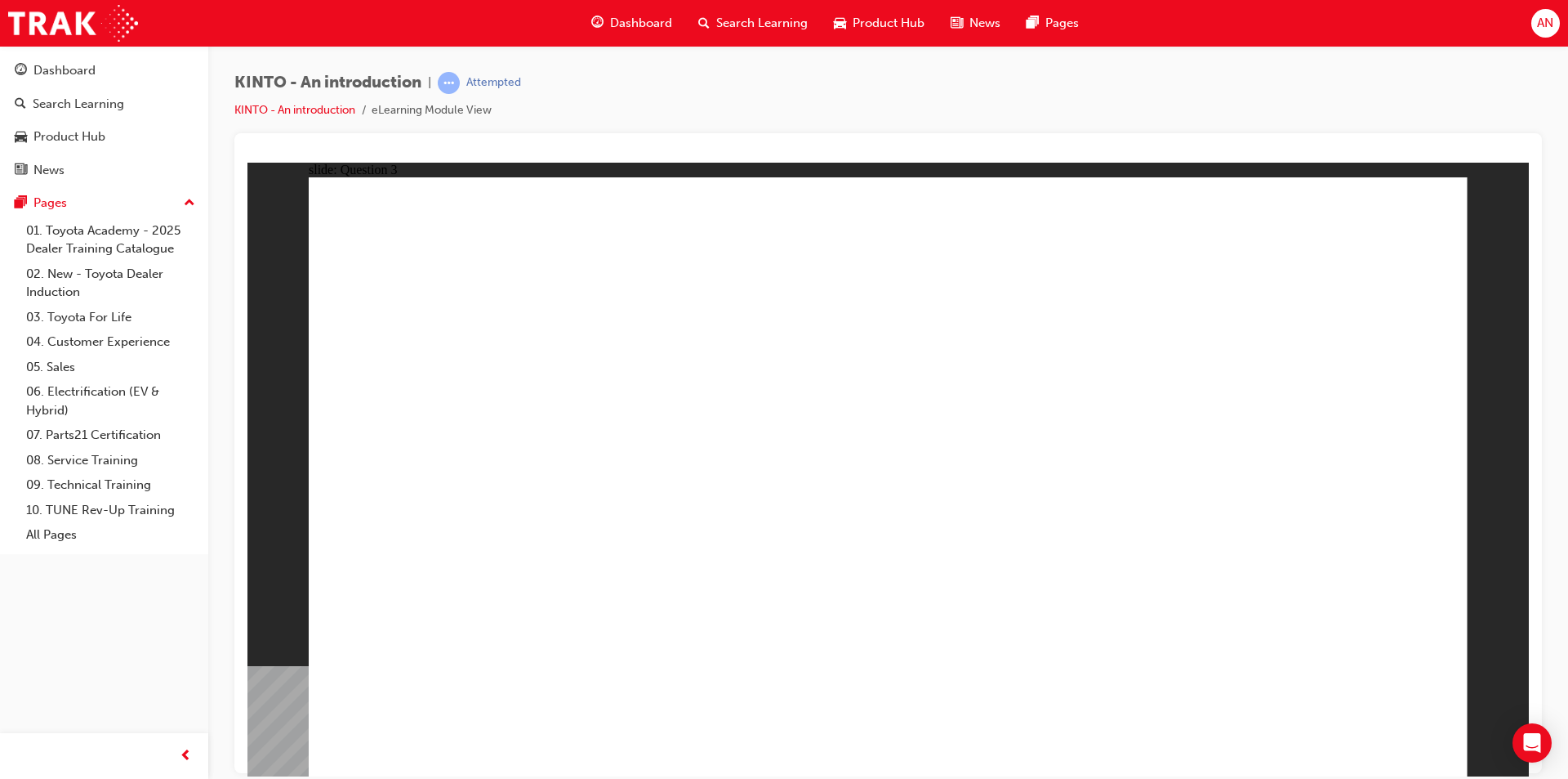
drag, startPoint x: 1106, startPoint y: 499, endPoint x: 468, endPoint y: 639, distance: 653.2
drag, startPoint x: 549, startPoint y: 529, endPoint x: 692, endPoint y: 606, distance: 162.4
drag, startPoint x: 1006, startPoint y: 492, endPoint x: 982, endPoint y: 600, distance: 110.6
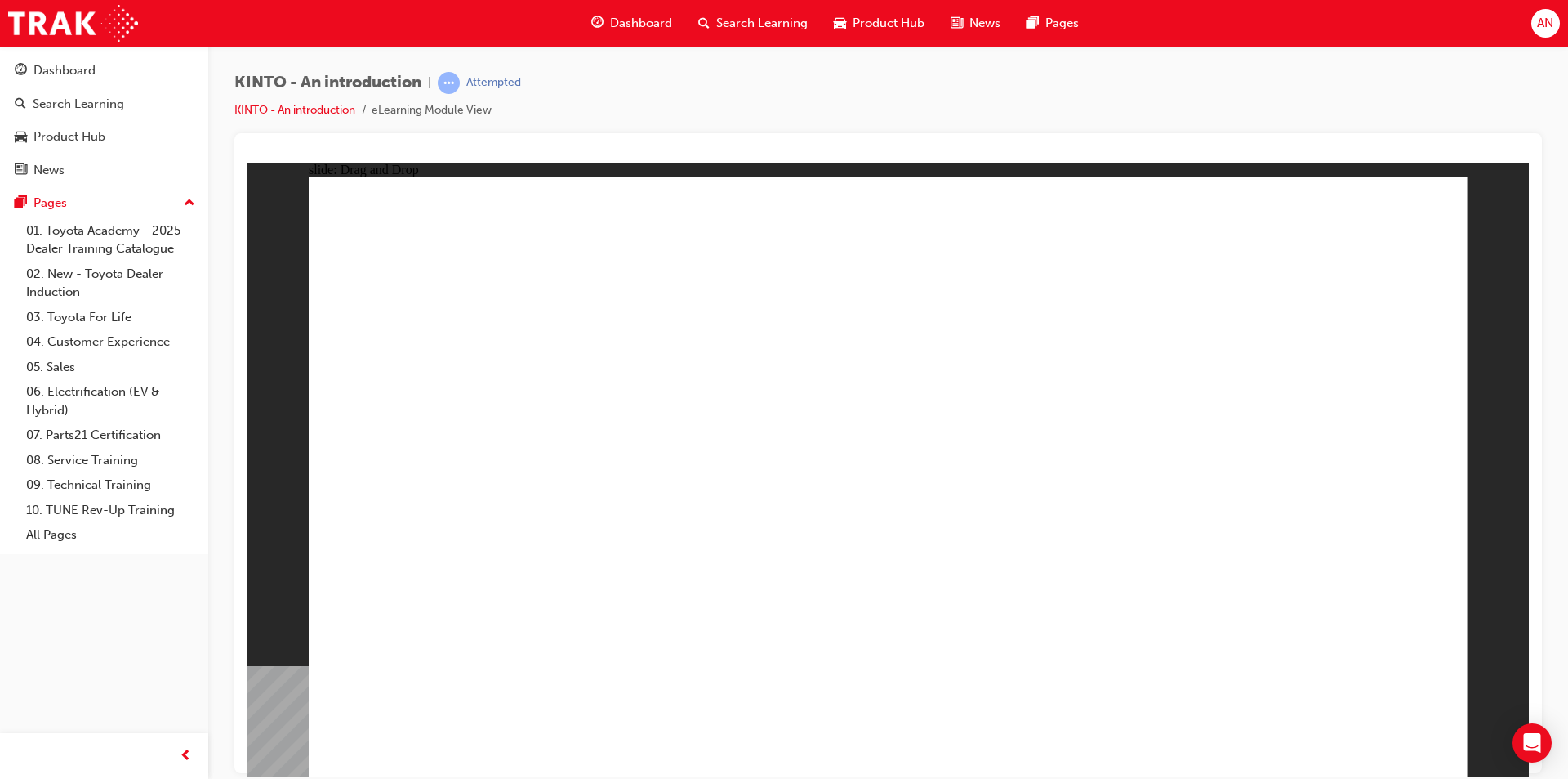
drag, startPoint x: 920, startPoint y: 517, endPoint x: 945, endPoint y: 625, distance: 110.9
drag, startPoint x: 1323, startPoint y: 495, endPoint x: 1004, endPoint y: 612, distance: 339.8
drag, startPoint x: 657, startPoint y: 530, endPoint x: 1292, endPoint y: 664, distance: 649.0
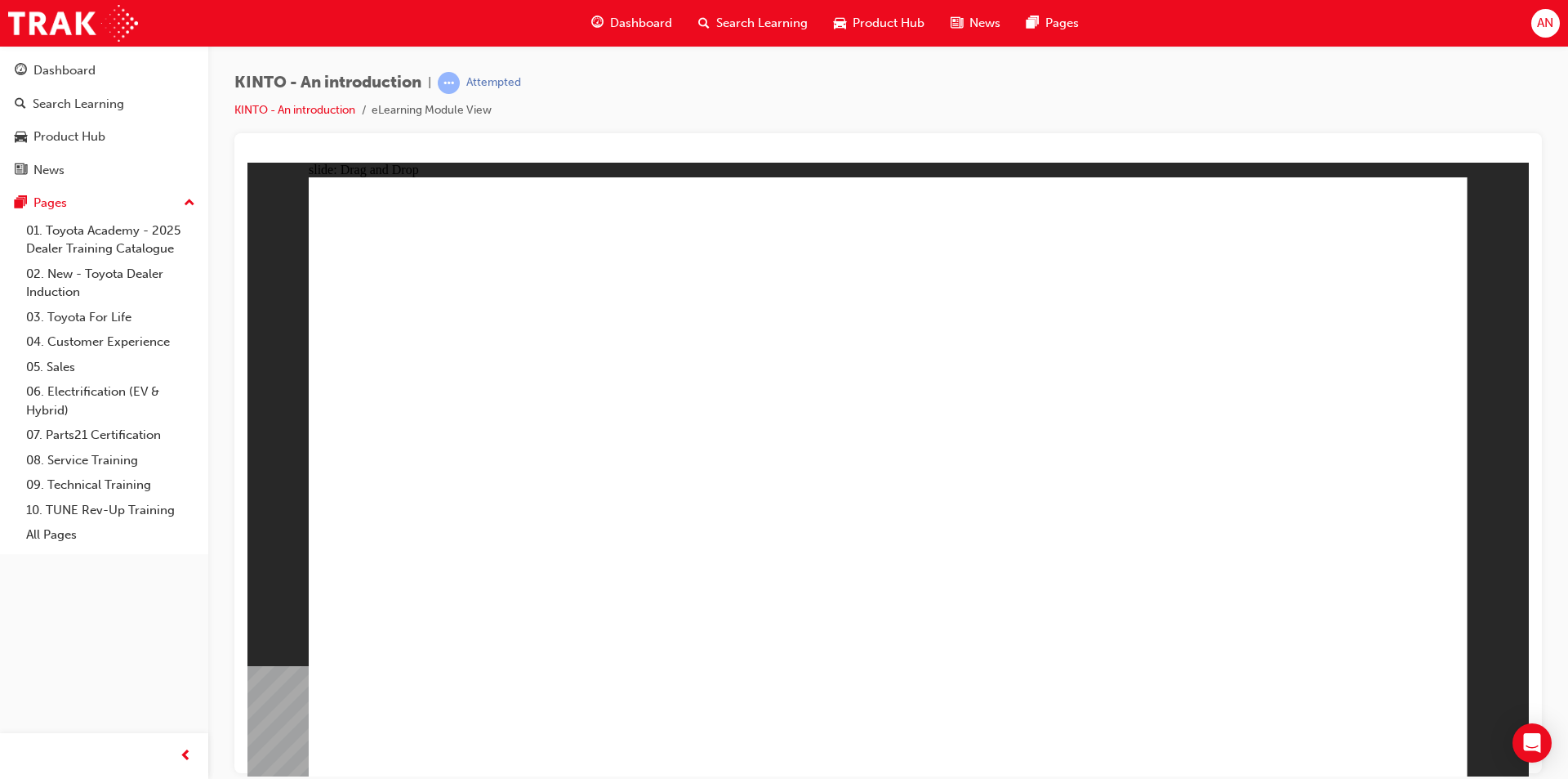
radio input "true"
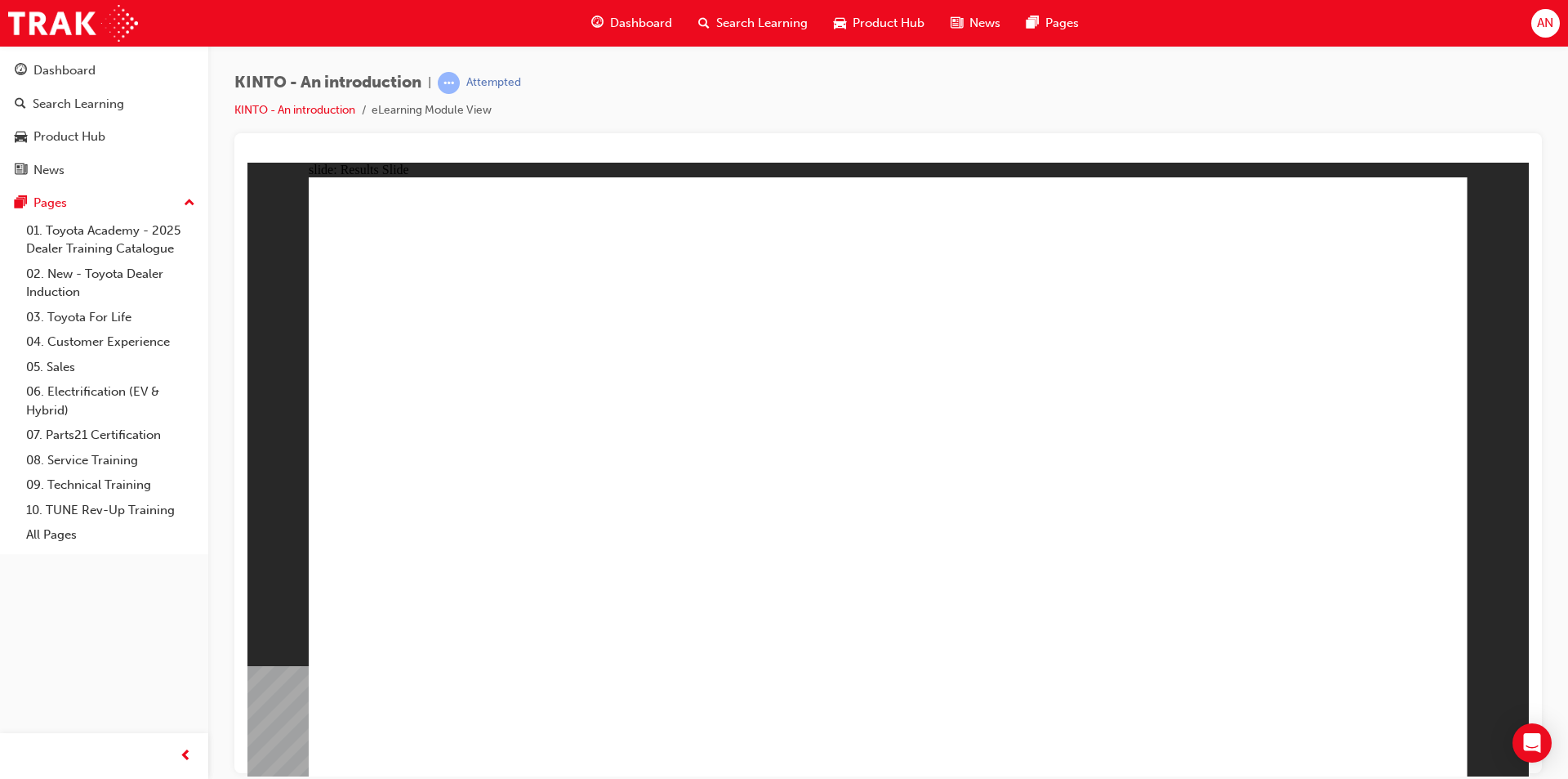
click at [644, 19] on span "Dashboard" at bounding box center [641, 24] width 62 height 19
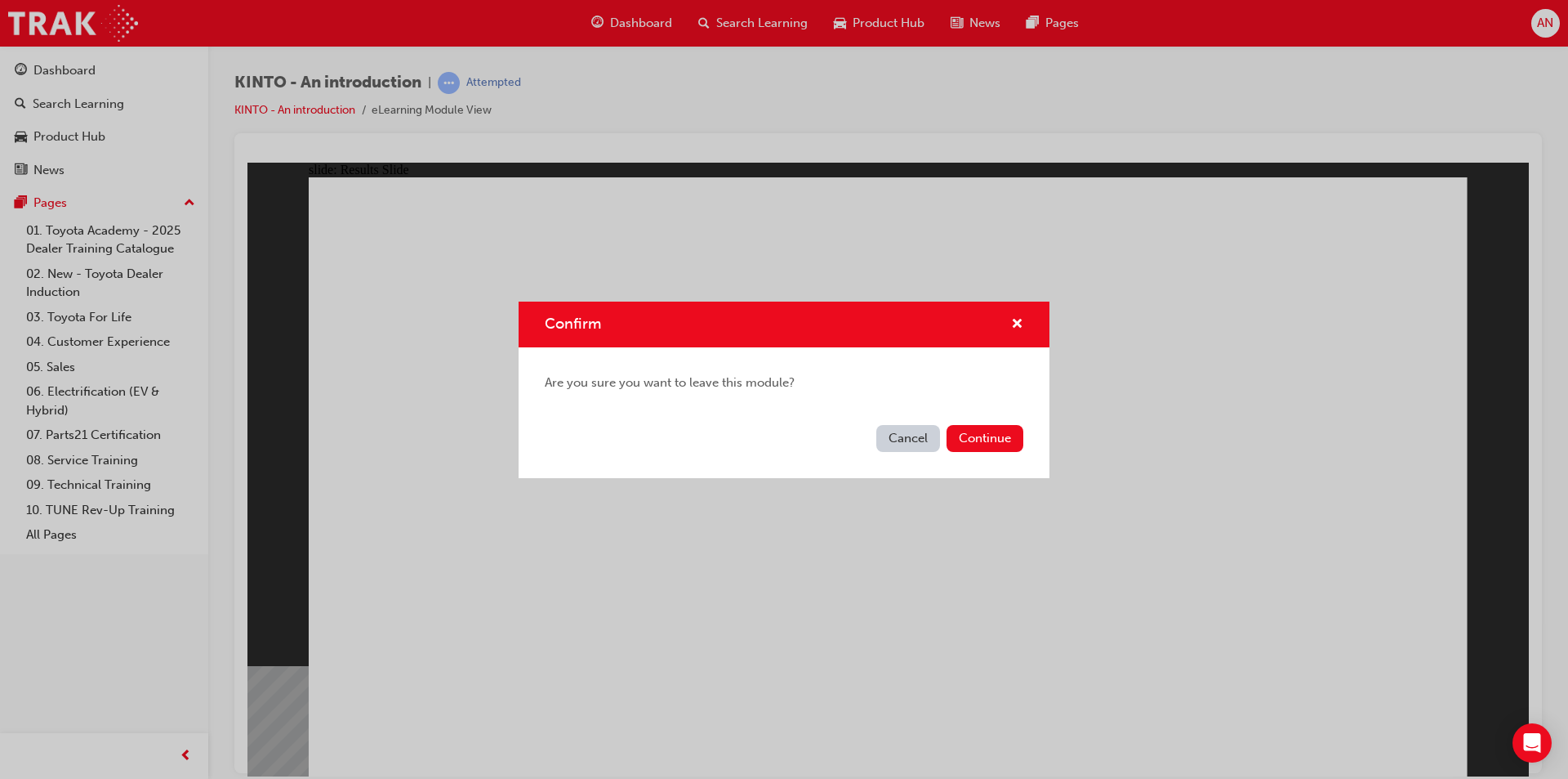
click at [990, 421] on div "Cancel Continue" at bounding box center [784, 448] width 531 height 59
click at [1006, 440] on button "Continue" at bounding box center [985, 438] width 77 height 27
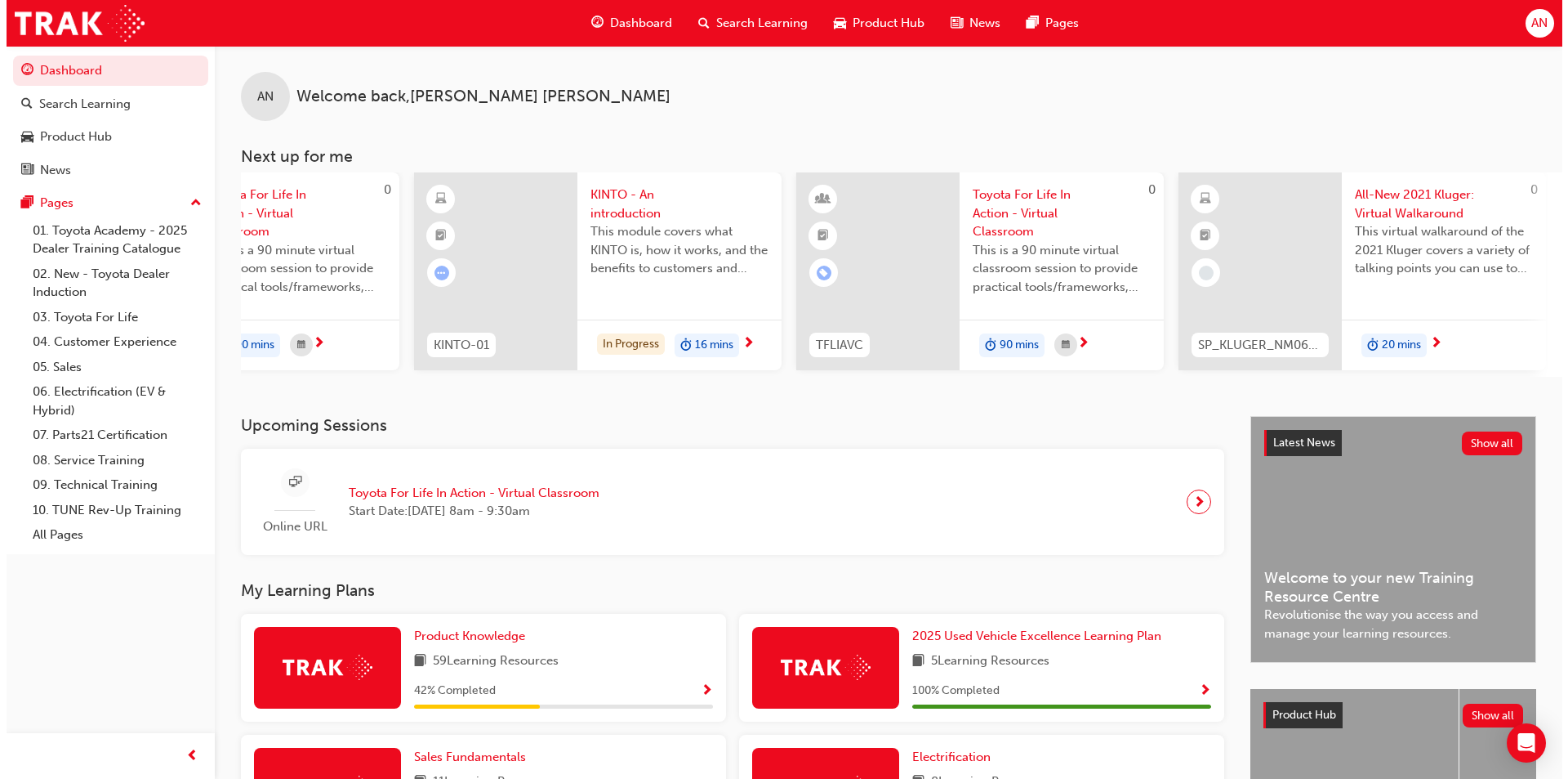
scroll to position [0, 970]
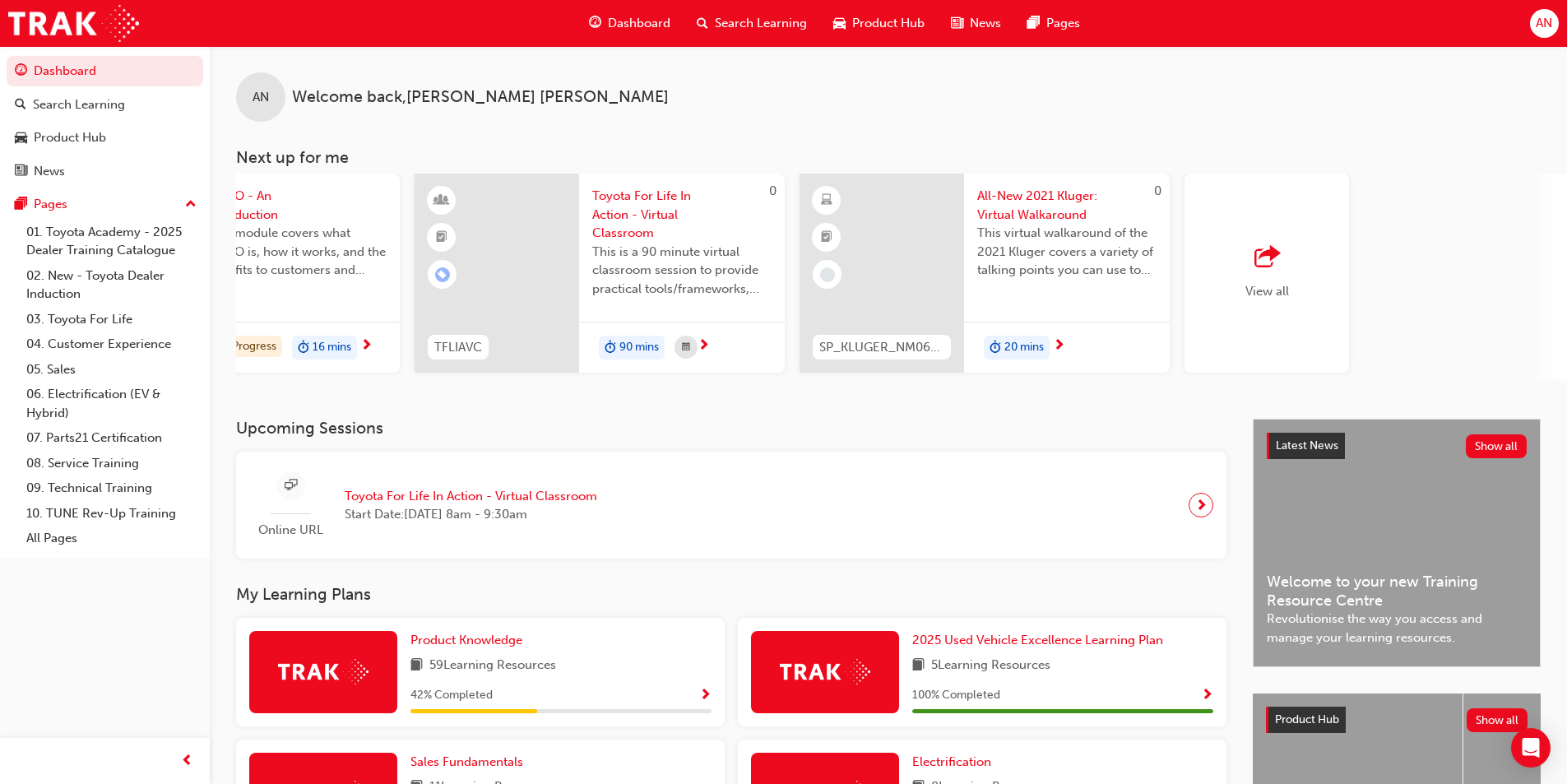
click at [1046, 201] on span "All-New 2021 Kluger: Virtual Walkaround" at bounding box center [1067, 205] width 179 height 37
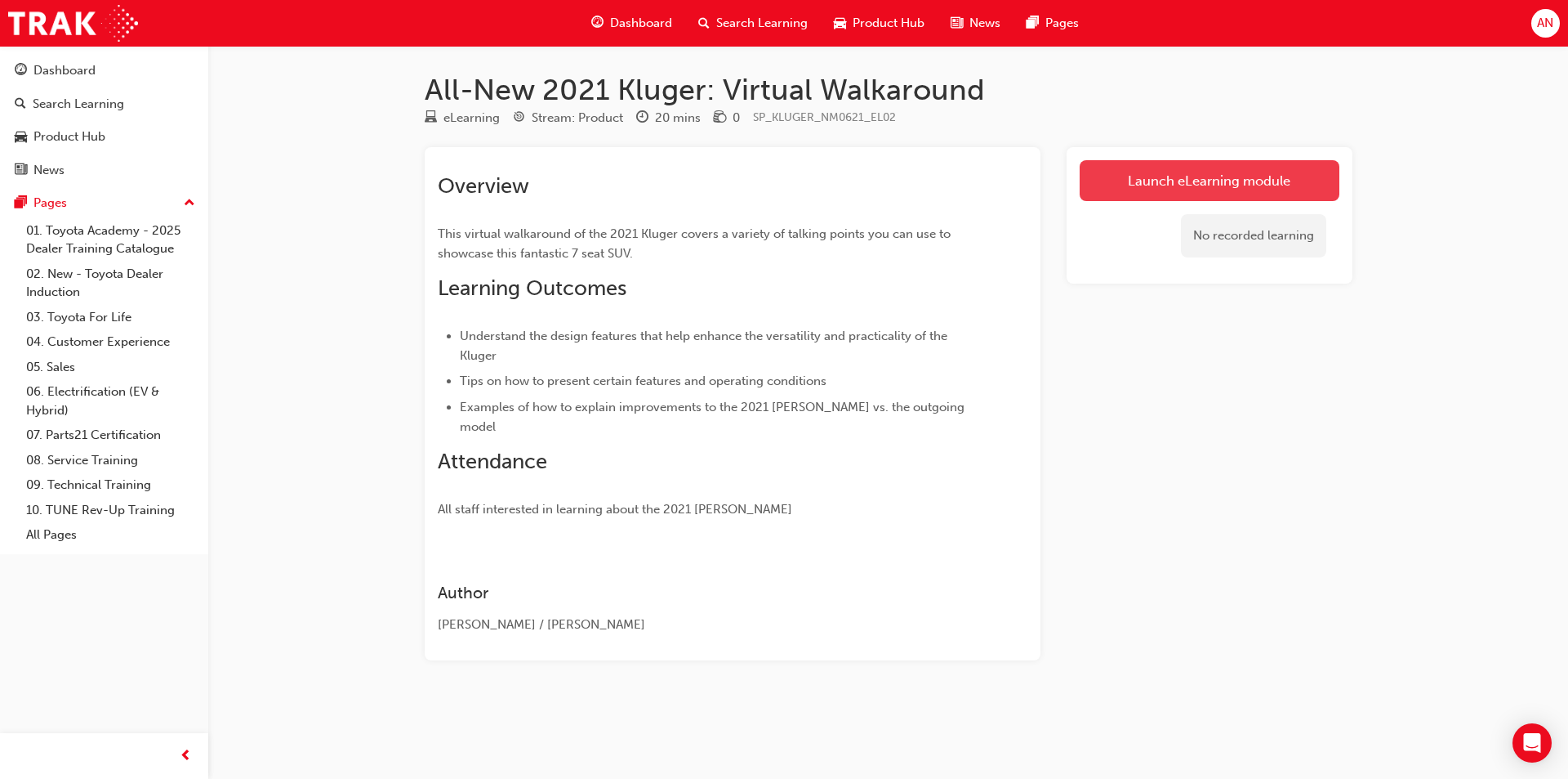
click at [1266, 174] on link "Launch eLearning module" at bounding box center [1210, 181] width 260 height 41
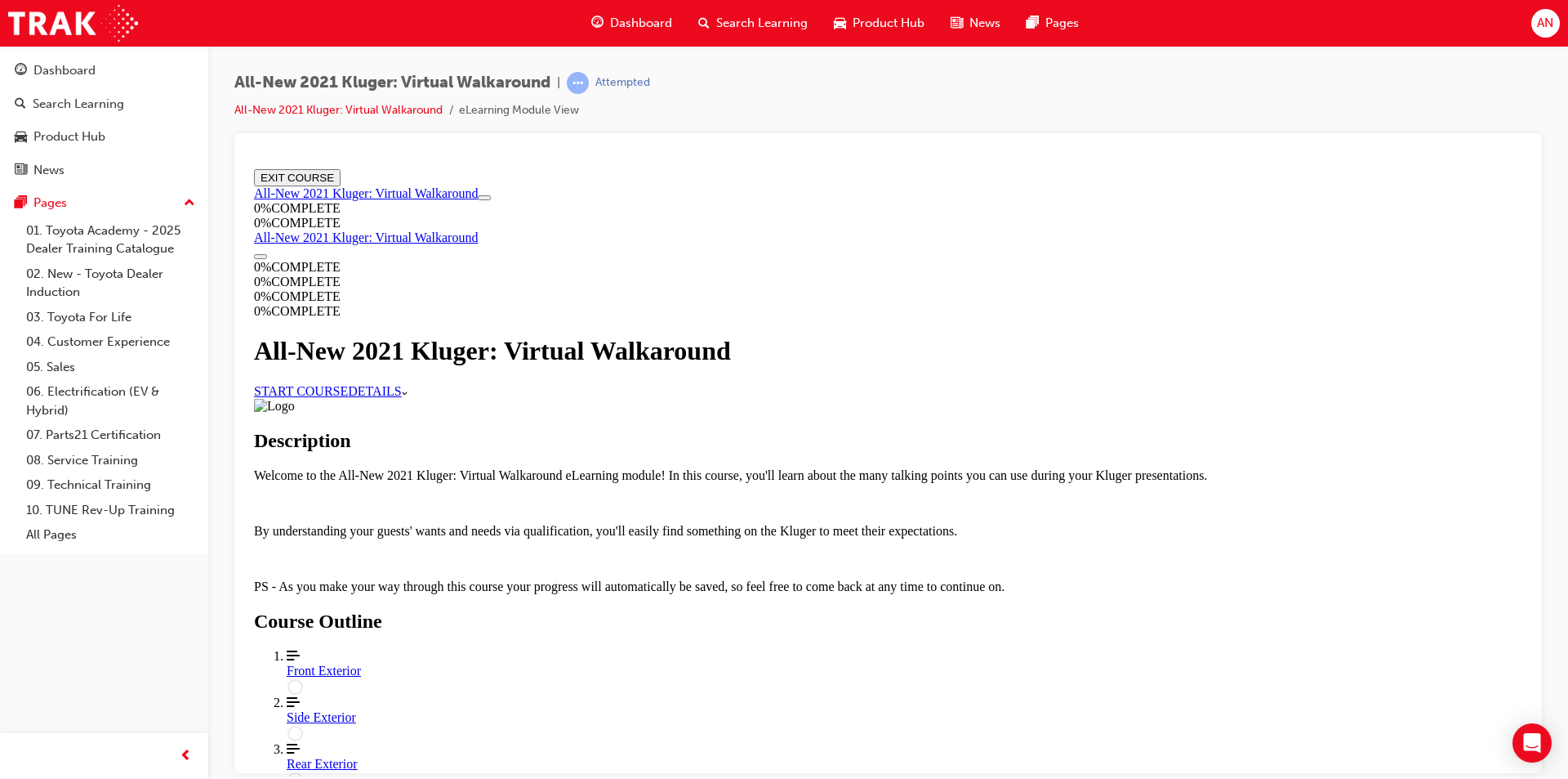
click at [348, 397] on link "START COURSE" at bounding box center [301, 390] width 94 height 14
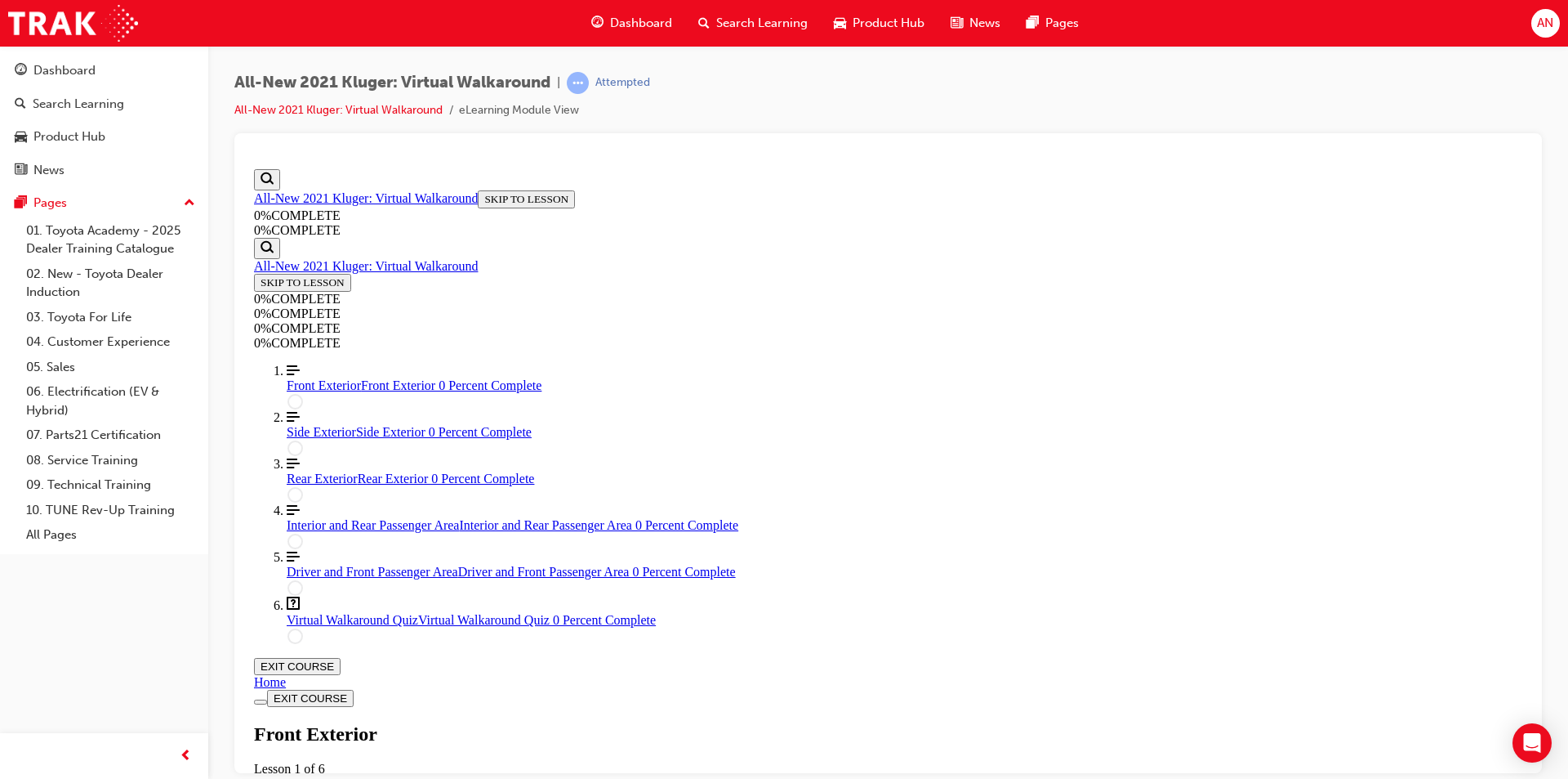
scroll to position [302, 0]
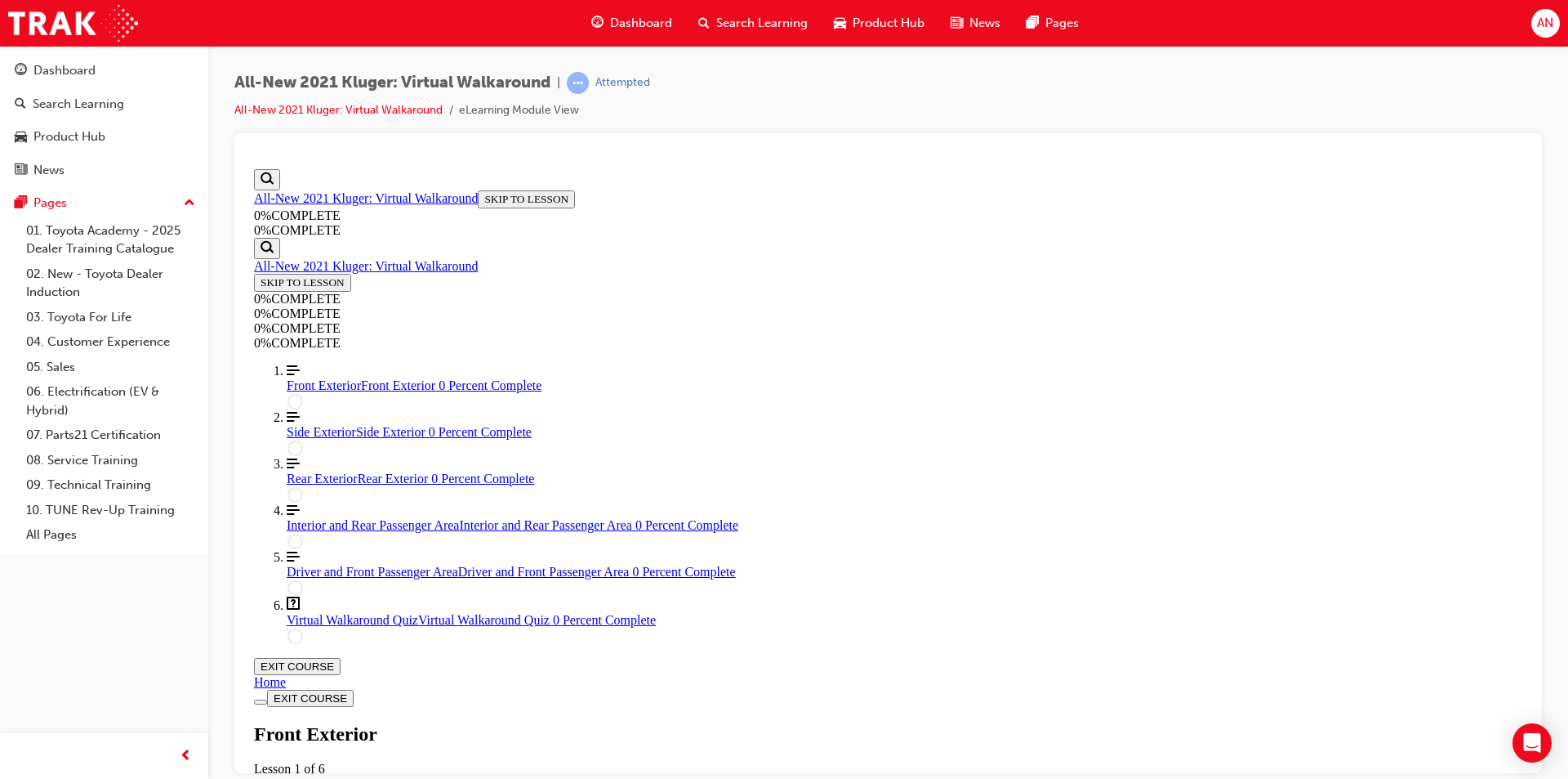
scroll to position [225, 0]
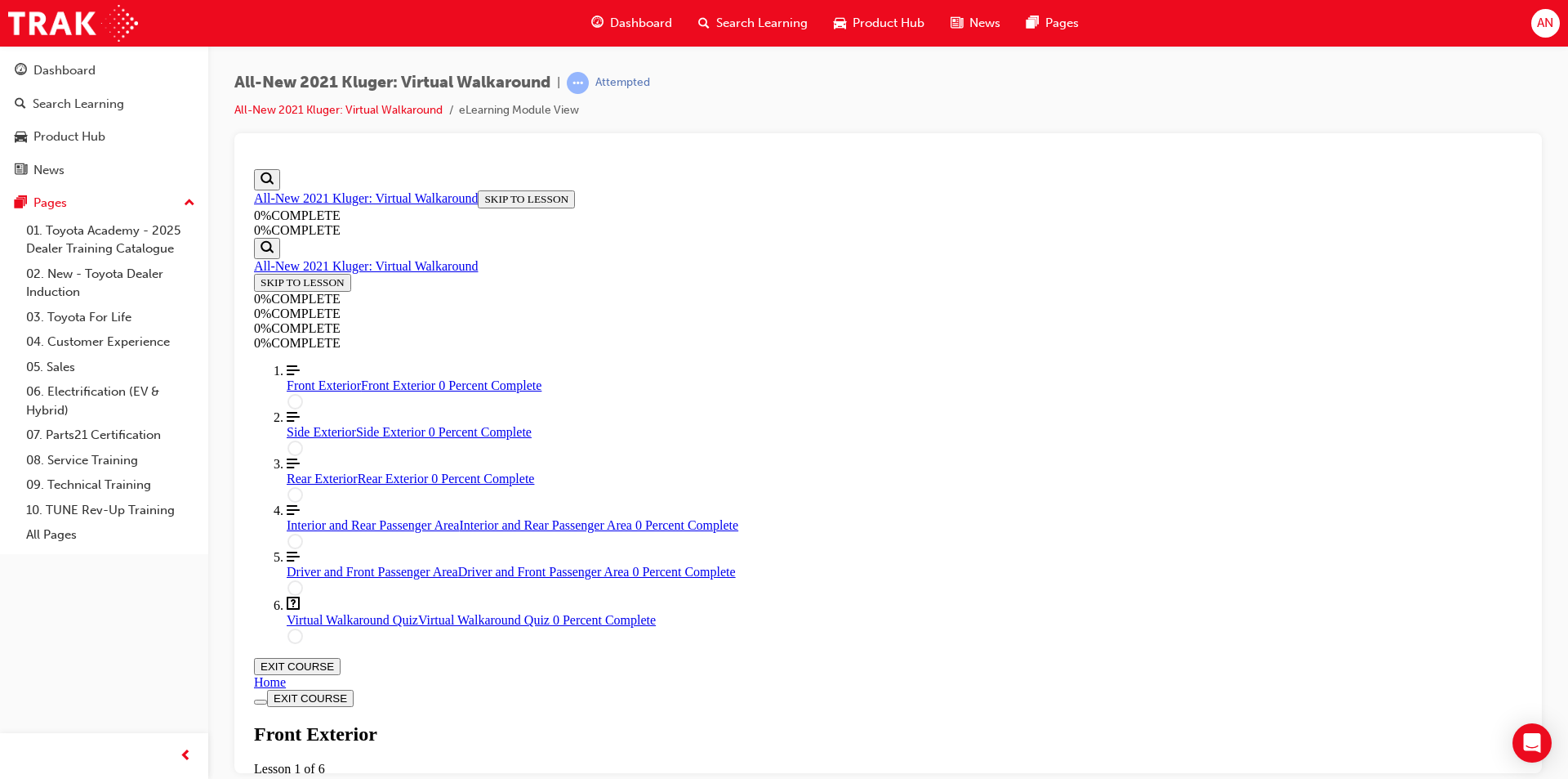
scroll to position [30, 0]
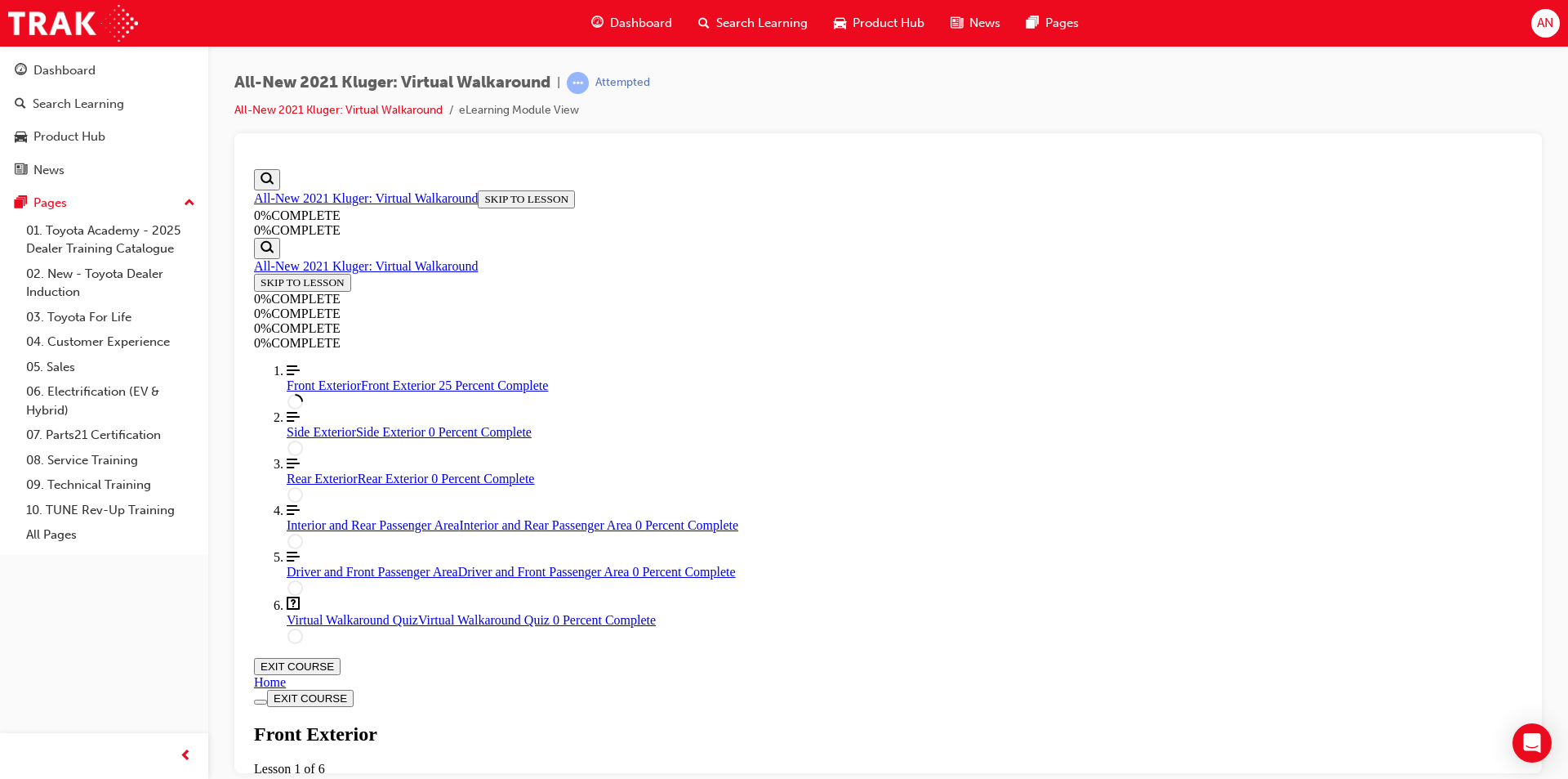
scroll to position [263, 0]
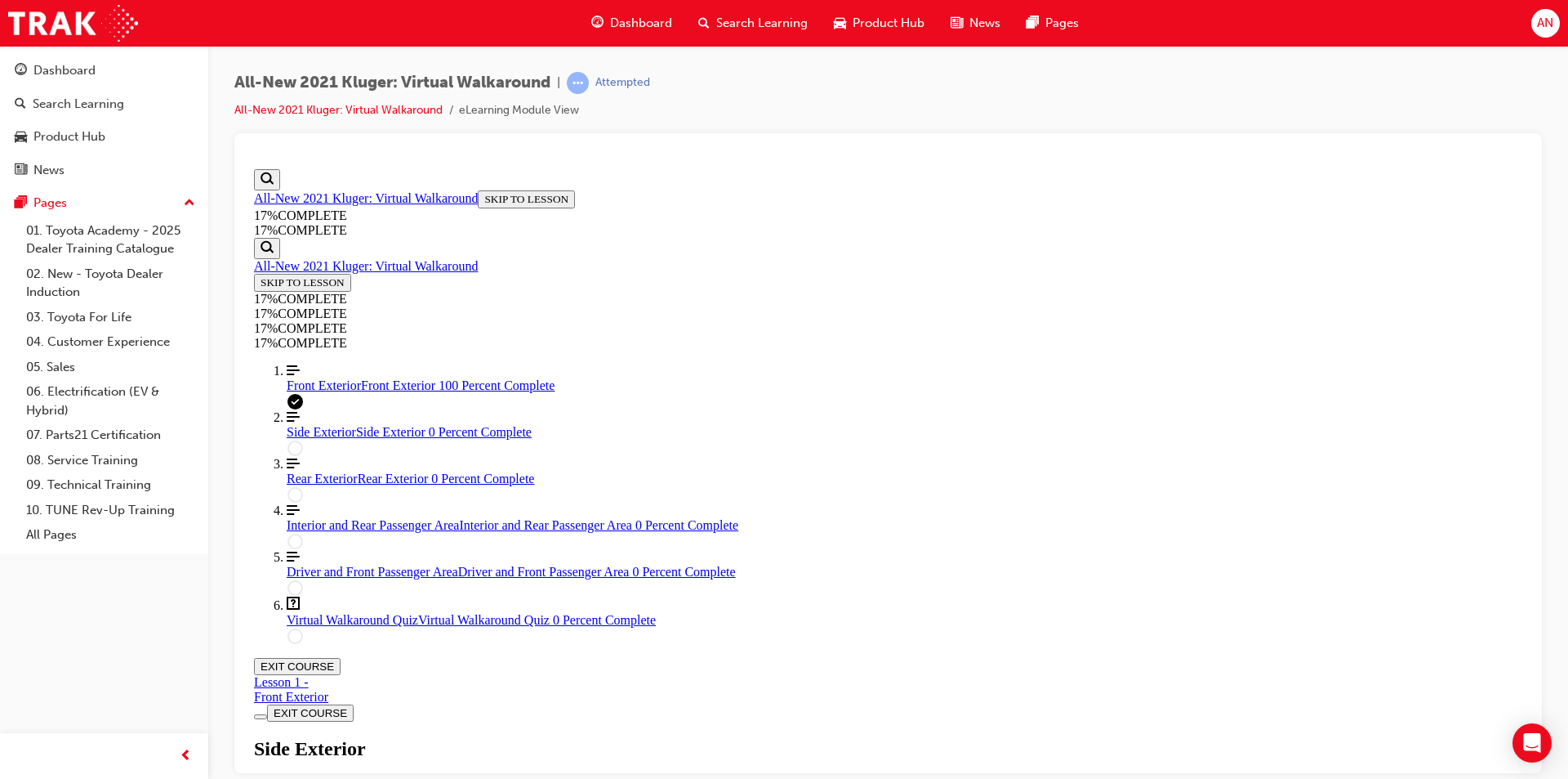
scroll to position [383, 0]
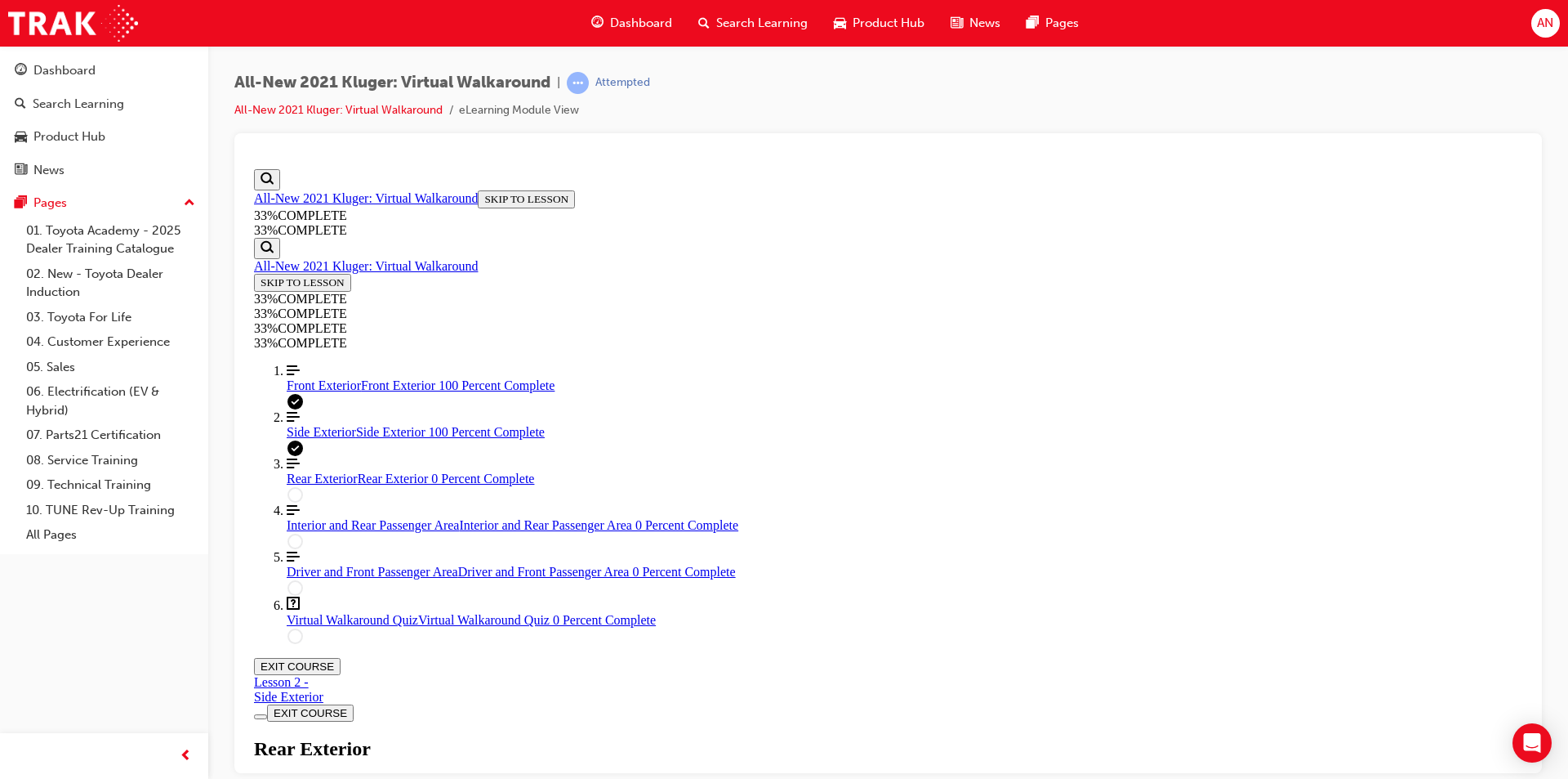
scroll to position [72, 0]
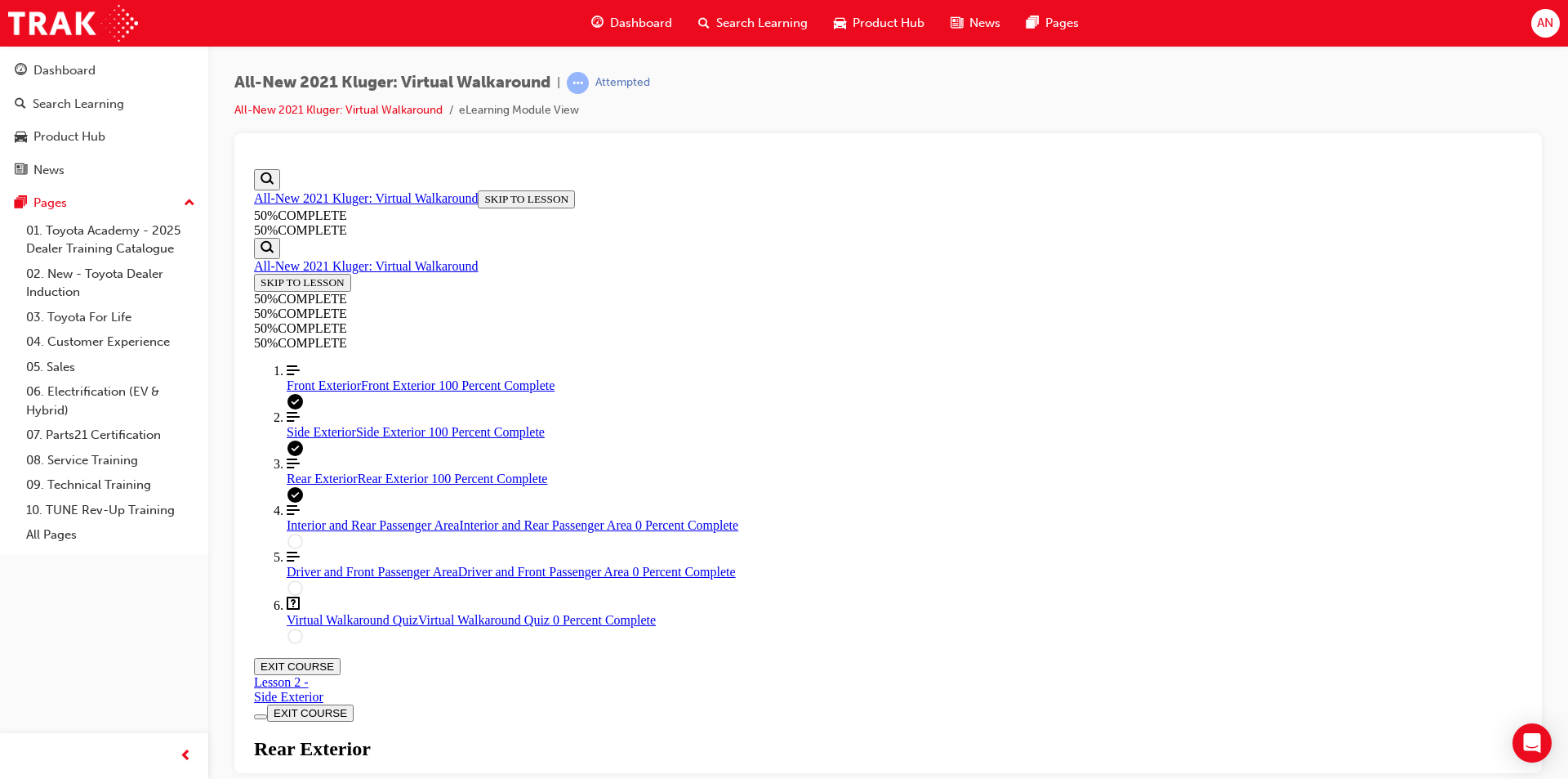
scroll to position [826, 0]
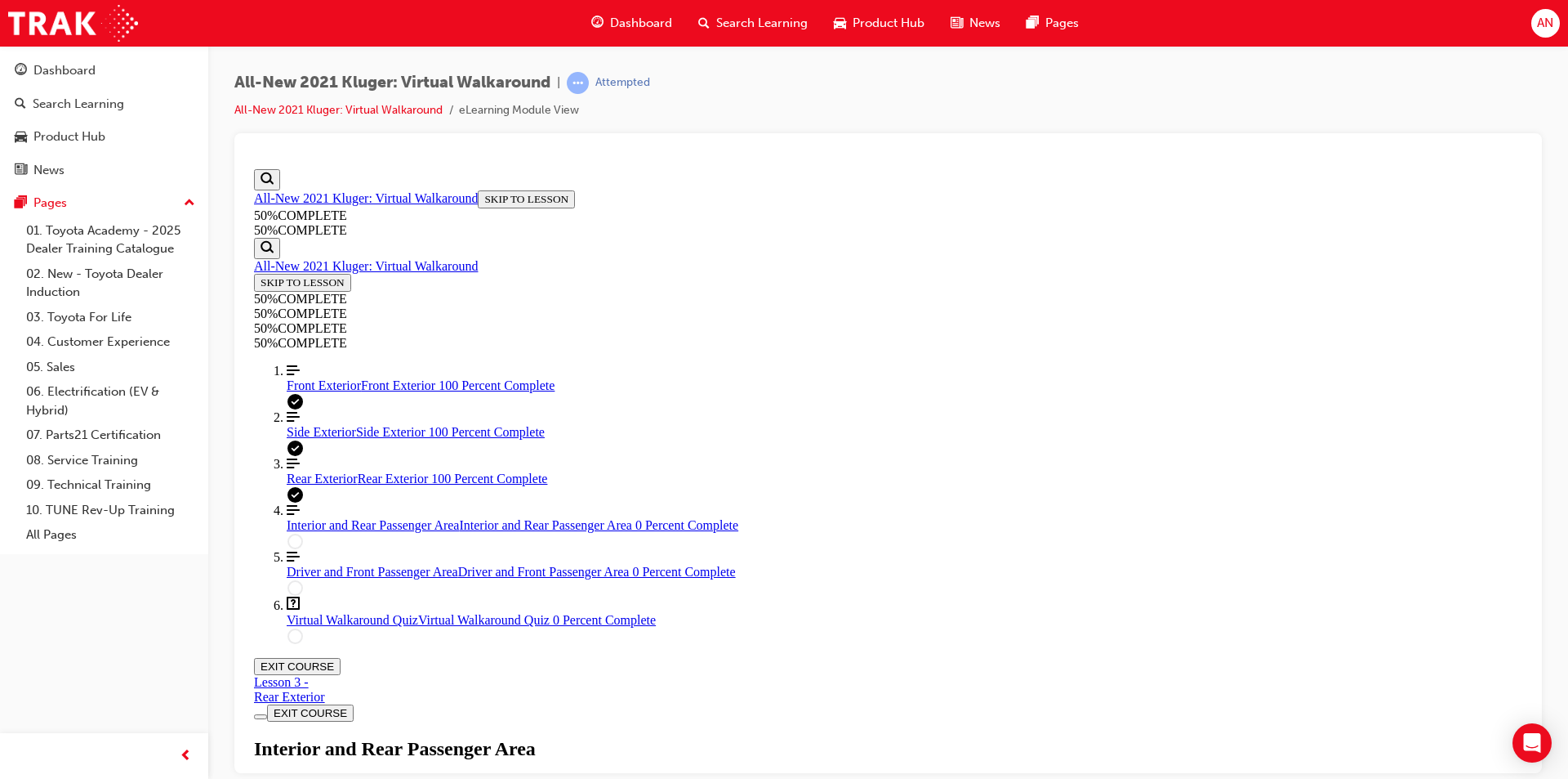
scroll to position [138, 0]
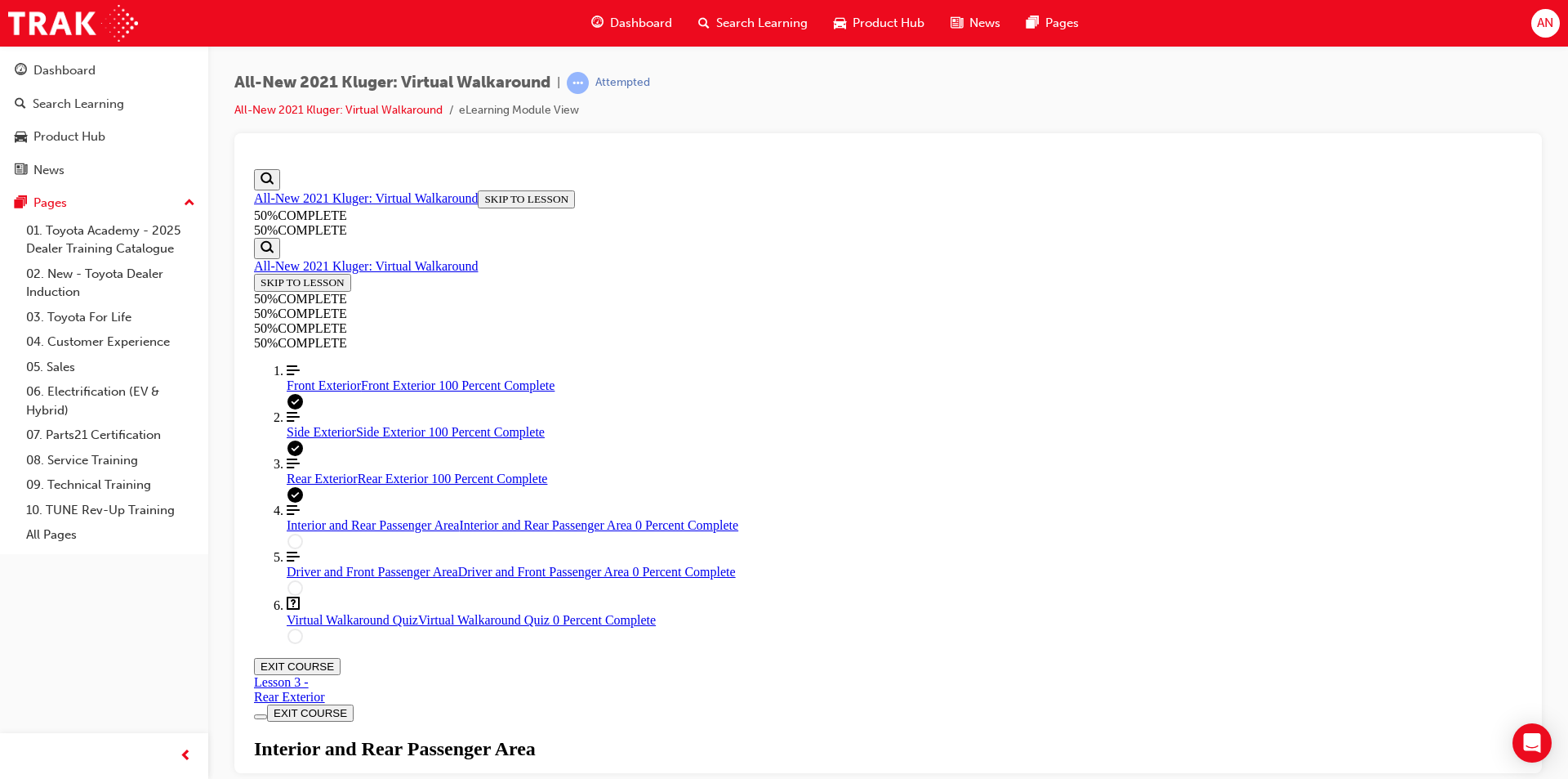
scroll to position [188, 0]
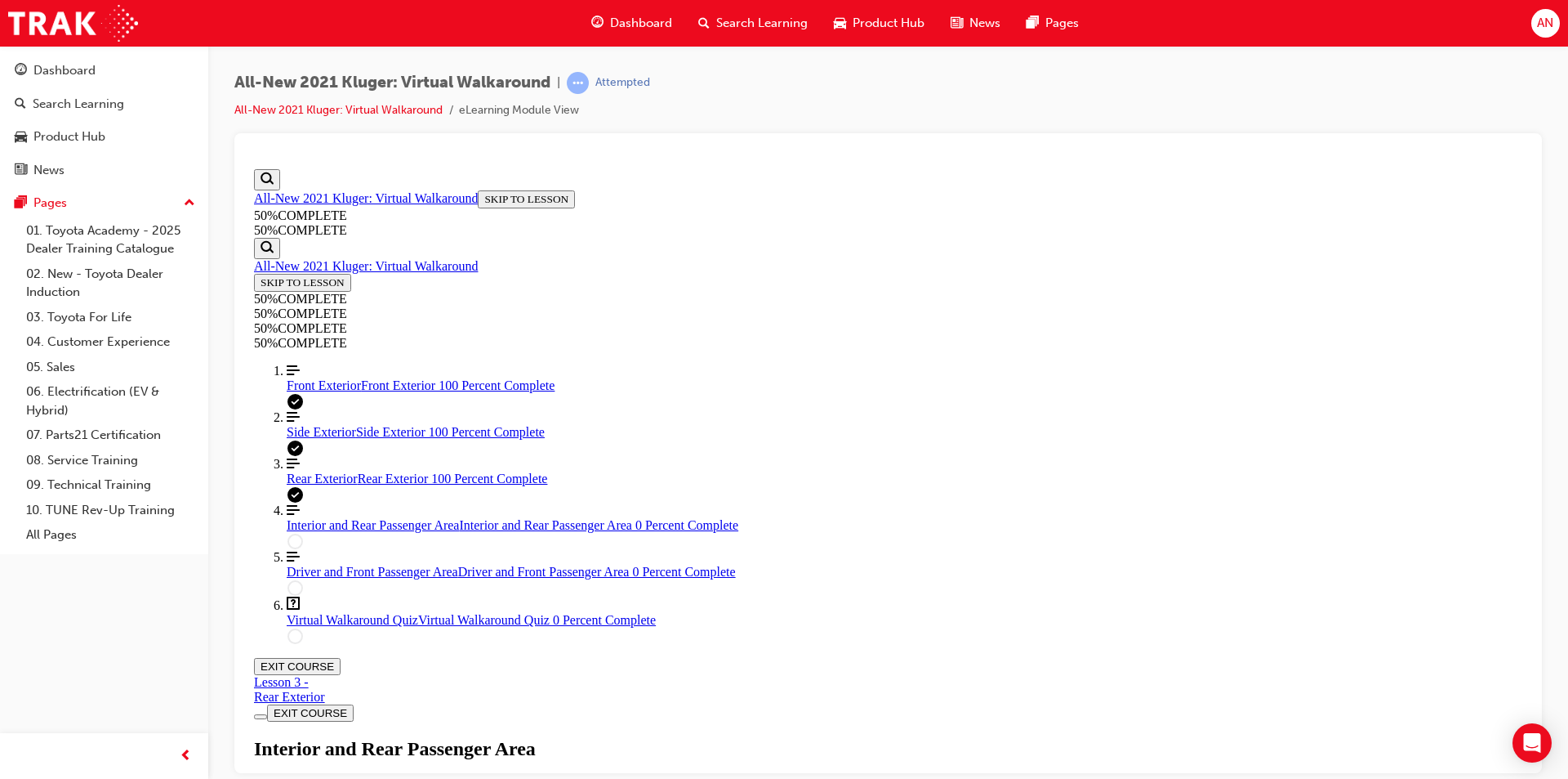
scroll to position [136, 0]
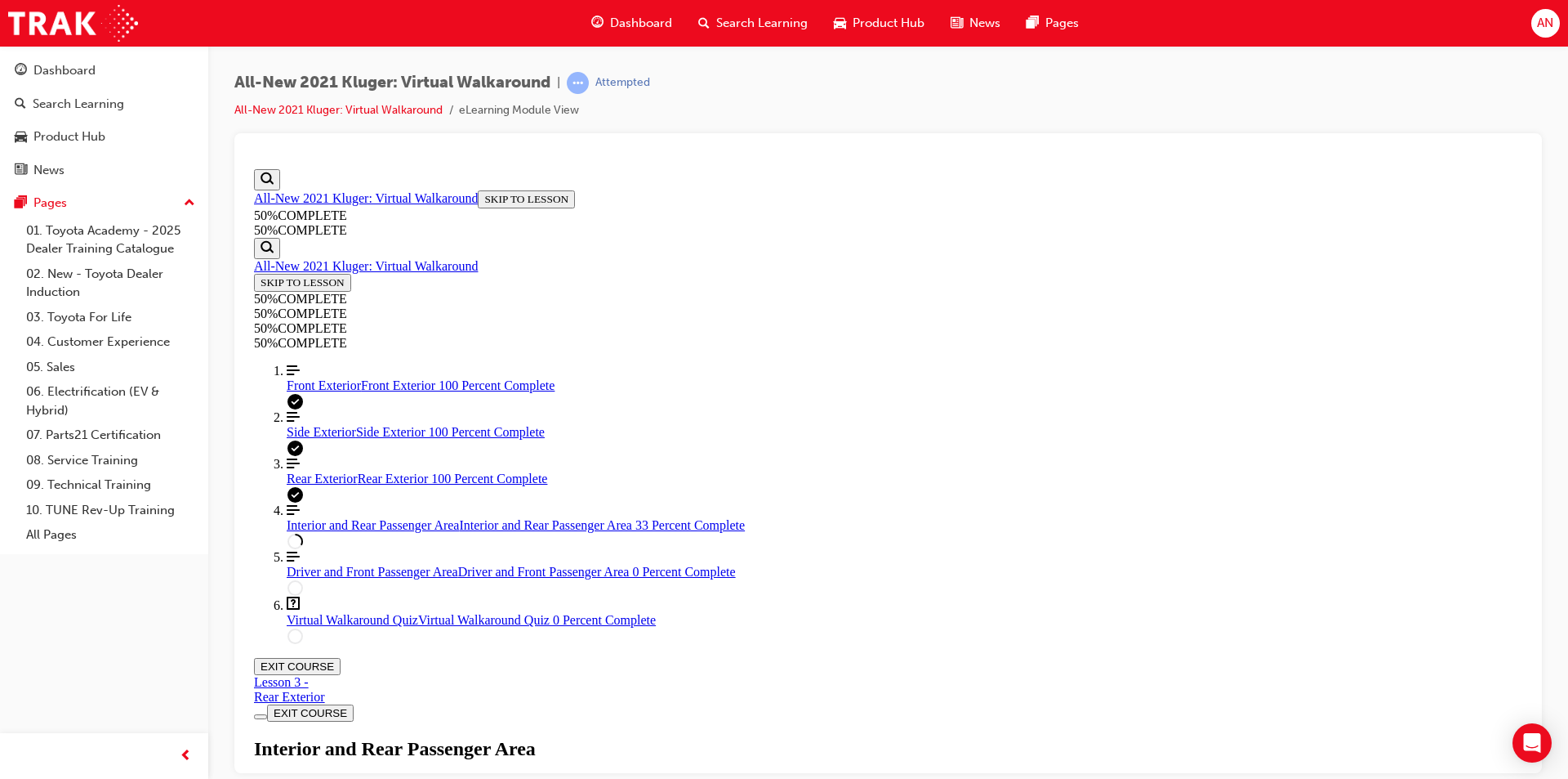
scroll to position [384, 0]
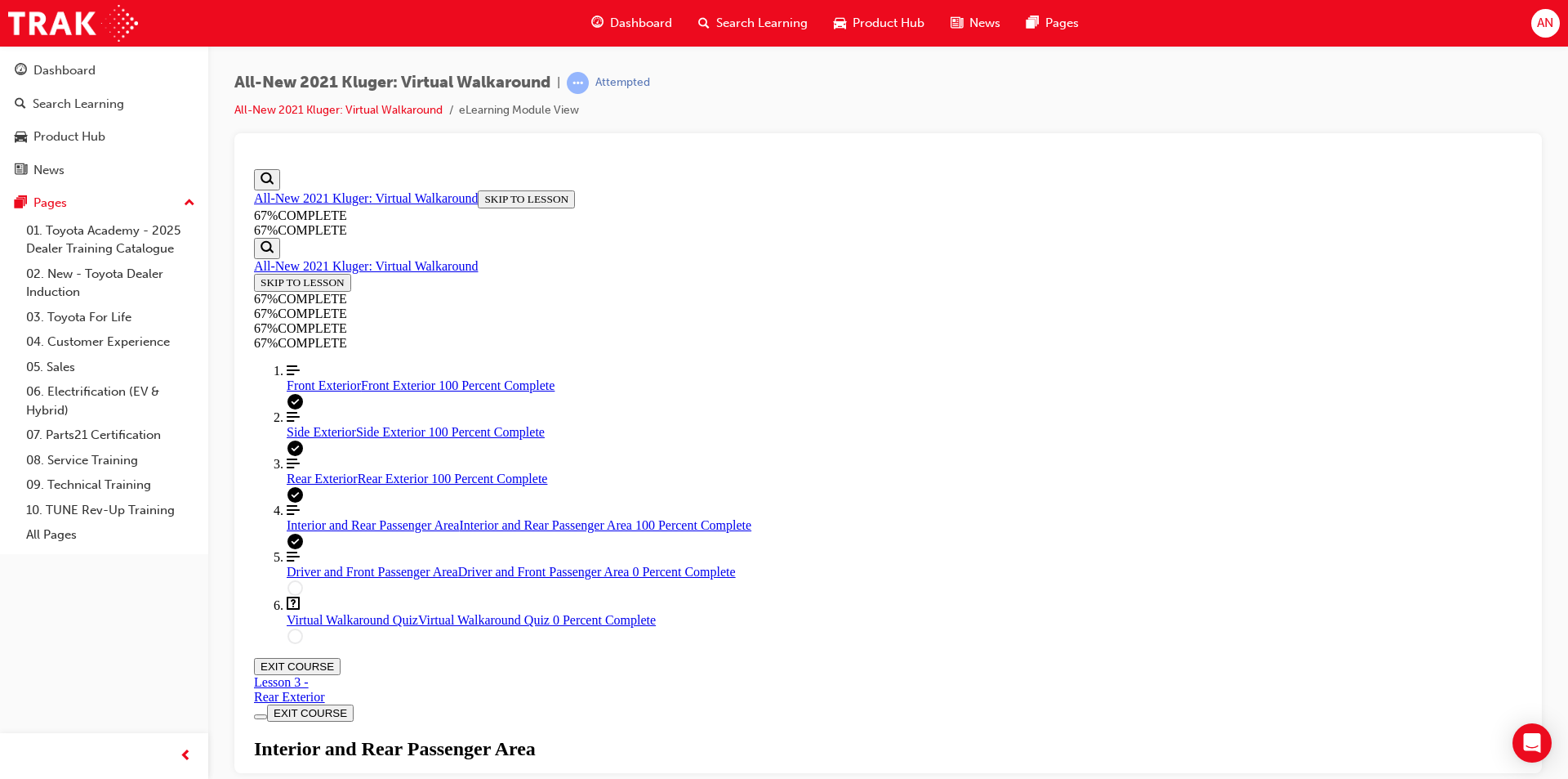
scroll to position [976, 0]
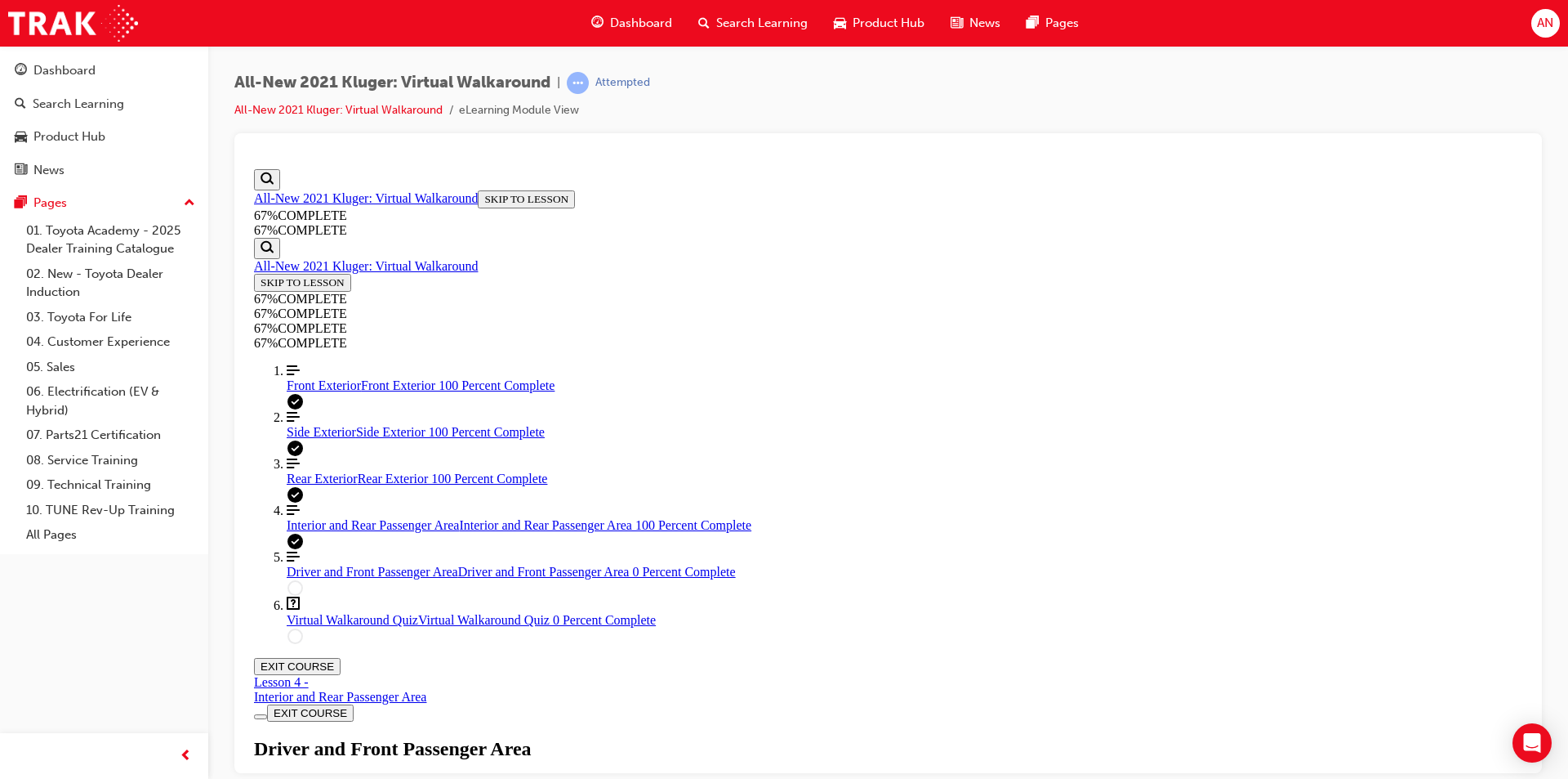
scroll to position [302, 0]
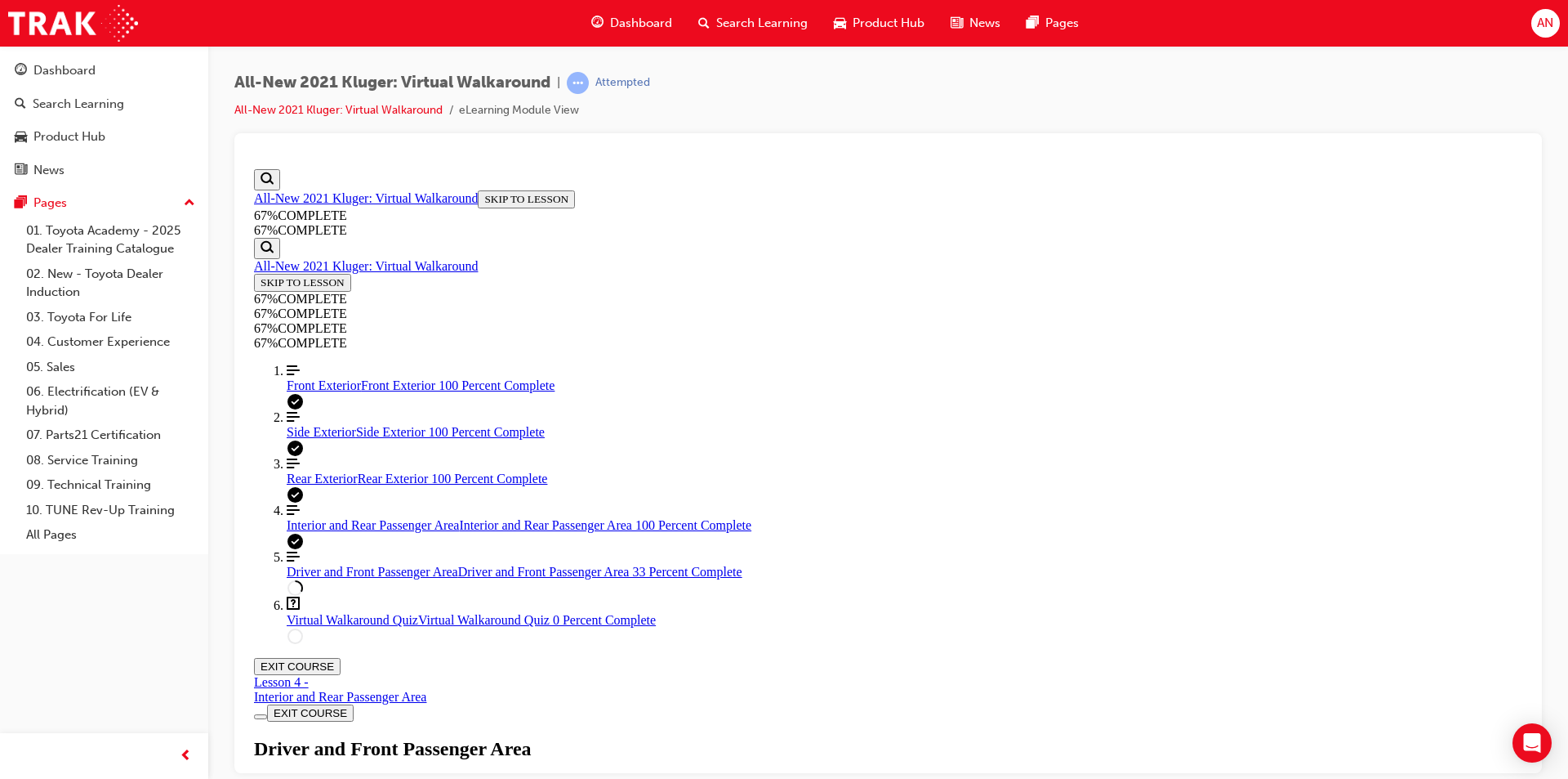
scroll to position [51, 0]
